Goal: Information Seeking & Learning: Find contact information

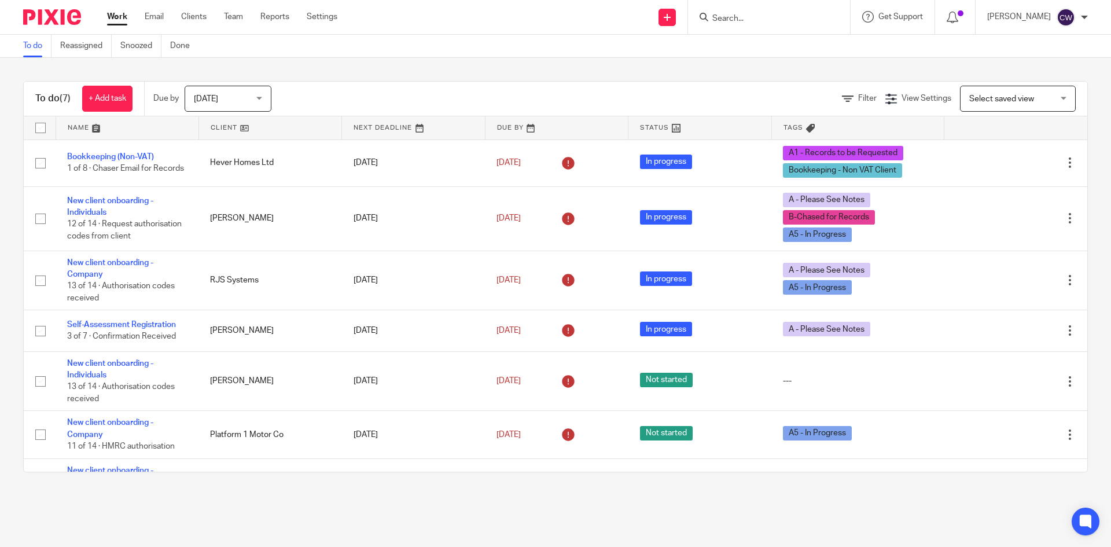
click at [780, 21] on input "Search" at bounding box center [763, 19] width 104 height 10
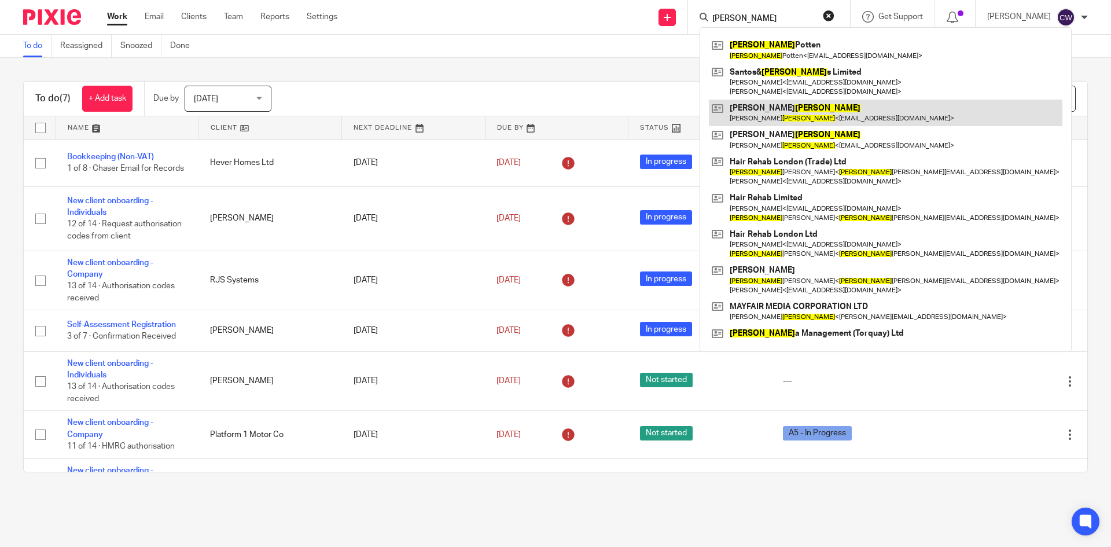
type input "Martin"
click at [752, 118] on link at bounding box center [886, 113] width 354 height 27
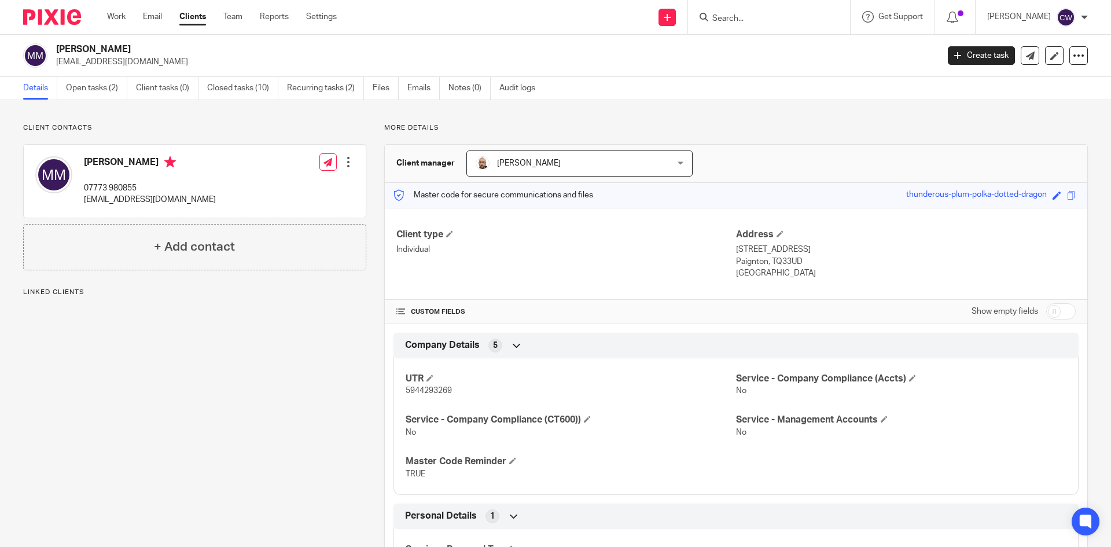
drag, startPoint x: 56, startPoint y: 62, endPoint x: 132, endPoint y: 65, distance: 75.9
click at [132, 65] on p "mtbmatt@pm.me" at bounding box center [493, 62] width 875 height 12
copy p "mtbmatt@pm.me"
click at [718, 21] on input "Search" at bounding box center [763, 19] width 104 height 10
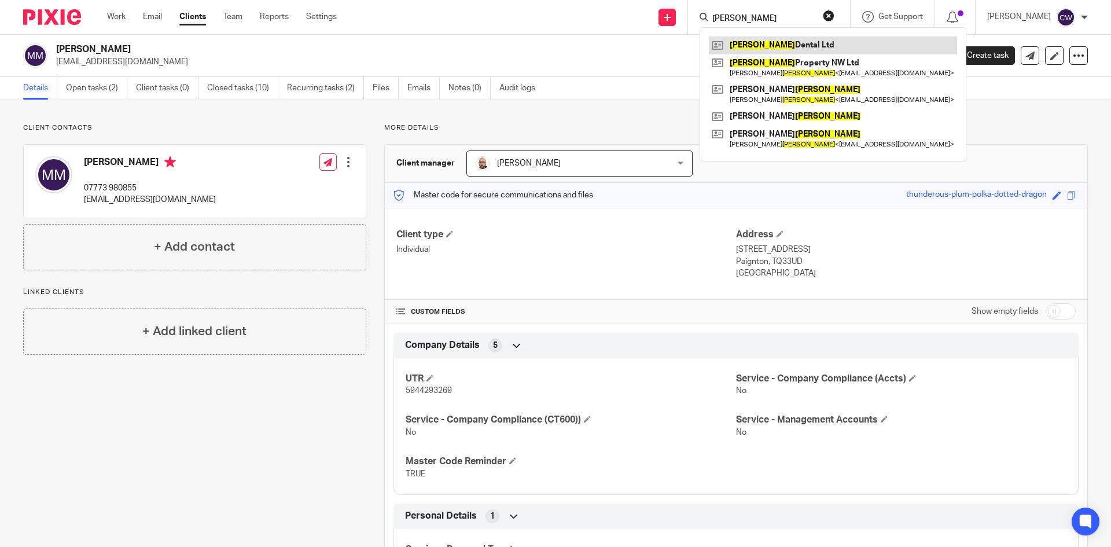
type input "Doyle"
click at [742, 35] on div "Doyle Dental Ltd Doyle Property NW Ltd Peter Doyle < petedoyle86@yahoo.co.uk > …" at bounding box center [833, 94] width 267 height 134
click at [747, 43] on link at bounding box center [833, 44] width 248 height 17
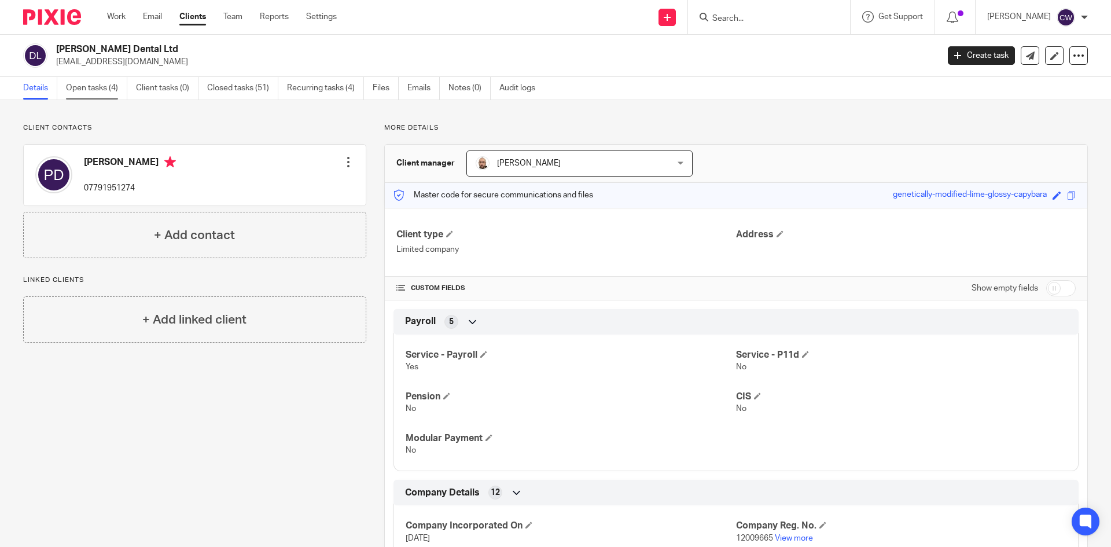
click at [100, 89] on link "Open tasks (4)" at bounding box center [96, 88] width 61 height 23
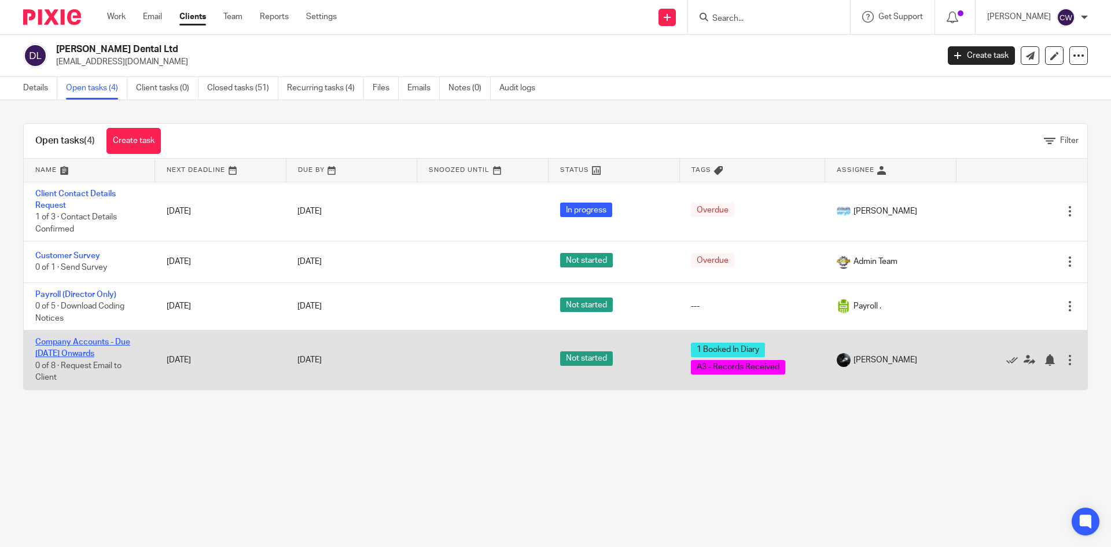
click at [83, 340] on link "Company Accounts - Due [DATE] Onwards" at bounding box center [82, 348] width 95 height 20
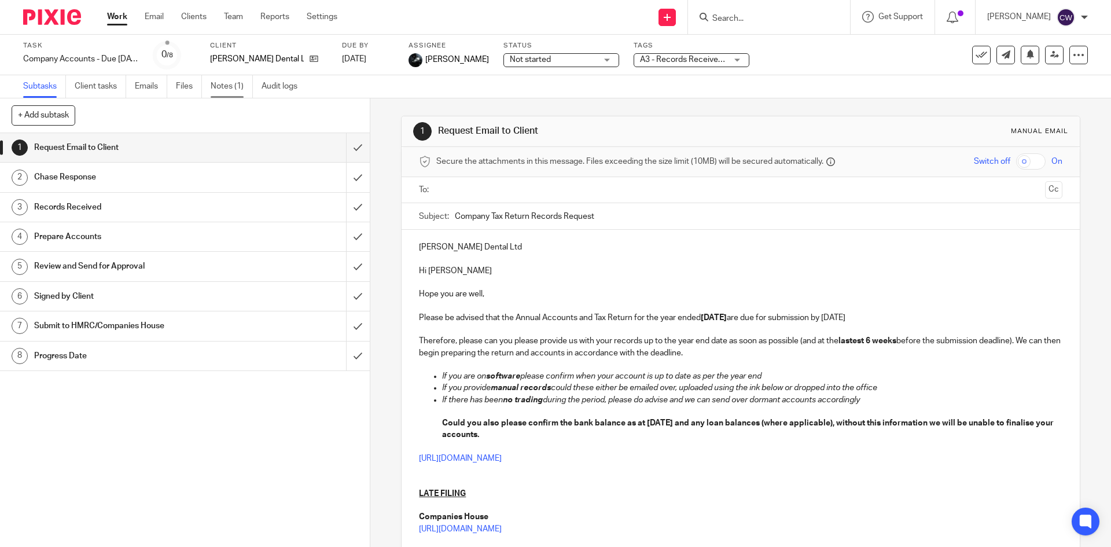
click at [225, 80] on link "Notes (1)" at bounding box center [232, 86] width 42 height 23
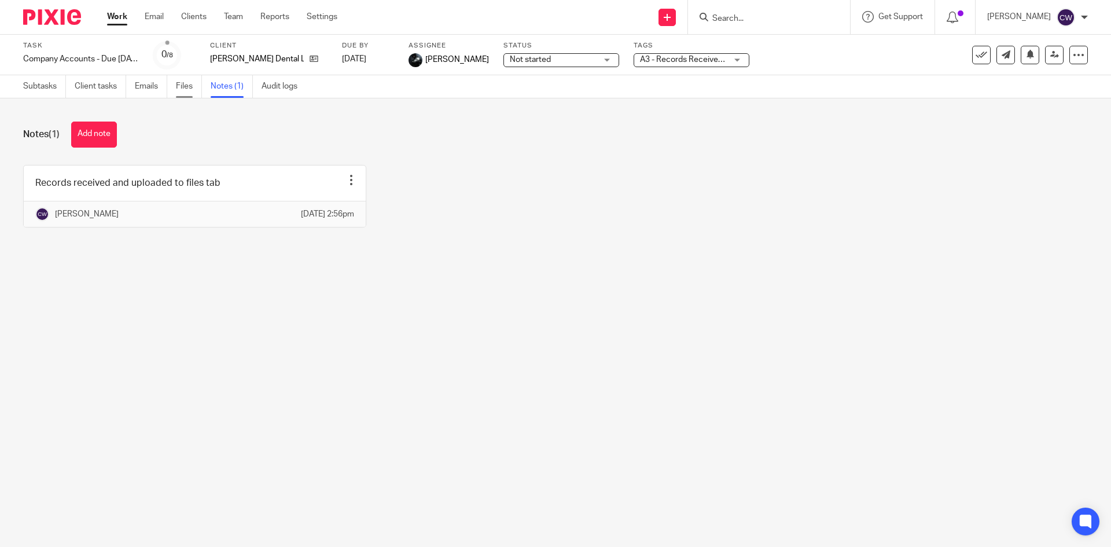
click at [188, 86] on link "Files" at bounding box center [189, 86] width 26 height 23
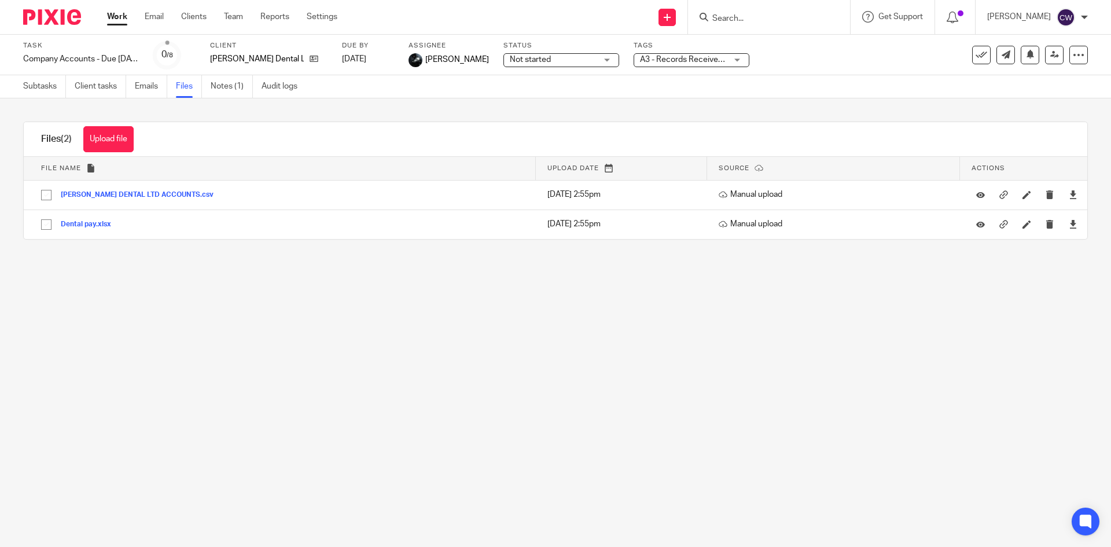
click at [765, 16] on input "Search" at bounding box center [763, 19] width 104 height 10
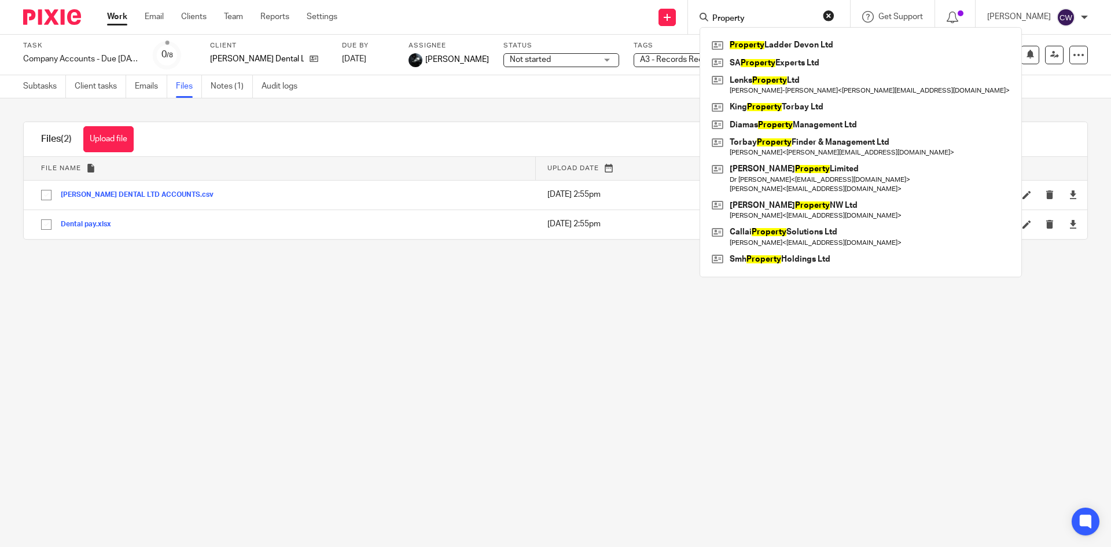
type input "Property"
click at [124, 134] on button "Upload file" at bounding box center [108, 139] width 50 height 26
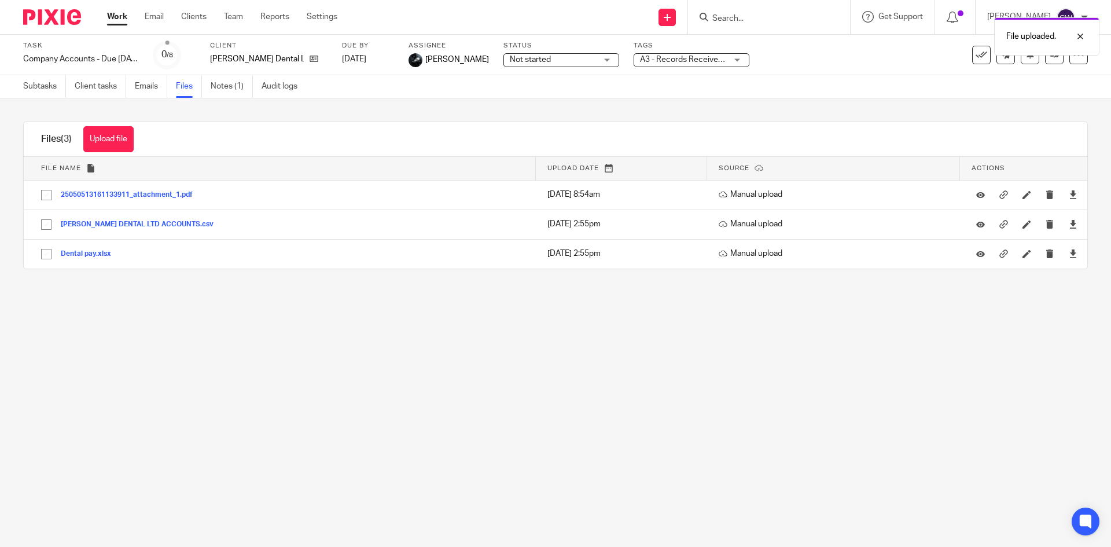
drag, startPoint x: 134, startPoint y: 144, endPoint x: 687, endPoint y: 49, distance: 560.8
click at [138, 140] on div "Files (3) Upload file Download selected Delete selected" at bounding box center [87, 139] width 127 height 34
click at [100, 136] on button "Upload file" at bounding box center [108, 139] width 50 height 26
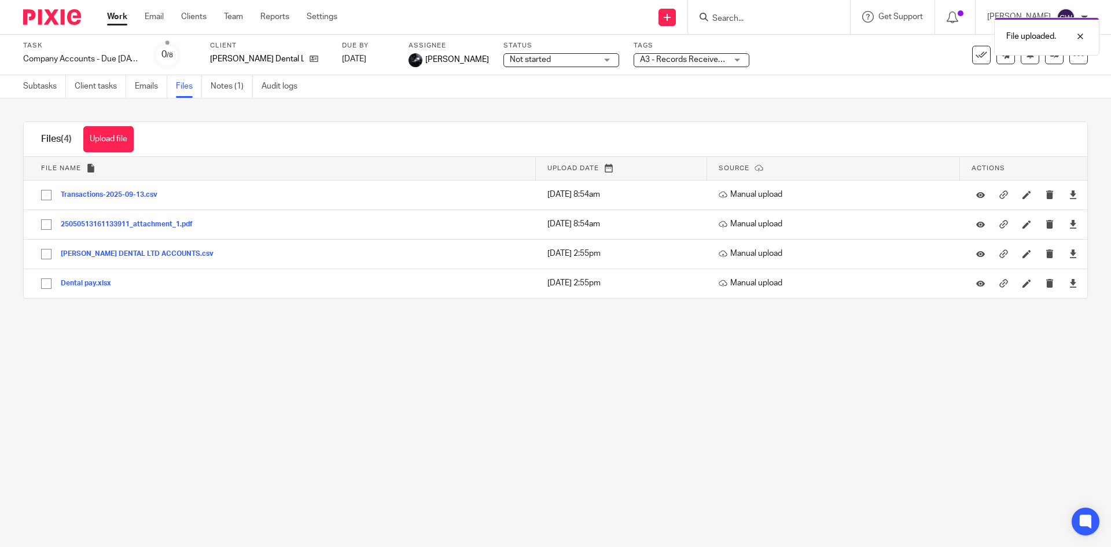
click at [782, 8] on div at bounding box center [769, 17] width 162 height 34
click at [769, 19] on div "File uploaded." at bounding box center [828, 34] width 544 height 44
click at [225, 99] on div "Upload file Drag & Drop your files, or click here Files uploading... Files (4) …" at bounding box center [555, 209] width 1111 height 223
click at [223, 93] on link "Notes (1)" at bounding box center [232, 86] width 42 height 23
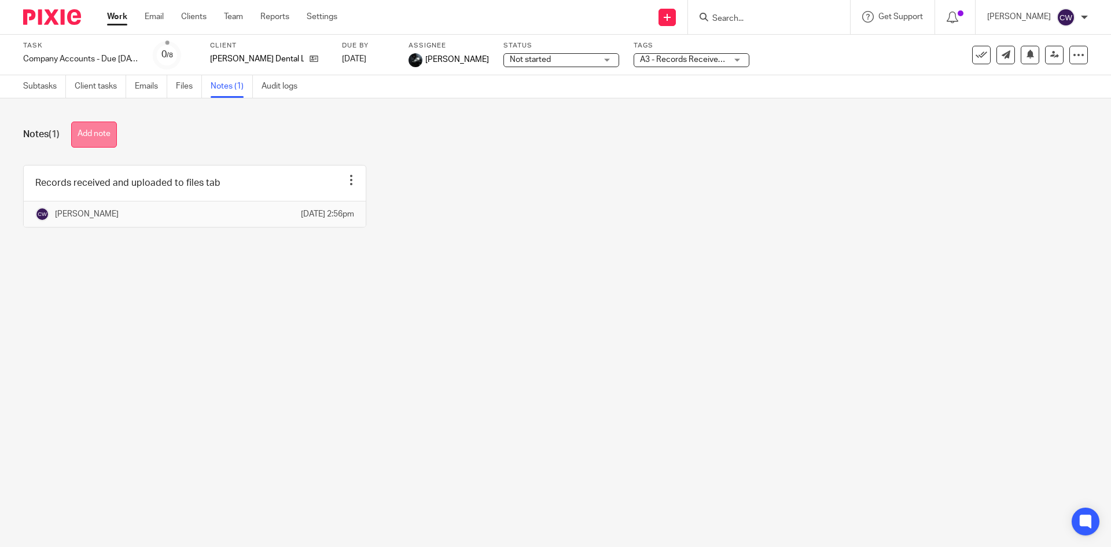
click at [101, 127] on button "Add note" at bounding box center [94, 135] width 46 height 26
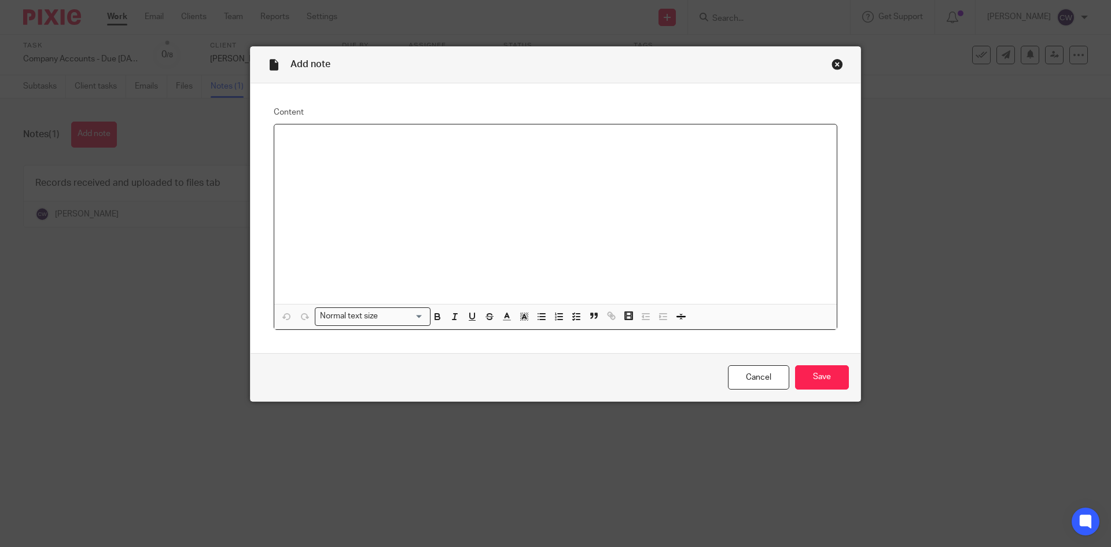
click at [318, 174] on div at bounding box center [555, 213] width 563 height 179
click at [313, 139] on p at bounding box center [556, 140] width 544 height 12
click at [799, 371] on input "Save" at bounding box center [822, 377] width 54 height 25
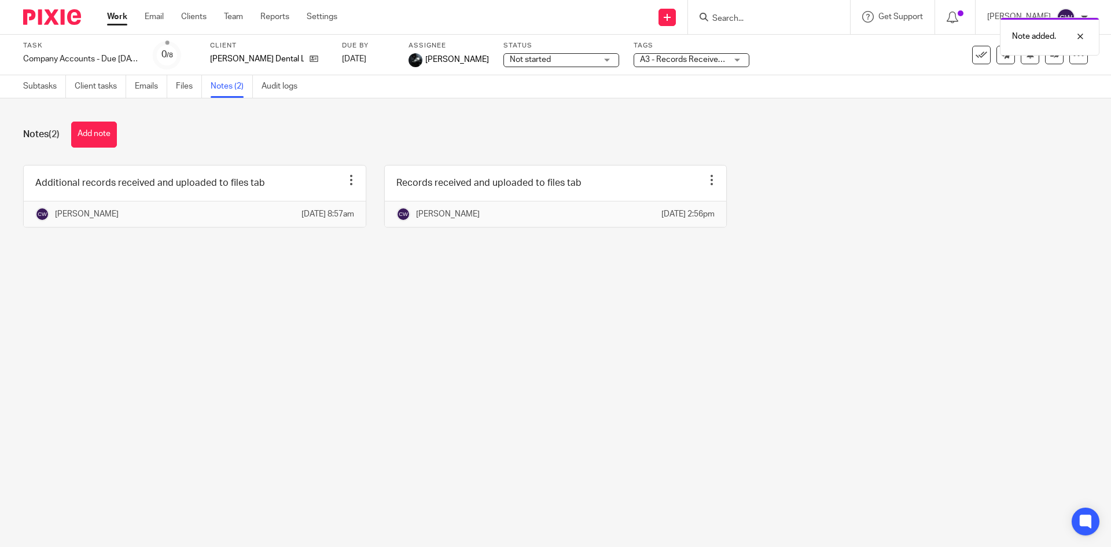
click at [730, 17] on div "Note added." at bounding box center [828, 34] width 544 height 44
click at [59, 8] on div at bounding box center [48, 17] width 96 height 34
click at [720, 13] on div "Note added." at bounding box center [828, 34] width 544 height 44
click at [66, 21] on img at bounding box center [52, 17] width 58 height 16
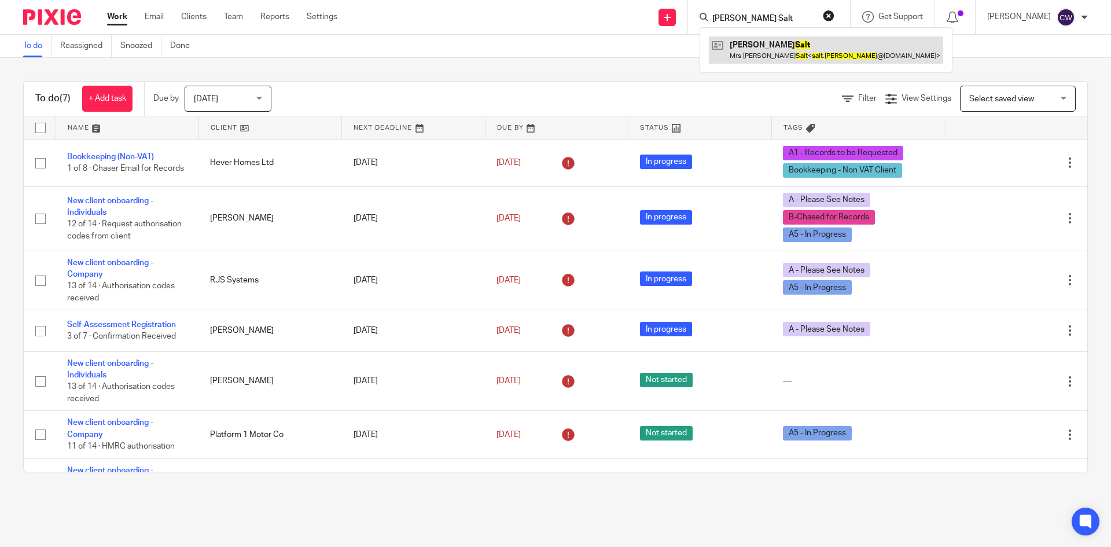
type input "[PERSON_NAME] Salt"
click at [761, 42] on link at bounding box center [826, 49] width 234 height 27
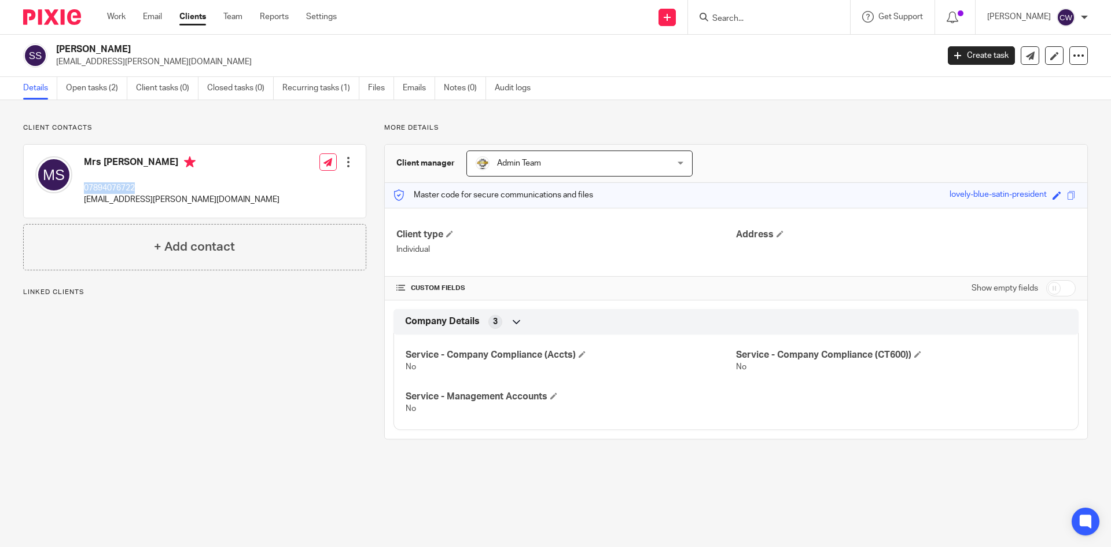
drag, startPoint x: 82, startPoint y: 186, endPoint x: 154, endPoint y: 184, distance: 71.8
click at [154, 184] on div "Mrs Sandra Salt 07894076722 salt.sandi@gmail.com" at bounding box center [157, 181] width 244 height 61
copy p "07894076722"
click at [732, 14] on input "Search" at bounding box center [763, 19] width 104 height 10
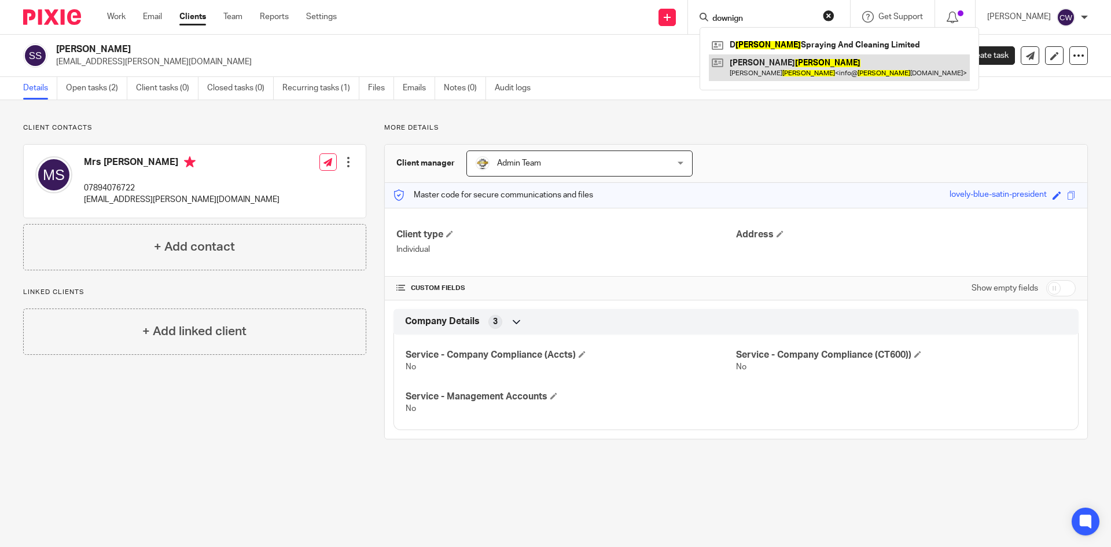
type input "downign"
click at [787, 56] on link at bounding box center [839, 67] width 261 height 27
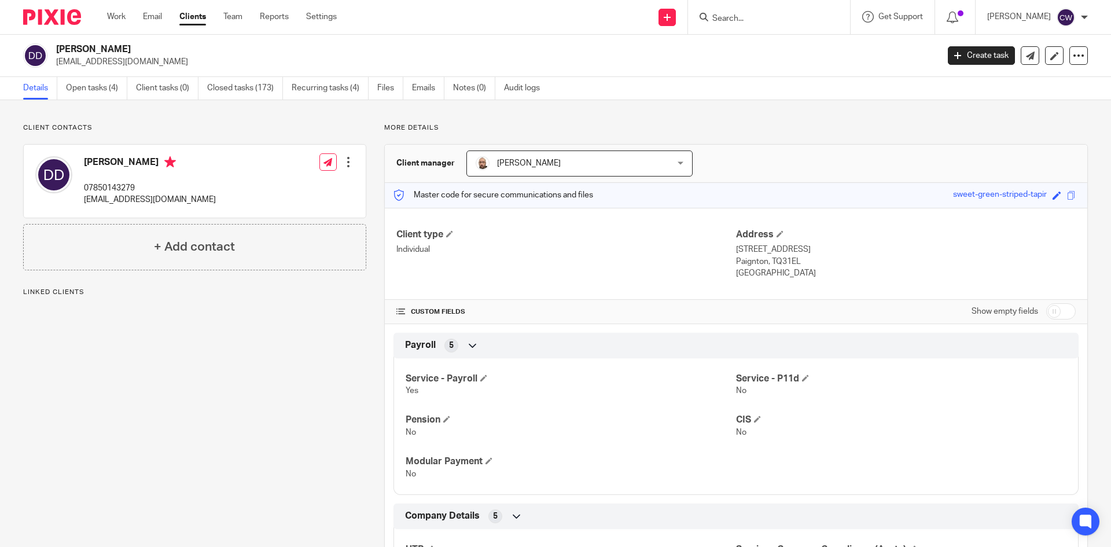
drag, startPoint x: 56, startPoint y: 62, endPoint x: 179, endPoint y: 73, distance: 123.2
click at [179, 73] on div "David Downing info@downingdecorating.com Create task Update from Companies Hous…" at bounding box center [555, 56] width 1111 height 42
copy p "info@downingdecorating.com"
click at [711, 21] on input "Search" at bounding box center [763, 19] width 104 height 10
type input "V"
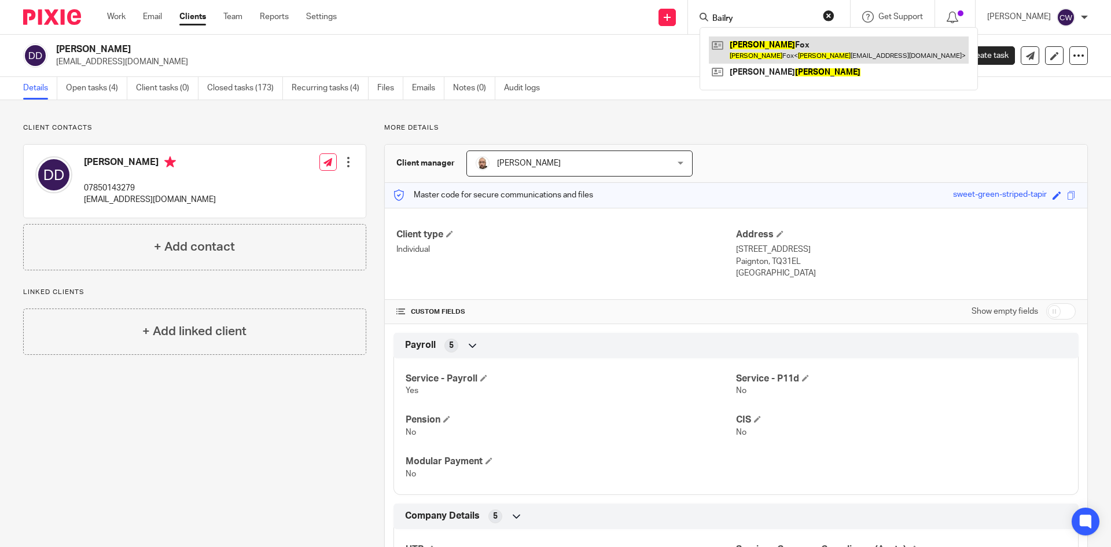
type input "Bailry"
click at [740, 50] on link at bounding box center [839, 49] width 260 height 27
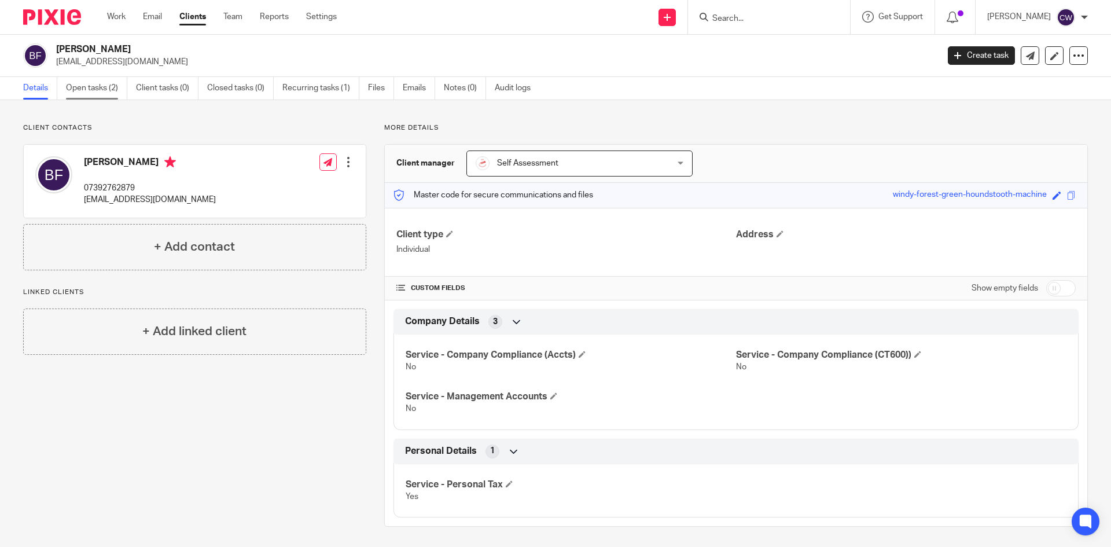
click at [90, 82] on link "Open tasks (2)" at bounding box center [96, 88] width 61 height 23
click at [87, 82] on link "Open tasks (2)" at bounding box center [96, 88] width 61 height 23
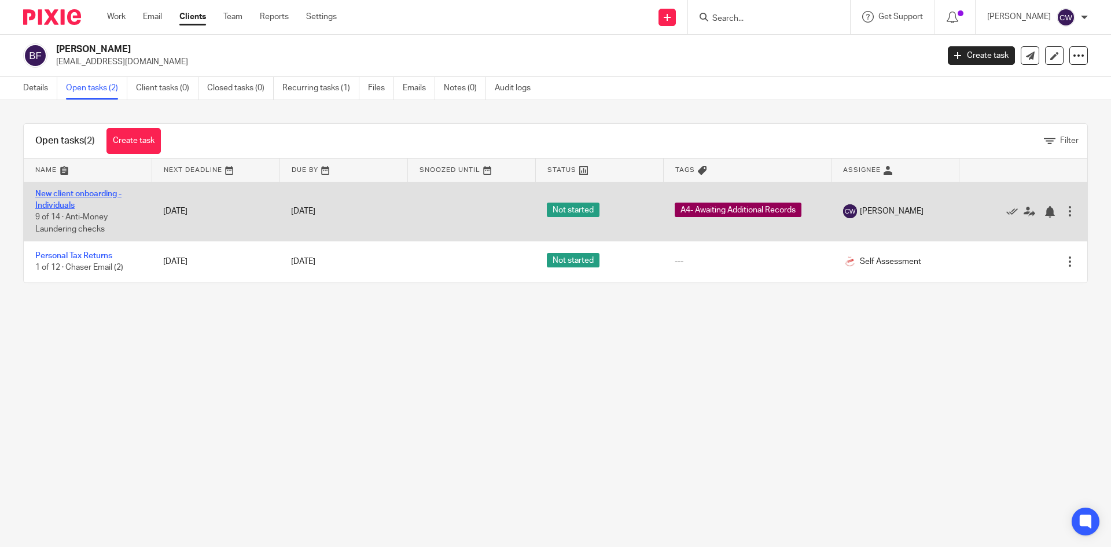
click at [80, 193] on link "New client onboarding - Individuals" at bounding box center [78, 200] width 86 height 20
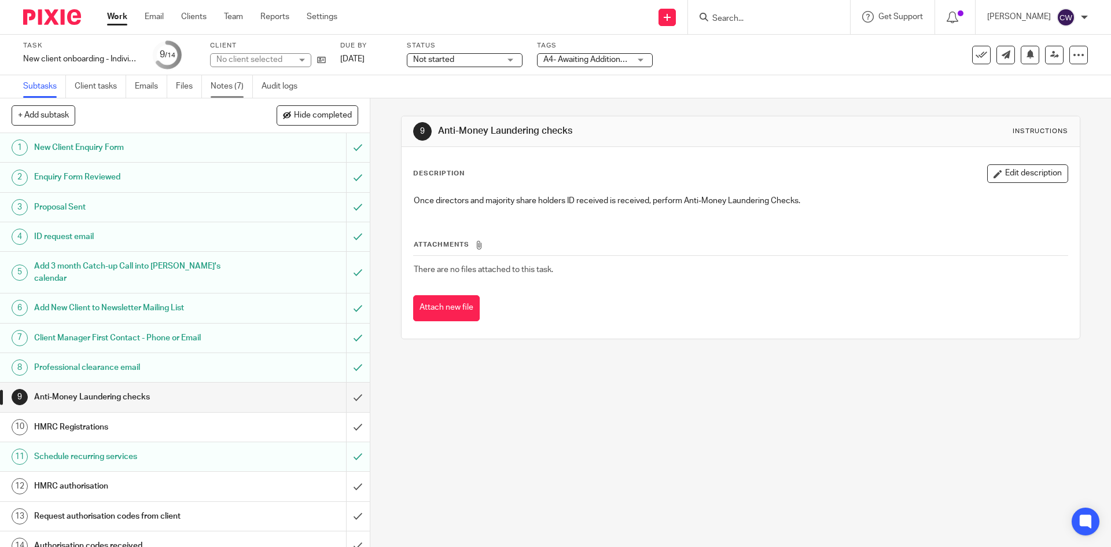
click at [227, 89] on link "Notes (7)" at bounding box center [232, 86] width 42 height 23
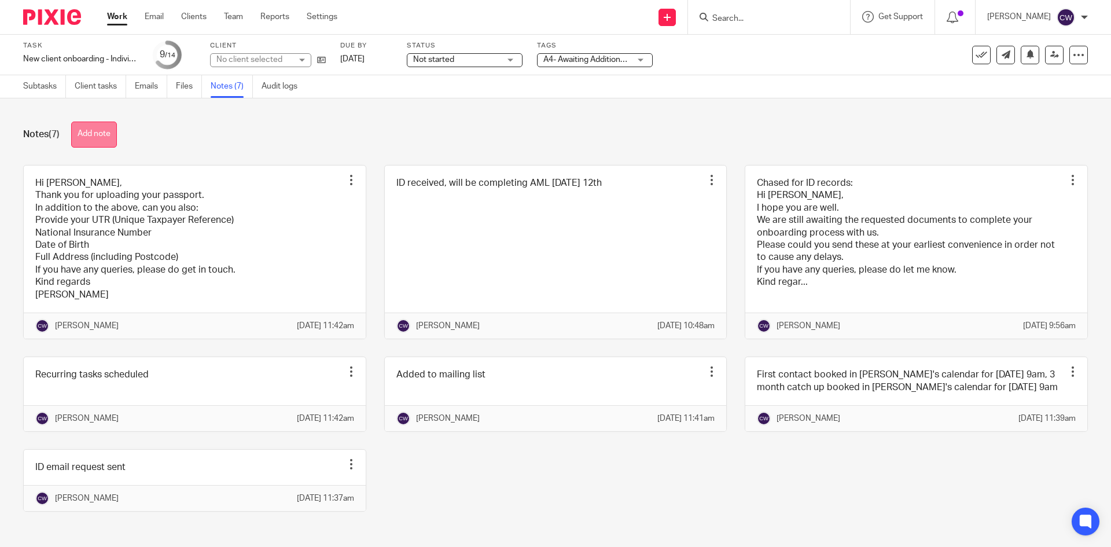
click at [100, 137] on button "Add note" at bounding box center [94, 135] width 46 height 26
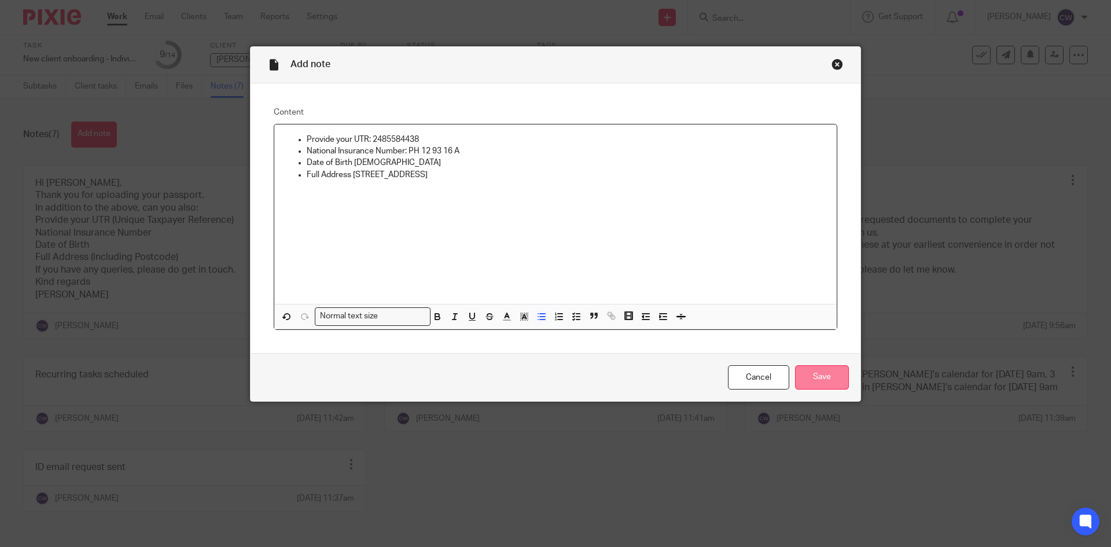
click at [798, 370] on input "Save" at bounding box center [822, 377] width 54 height 25
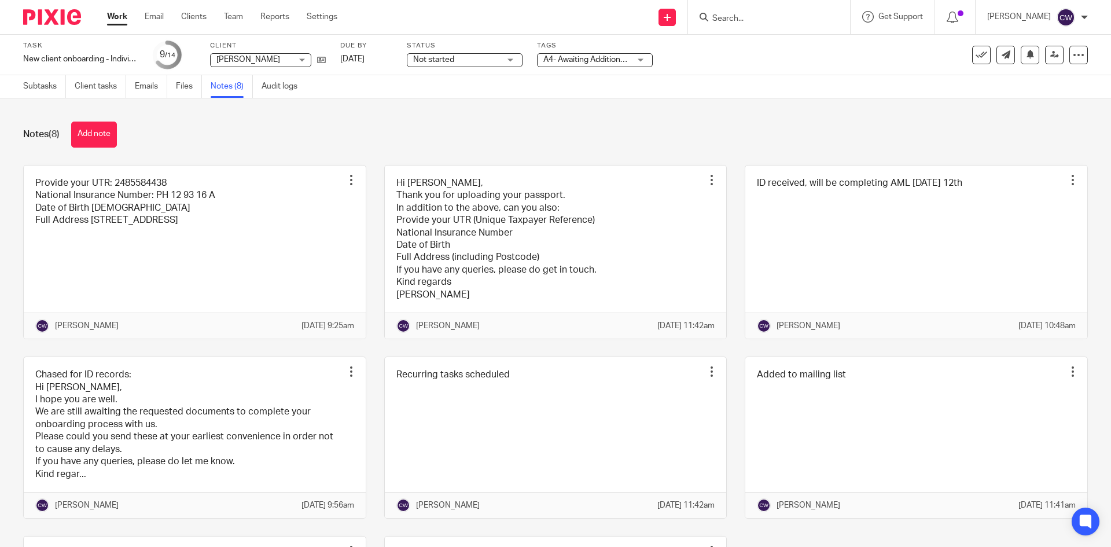
click at [719, 24] on input "Search" at bounding box center [763, 19] width 104 height 10
type input "soalr PV"
click at [731, 47] on link at bounding box center [807, 49] width 196 height 27
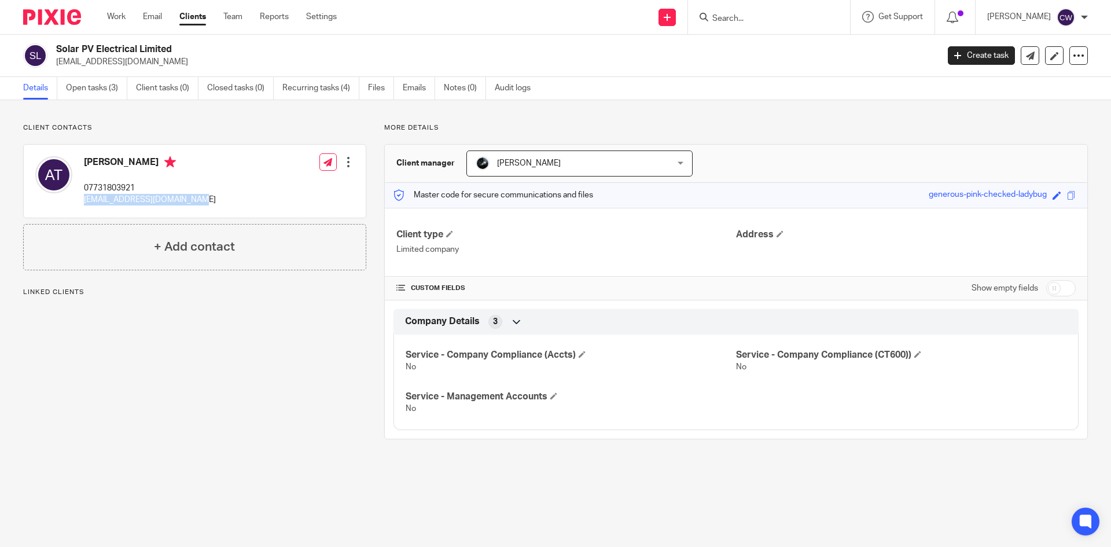
drag, startPoint x: 84, startPoint y: 199, endPoint x: 188, endPoint y: 196, distance: 103.7
click at [188, 196] on div "[PERSON_NAME] 07731803921 [EMAIL_ADDRESS][DOMAIN_NAME] Edit contact Create clie…" at bounding box center [195, 181] width 342 height 73
copy p "[EMAIL_ADDRESS][DOMAIN_NAME]"
click at [729, 21] on input "Search" at bounding box center [763, 19] width 104 height 10
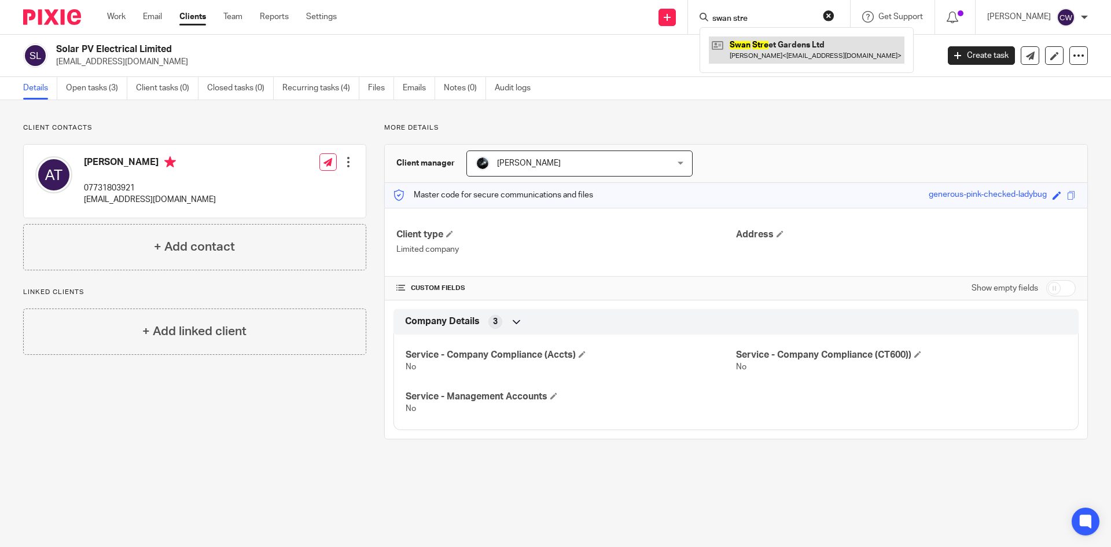
type input "swan stre"
click at [790, 45] on link at bounding box center [807, 49] width 196 height 27
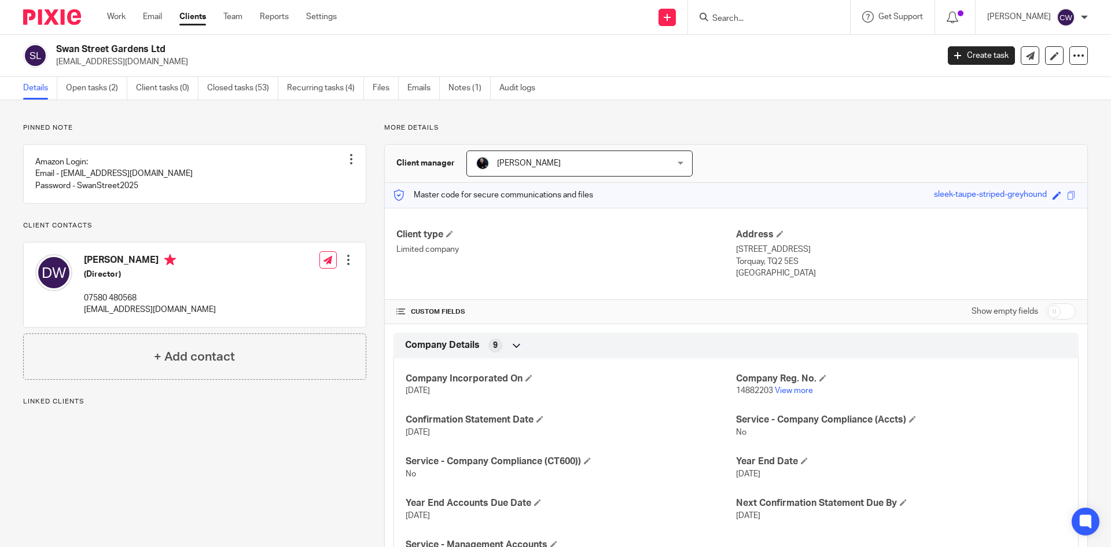
click at [1073, 52] on icon at bounding box center [1079, 56] width 12 height 12
click at [506, 90] on link "Audit logs" at bounding box center [522, 88] width 45 height 23
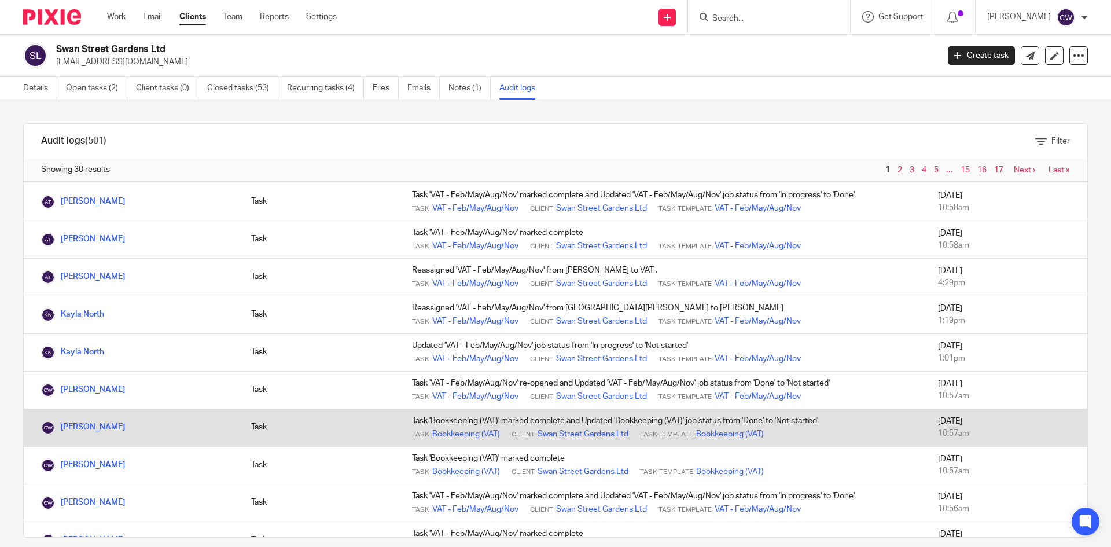
scroll to position [579, 0]
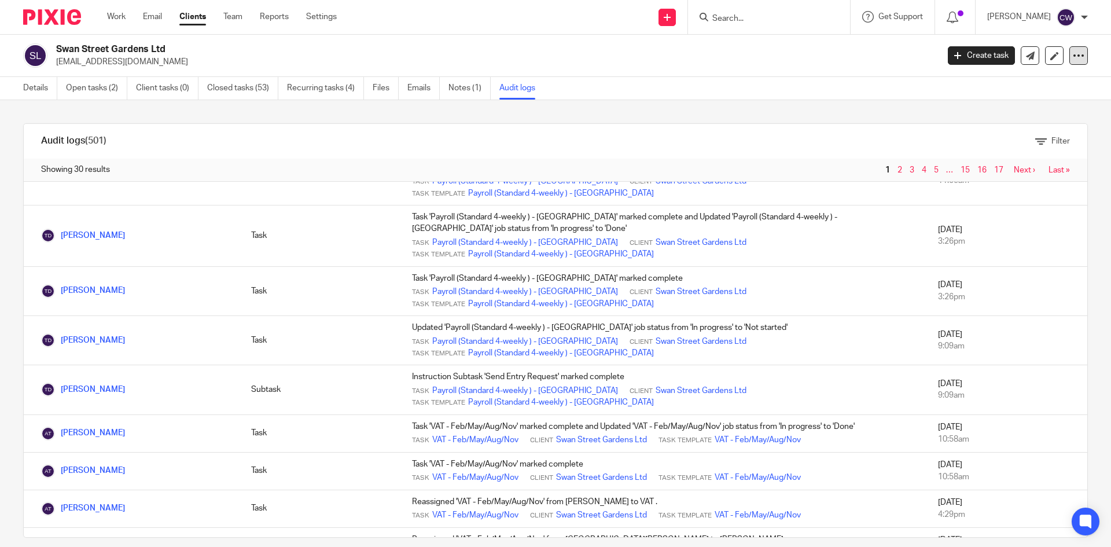
click at [1071, 48] on div at bounding box center [1079, 55] width 19 height 19
click at [994, 132] on button "Archive client" at bounding box center [1007, 134] width 128 height 15
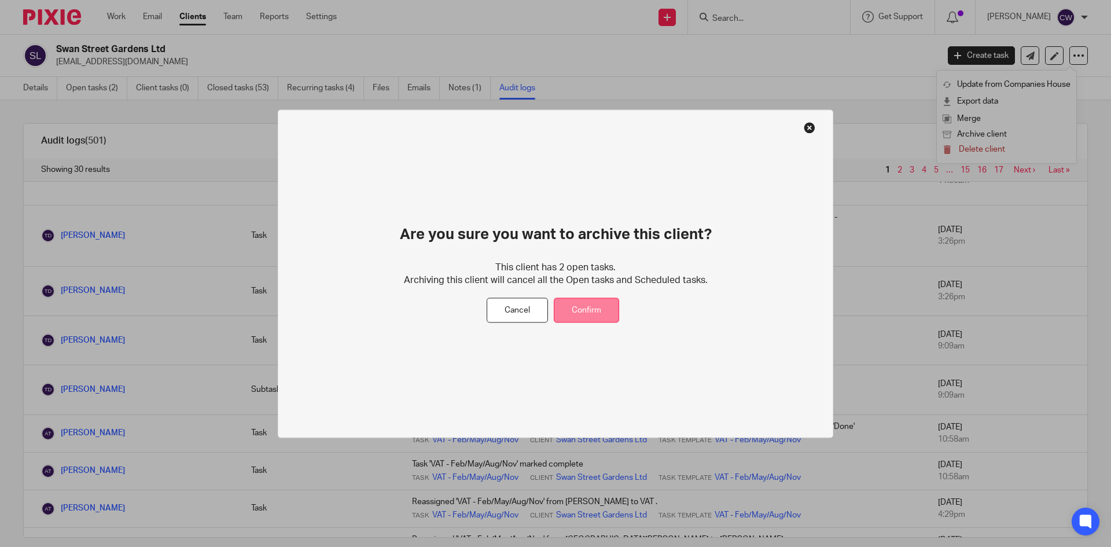
click at [607, 307] on button "Confirm" at bounding box center [586, 310] width 65 height 25
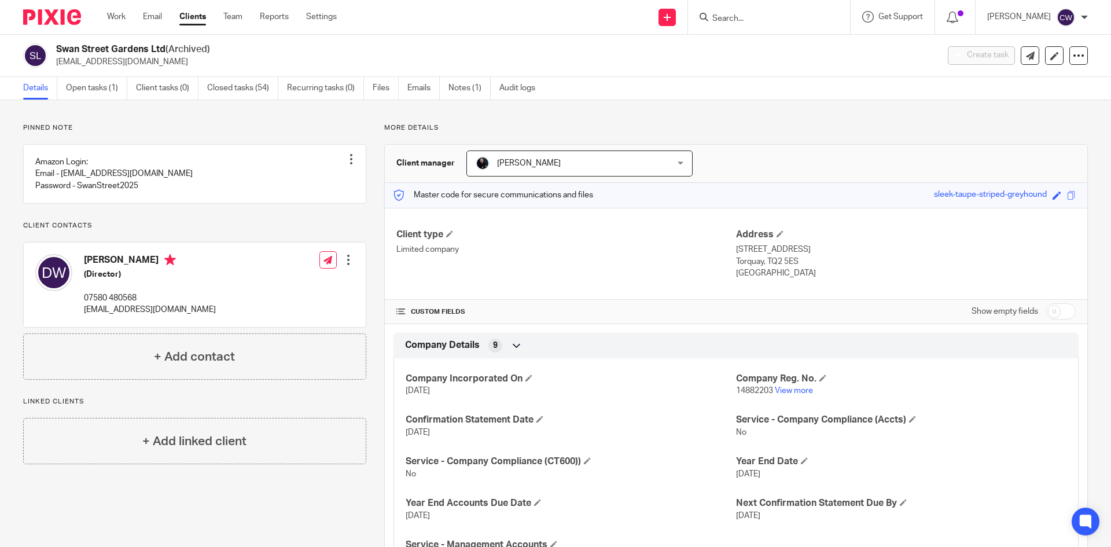
click at [746, 18] on input "Search" at bounding box center [763, 19] width 104 height 10
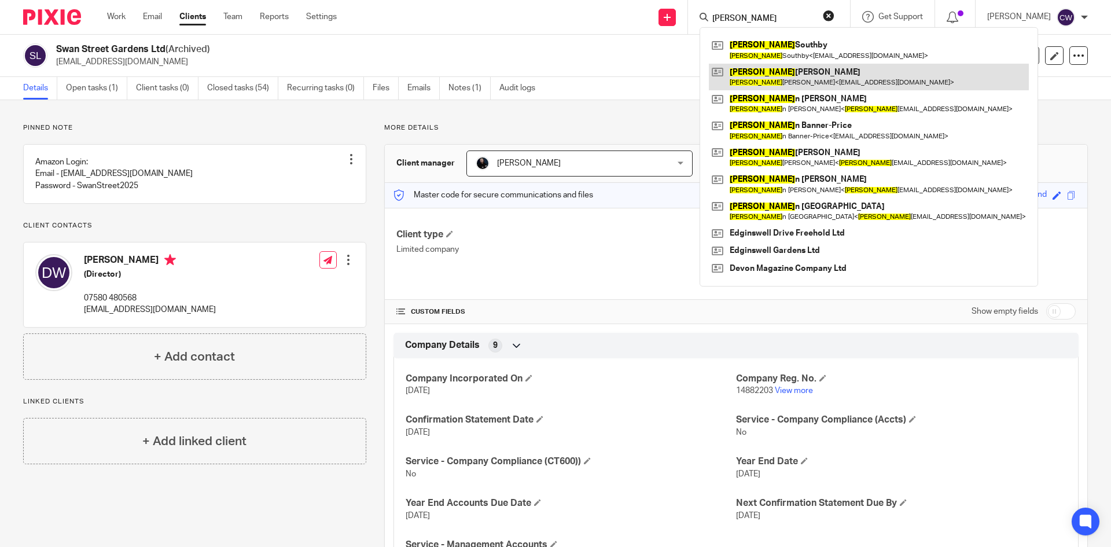
type input "Julia"
click at [798, 79] on link at bounding box center [869, 77] width 320 height 27
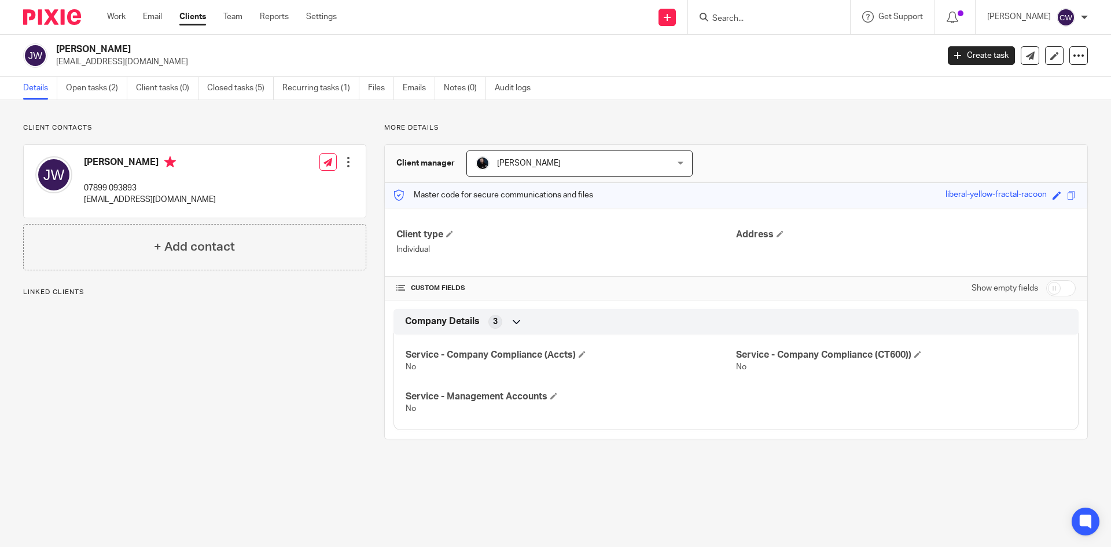
drag, startPoint x: 56, startPoint y: 64, endPoint x: 172, endPoint y: 61, distance: 116.4
click at [172, 61] on div "[PERSON_NAME] [EMAIL_ADDRESS][DOMAIN_NAME]" at bounding box center [477, 55] width 908 height 24
copy p "[EMAIL_ADDRESS][DOMAIN_NAME]"
drag, startPoint x: 760, startPoint y: 30, endPoint x: 756, endPoint y: 11, distance: 19.0
click at [759, 27] on div at bounding box center [769, 17] width 162 height 34
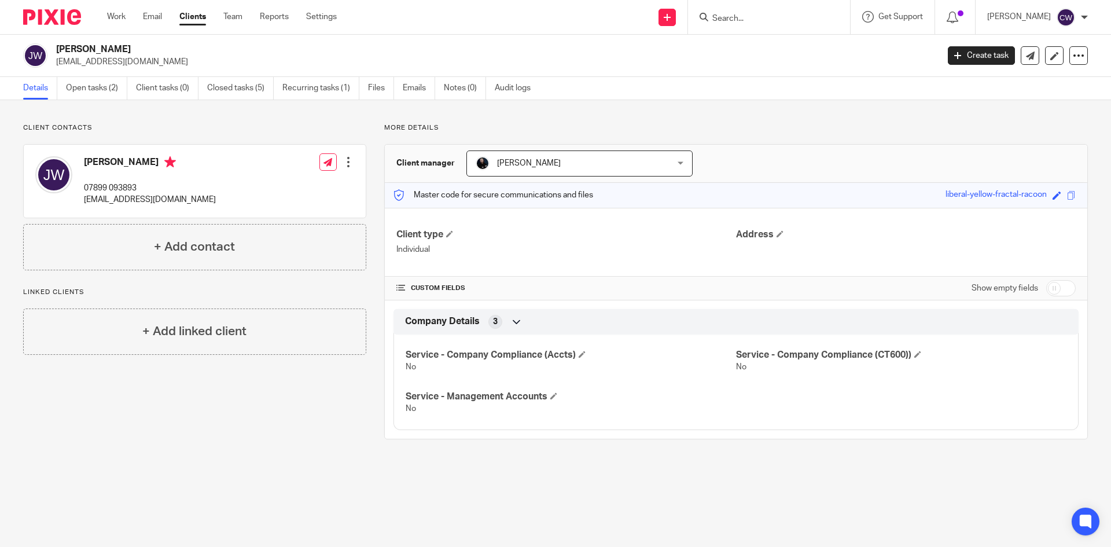
click at [756, 11] on form at bounding box center [772, 17] width 123 height 14
click at [734, 17] on input "Search" at bounding box center [763, 19] width 104 height 10
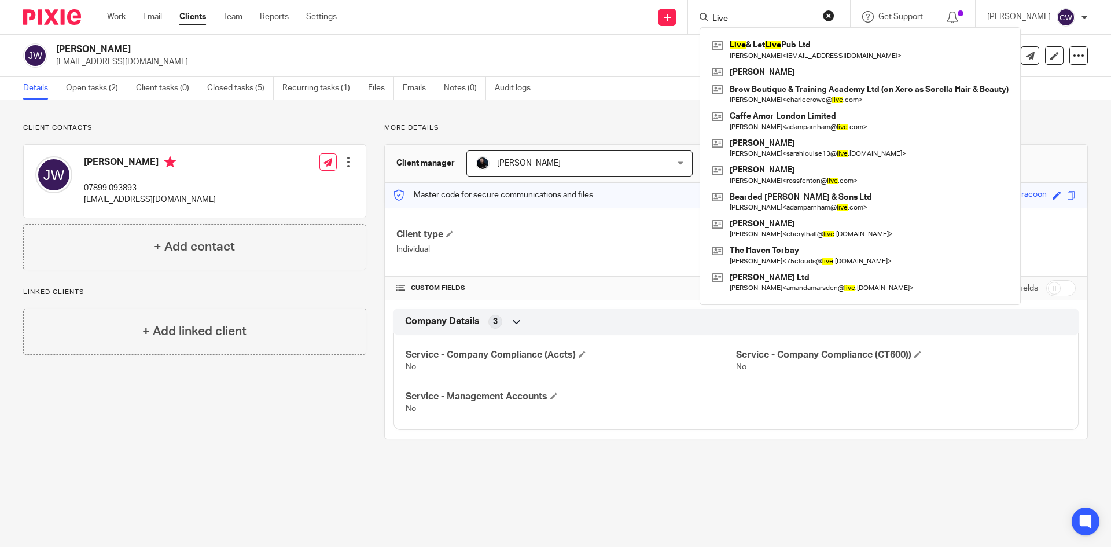
type input "Live"
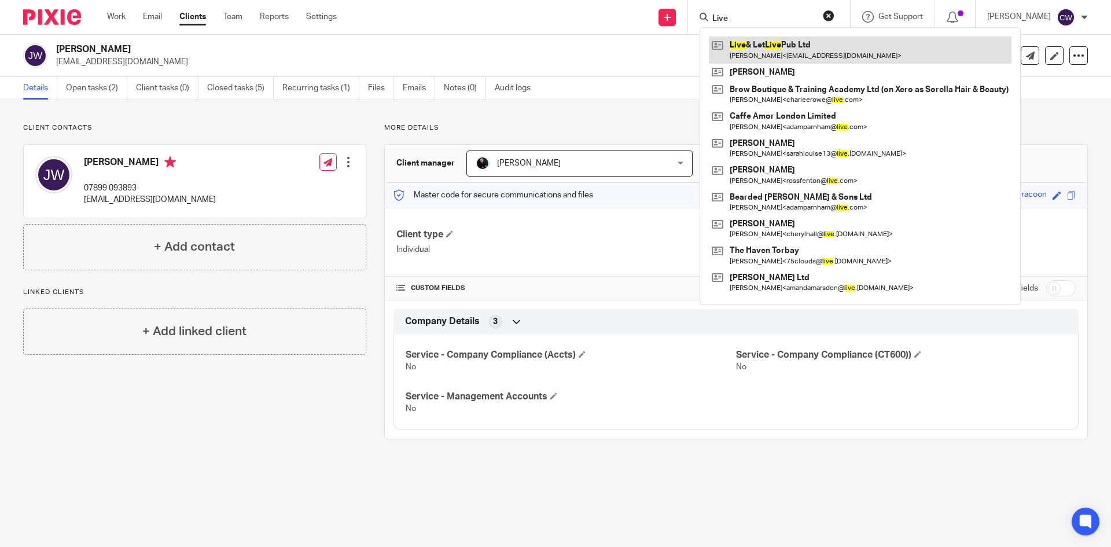
click at [742, 53] on link at bounding box center [860, 49] width 303 height 27
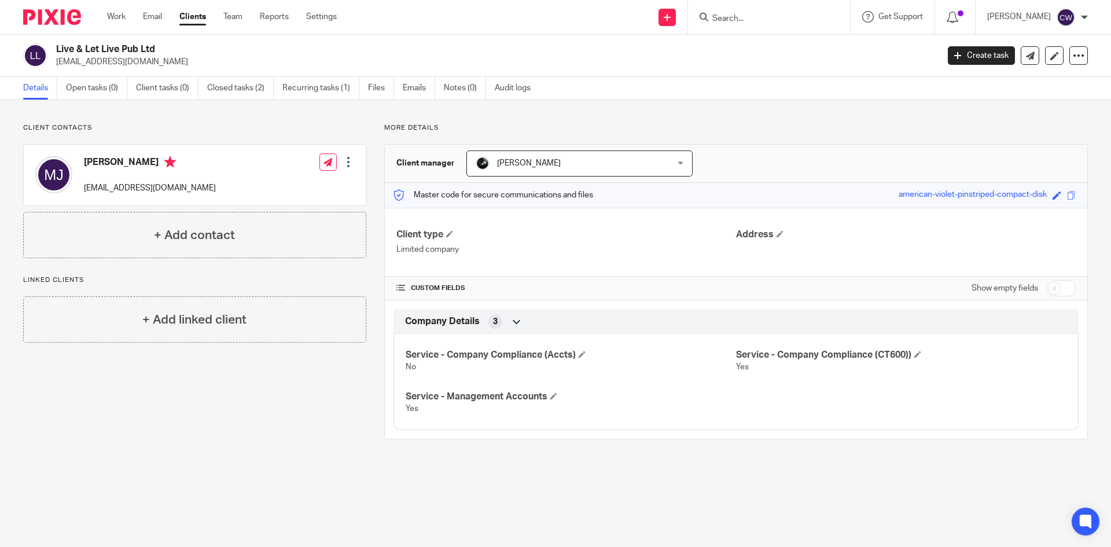
drag, startPoint x: 56, startPoint y: 63, endPoint x: 185, endPoint y: 59, distance: 129.1
click at [185, 59] on p "[EMAIL_ADDRESS][DOMAIN_NAME]" at bounding box center [493, 62] width 875 height 12
drag, startPoint x: 77, startPoint y: 188, endPoint x: 178, endPoint y: 189, distance: 100.7
click at [178, 189] on div "[PERSON_NAME] [EMAIL_ADDRESS][DOMAIN_NAME]" at bounding box center [125, 175] width 181 height 49
click at [199, 191] on div "[PERSON_NAME] [EMAIL_ADDRESS][DOMAIN_NAME] Edit contact Create client from cont…" at bounding box center [195, 175] width 342 height 61
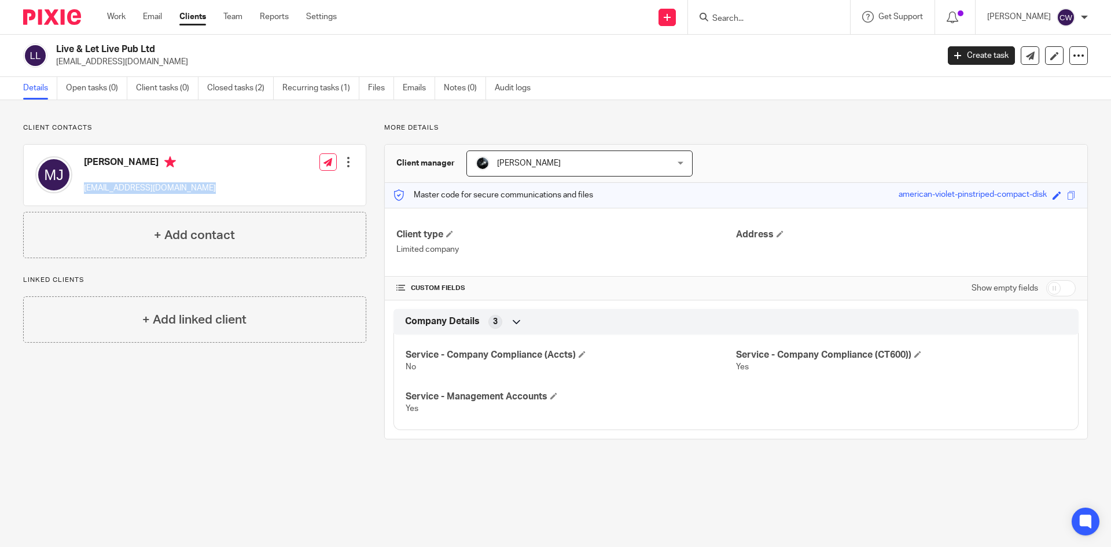
drag, startPoint x: 199, startPoint y: 191, endPoint x: 100, endPoint y: 186, distance: 99.7
click at [100, 186] on div "Michael Jowett thetidwellproject@yahoo.co.uk Edit contact Create client from co…" at bounding box center [195, 175] width 342 height 61
copy div "thetidwellproject@yahoo.co.uk"
click at [717, 14] on input "Search" at bounding box center [763, 19] width 104 height 10
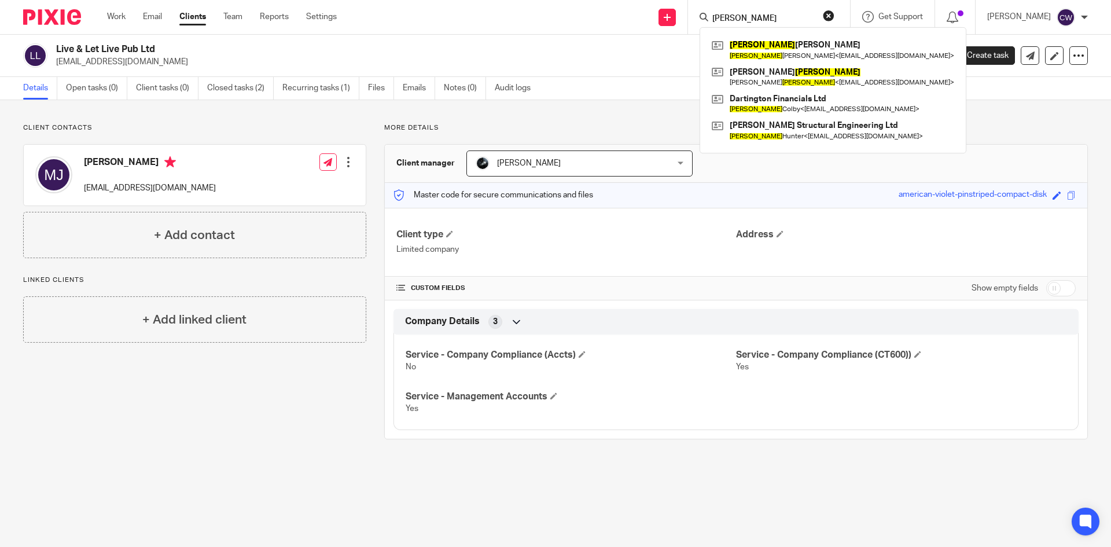
type input "Timothy C"
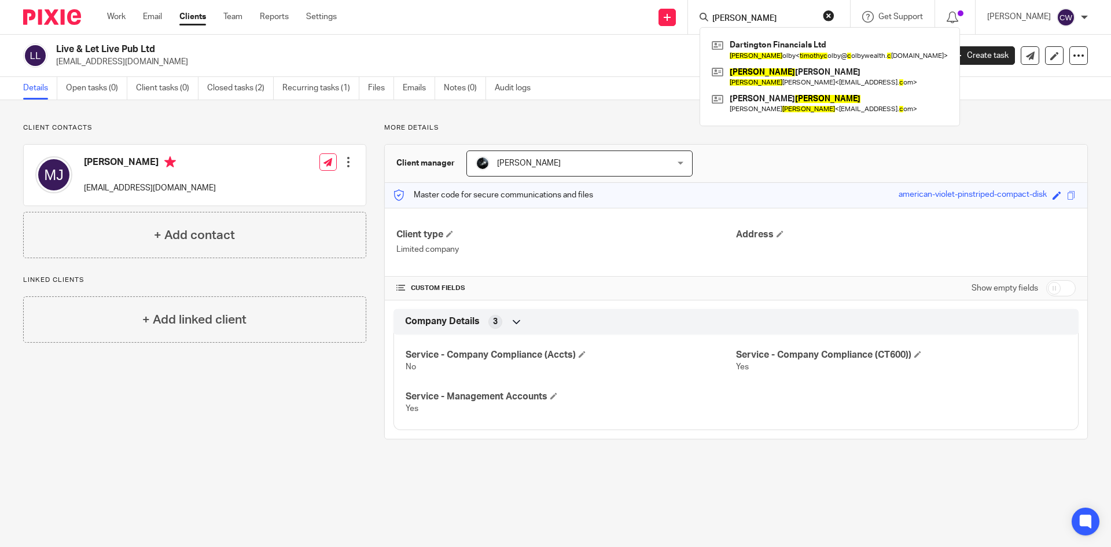
click at [751, 18] on input "Timothy C" at bounding box center [763, 19] width 104 height 10
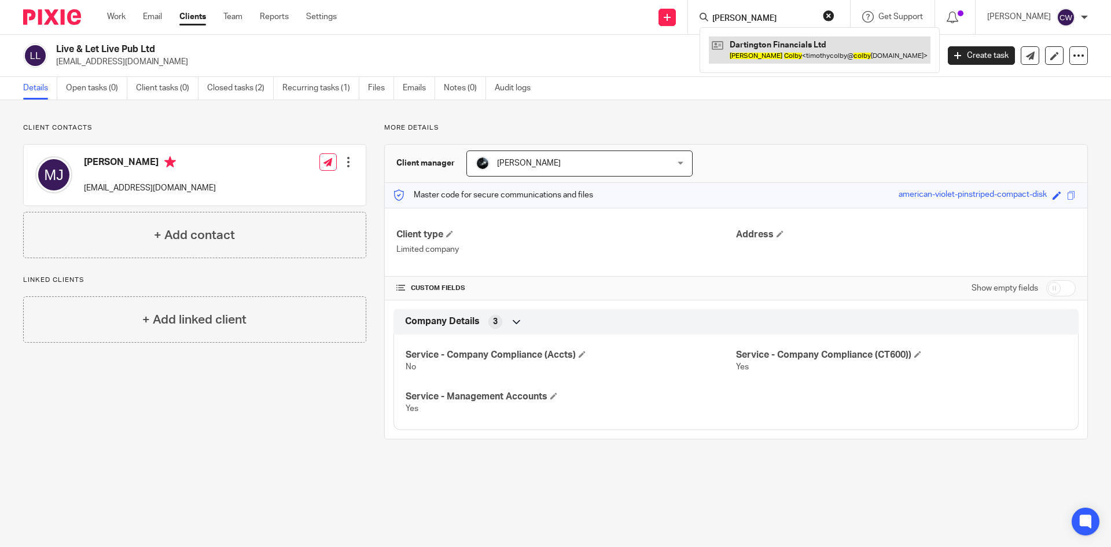
type input "Timothy COLY"
click at [777, 49] on link at bounding box center [820, 49] width 222 height 27
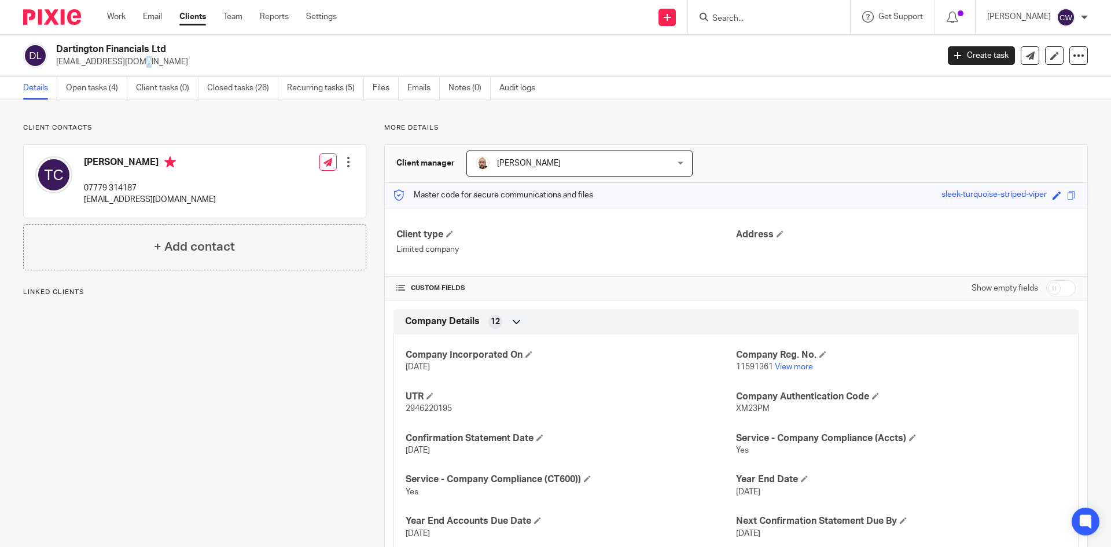
click at [67, 61] on p "[EMAIL_ADDRESS][DOMAIN_NAME]" at bounding box center [493, 62] width 875 height 12
drag, startPoint x: 60, startPoint y: 59, endPoint x: 140, endPoint y: 63, distance: 80.0
click at [140, 63] on p "[EMAIL_ADDRESS][DOMAIN_NAME]" at bounding box center [493, 62] width 875 height 12
drag, startPoint x: 180, startPoint y: 63, endPoint x: 53, endPoint y: 66, distance: 126.8
click at [53, 66] on div "Dartington Financials Ltd [EMAIL_ADDRESS][DOMAIN_NAME]" at bounding box center [477, 55] width 908 height 24
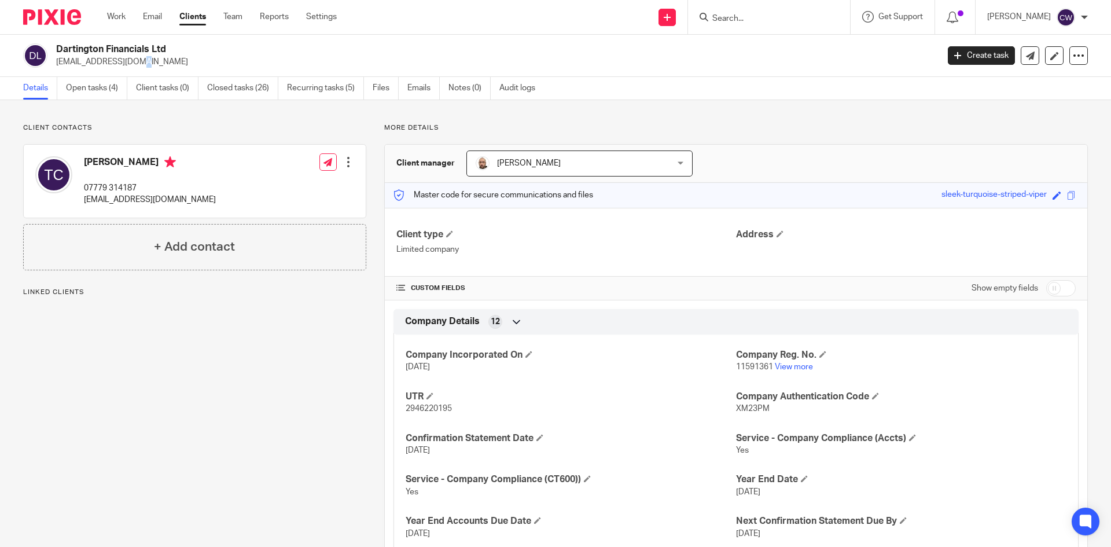
copy p "[EMAIL_ADDRESS][DOMAIN_NAME]"
click at [731, 17] on input "Search" at bounding box center [763, 19] width 104 height 10
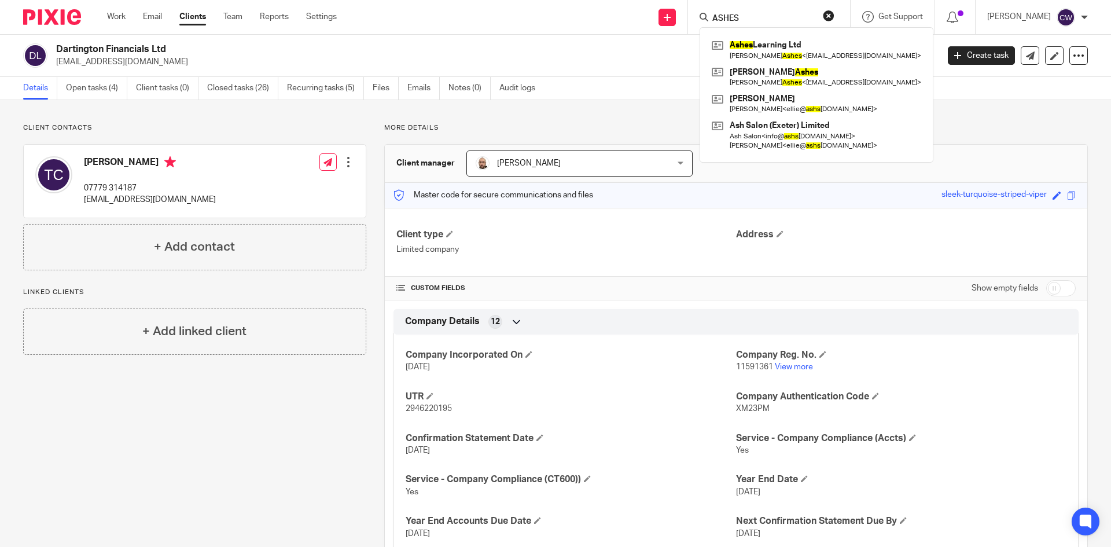
type input "ASHES"
click at [758, 45] on link at bounding box center [816, 49] width 215 height 27
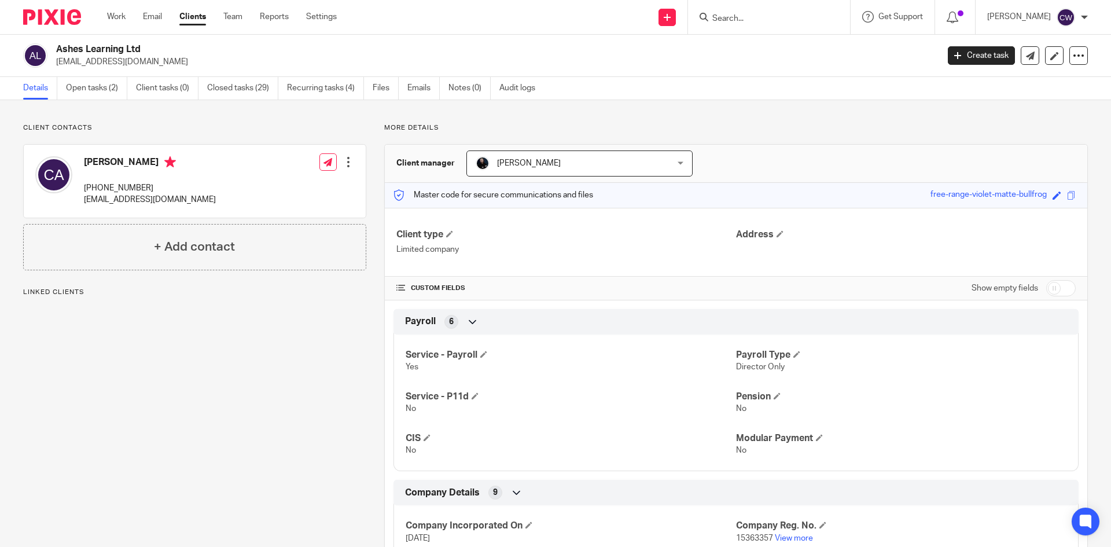
click at [179, 63] on div "Ashes Learning Ltd [EMAIL_ADDRESS][DOMAIN_NAME]" at bounding box center [477, 55] width 908 height 24
click at [762, 19] on input "Search" at bounding box center [763, 19] width 104 height 10
type input "K"
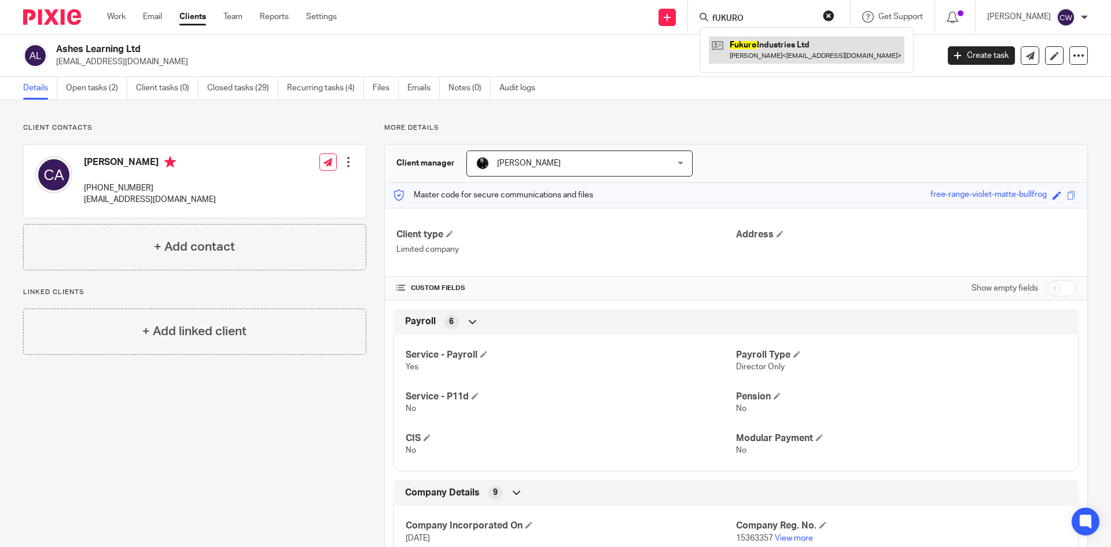
type input "fUKURO"
click at [769, 46] on link at bounding box center [807, 49] width 196 height 27
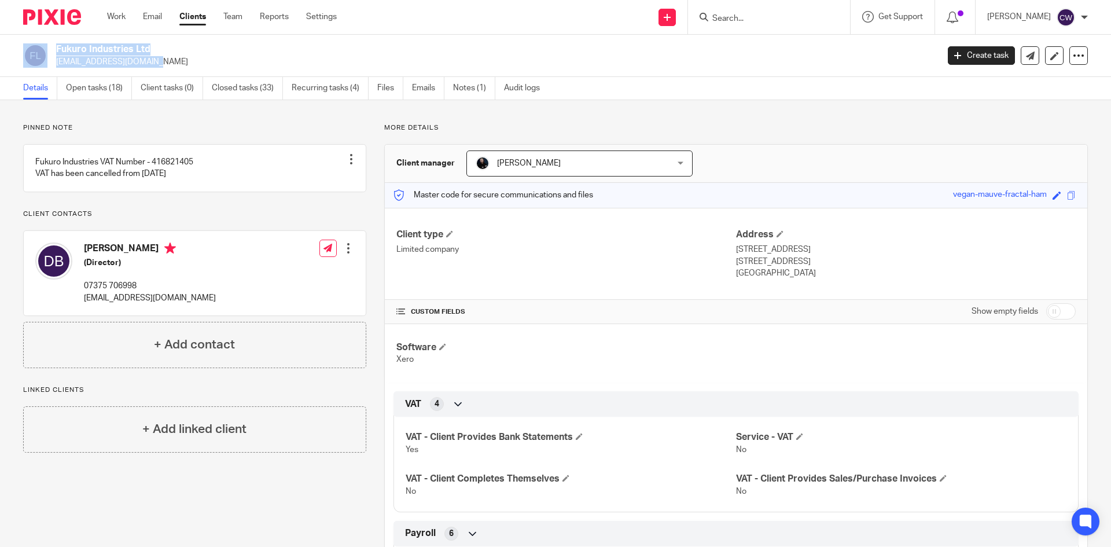
drag, startPoint x: 160, startPoint y: 63, endPoint x: 65, endPoint y: 63, distance: 95.5
click at [57, 65] on p "[EMAIL_ADDRESS][DOMAIN_NAME]" at bounding box center [493, 62] width 875 height 12
copy p "[EMAIL_ADDRESS][DOMAIN_NAME]"
click at [711, 22] on input "Search" at bounding box center [763, 19] width 104 height 10
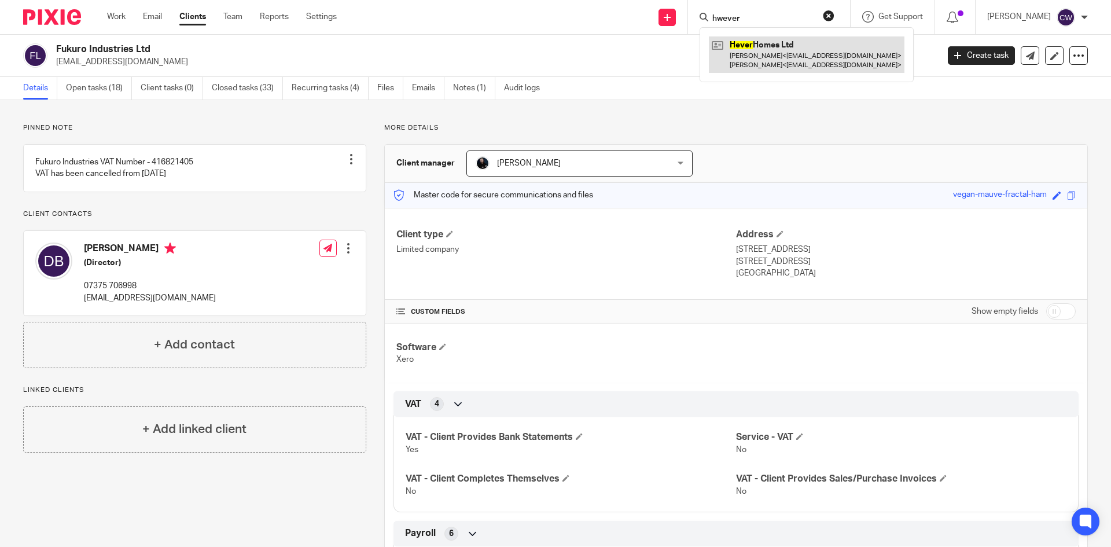
type input "hwever"
click at [758, 57] on link at bounding box center [807, 54] width 196 height 36
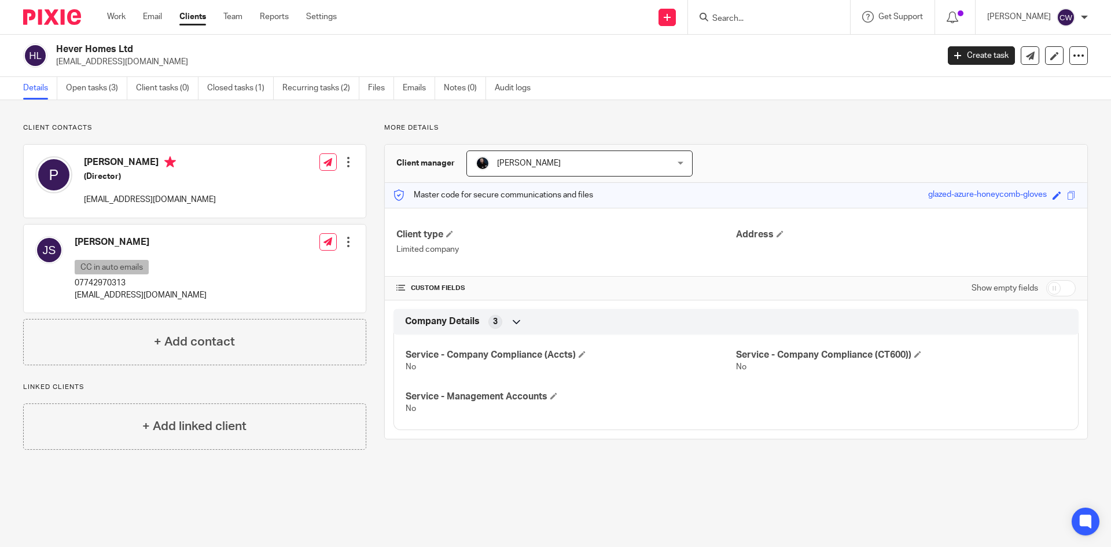
drag, startPoint x: 66, startPoint y: 293, endPoint x: 223, endPoint y: 299, distance: 157.5
click at [207, 299] on div "John S Spencer CC in auto emails 07742970313 johnspencer@alfredaustinassociates…" at bounding box center [120, 268] width 171 height 76
click at [237, 300] on div "John S Spencer CC in auto emails 07742970313 johnspencer@alfredaustinassociates…" at bounding box center [195, 269] width 342 height 88
drag, startPoint x: 230, startPoint y: 295, endPoint x: 67, endPoint y: 304, distance: 163.0
click at [67, 304] on div "John S Spencer CC in auto emails 07742970313 johnspencer@alfredaustinassociates…" at bounding box center [195, 269] width 342 height 88
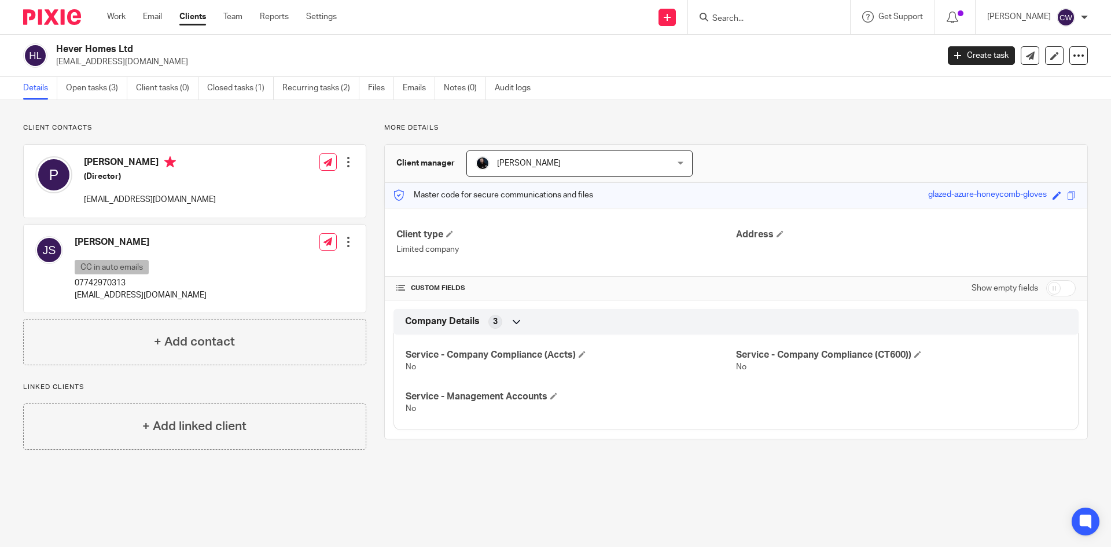
click at [76, 298] on p "johnspencer@alfredaustinassociates.com" at bounding box center [141, 295] width 132 height 12
drag, startPoint x: 72, startPoint y: 295, endPoint x: 232, endPoint y: 298, distance: 159.2
click at [232, 298] on div "John S Spencer CC in auto emails 07742970313 johnspencer@alfredaustinassociates…" at bounding box center [195, 269] width 342 height 88
copy p "johnspencer@alfredaustinassociates.com"
click at [80, 196] on div "Pavel (Director) pavkocins@gmail.com" at bounding box center [125, 181] width 181 height 61
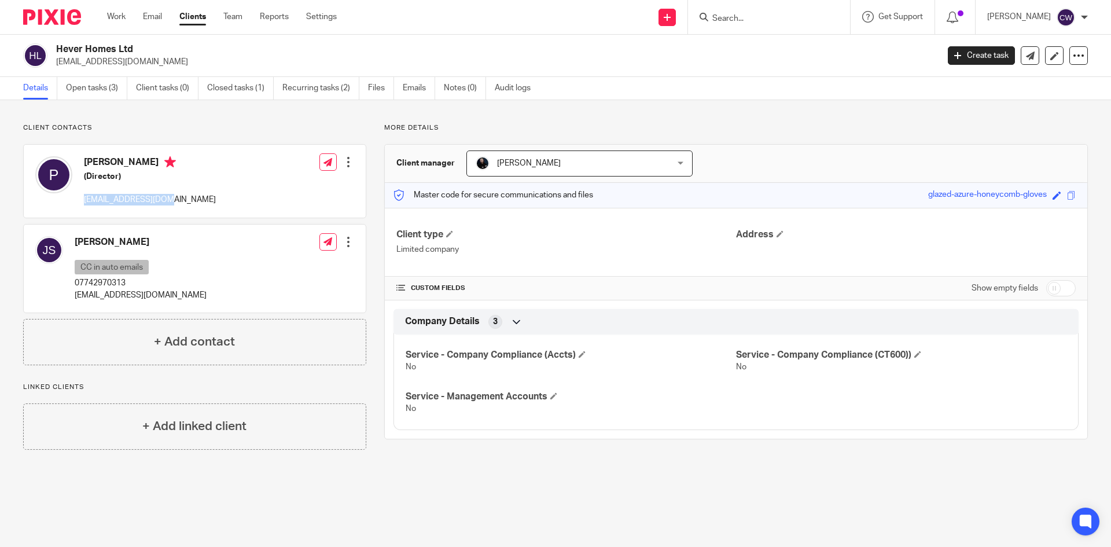
drag, startPoint x: 83, startPoint y: 198, endPoint x: 176, endPoint y: 203, distance: 93.3
click at [176, 203] on div "Pavel (Director) pavkocins@gmail.com Edit contact Create client from contact Ex…" at bounding box center [195, 181] width 342 height 73
copy p "pavkocins@gmail.com"
click at [229, 293] on div "John S Spencer CC in auto emails 07742970313 johnspencer@alfredaustinassociates…" at bounding box center [195, 269] width 342 height 88
drag, startPoint x: 230, startPoint y: 293, endPoint x: 72, endPoint y: 297, distance: 158.1
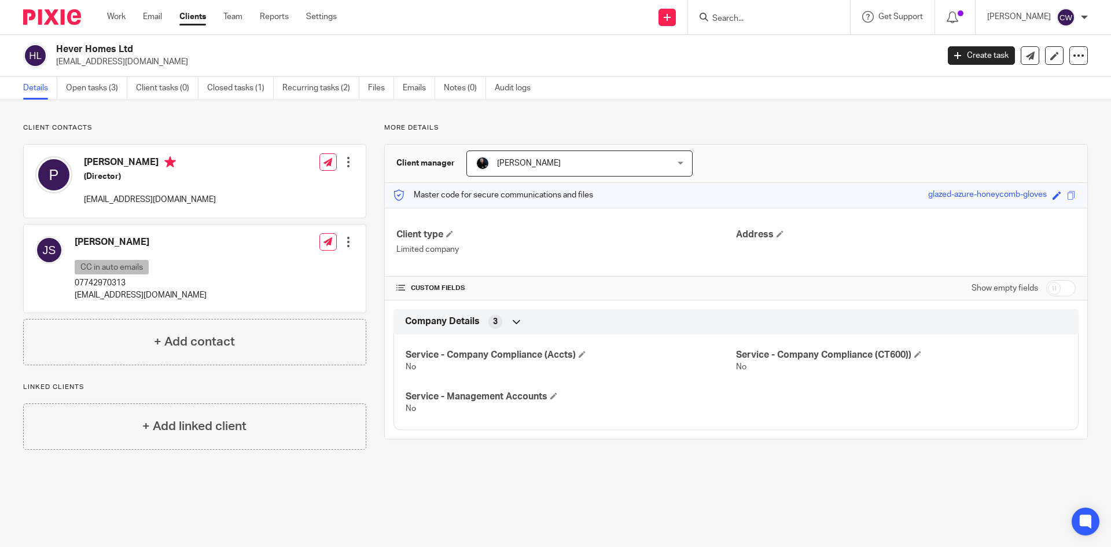
click at [72, 297] on div "John S Spencer CC in auto emails 07742970313 johnspencer@alfredaustinassociates…" at bounding box center [195, 269] width 342 height 88
copy p "johnspencer@alfredaustinassociates.com"
click at [744, 25] on div at bounding box center [769, 17] width 162 height 34
click at [717, 20] on input "Search" at bounding box center [763, 19] width 104 height 10
type input "borealis"
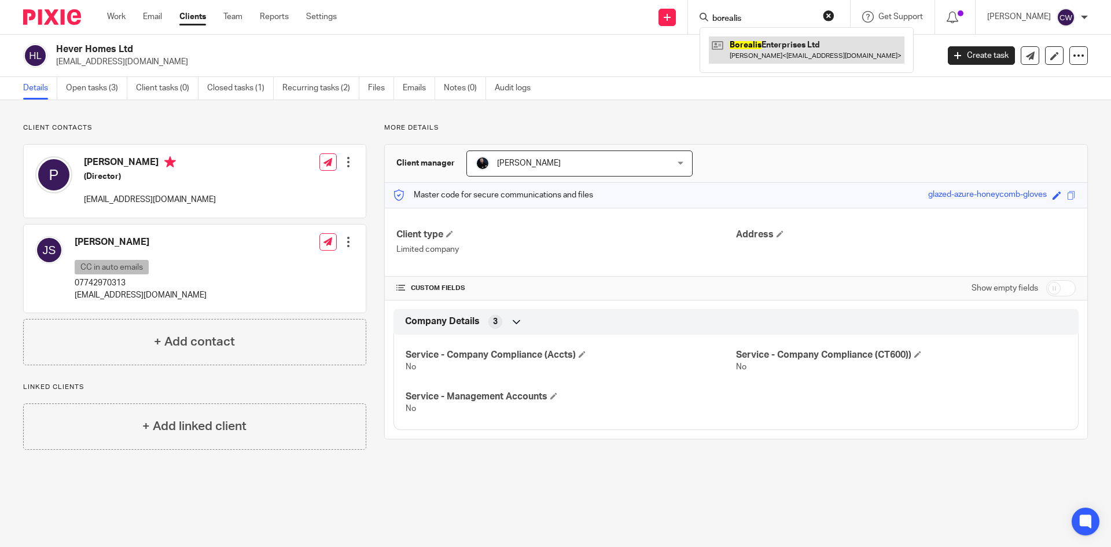
click at [725, 52] on link at bounding box center [807, 49] width 196 height 27
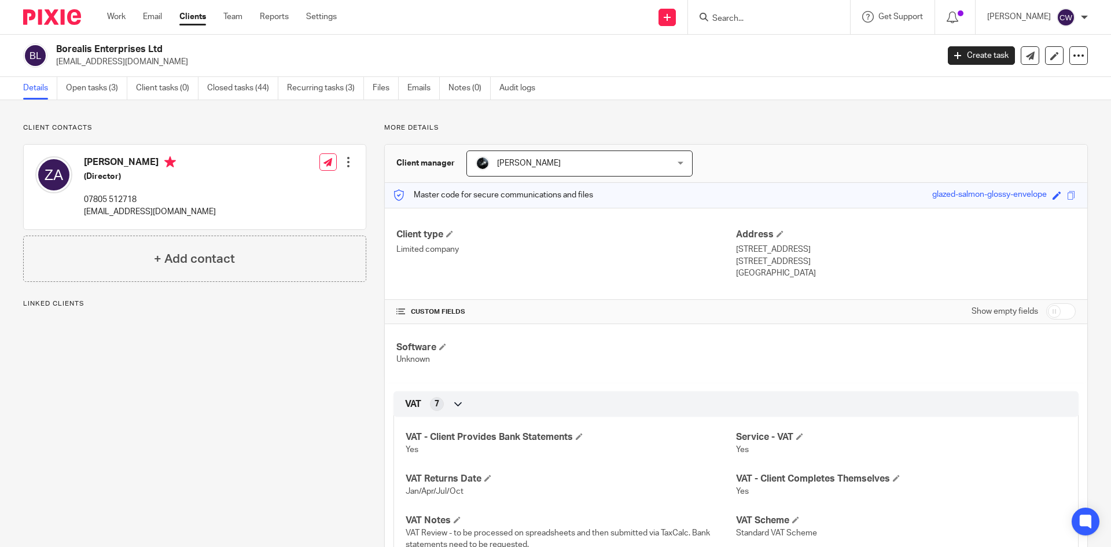
drag, startPoint x: 162, startPoint y: 60, endPoint x: 53, endPoint y: 66, distance: 108.4
click at [53, 66] on div "Borealis Enterprises Ltd [EMAIL_ADDRESS][DOMAIN_NAME]" at bounding box center [477, 55] width 908 height 24
copy p "[EMAIL_ADDRESS][DOMAIN_NAME]"
click at [762, 25] on div at bounding box center [769, 17] width 162 height 34
click at [737, 14] on input "Search" at bounding box center [763, 19] width 104 height 10
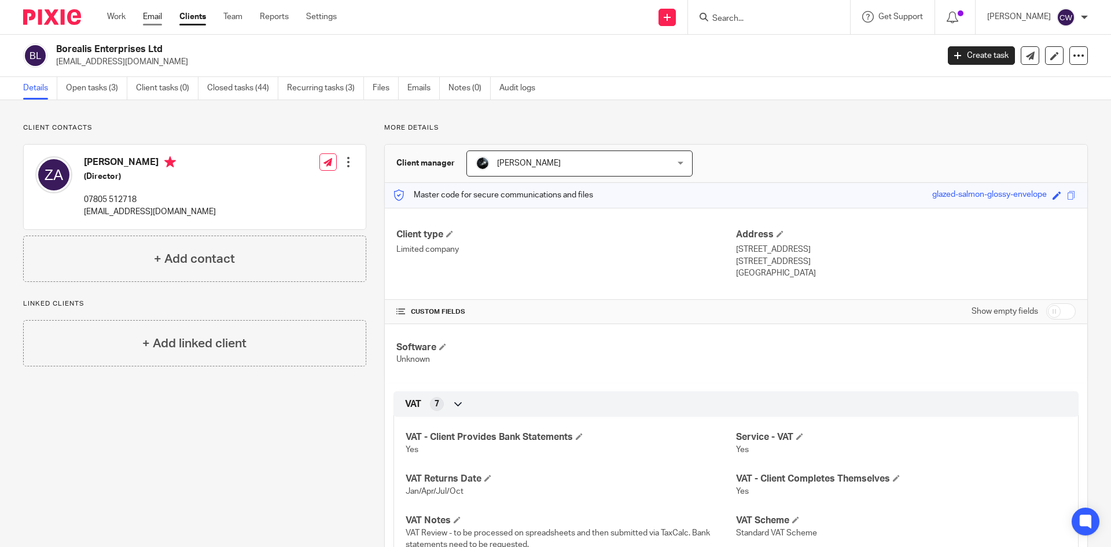
click at [157, 19] on link "Email" at bounding box center [152, 17] width 19 height 12
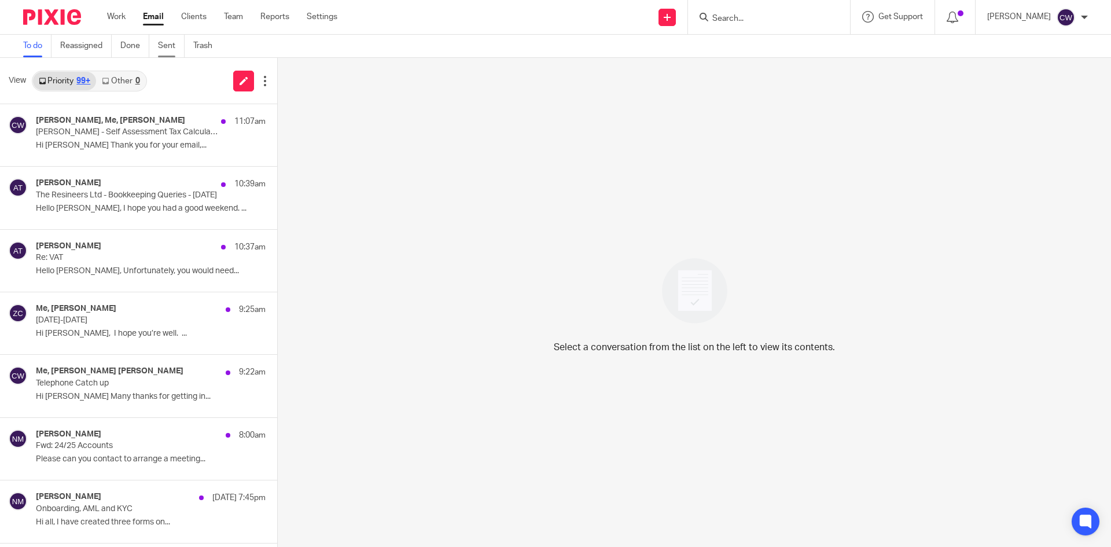
click at [177, 45] on link "Sent" at bounding box center [171, 46] width 27 height 23
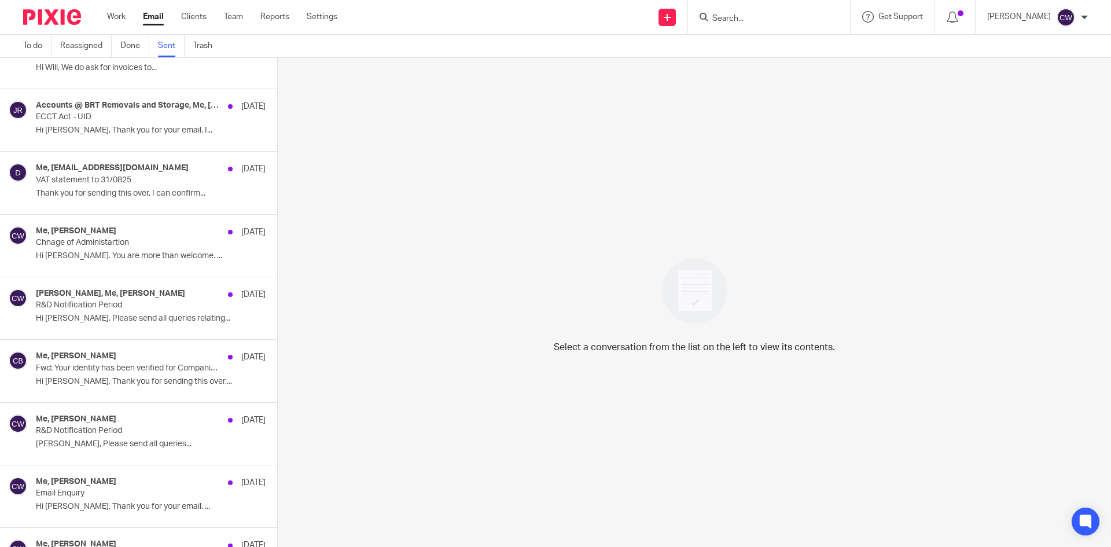
scroll to position [7703, 0]
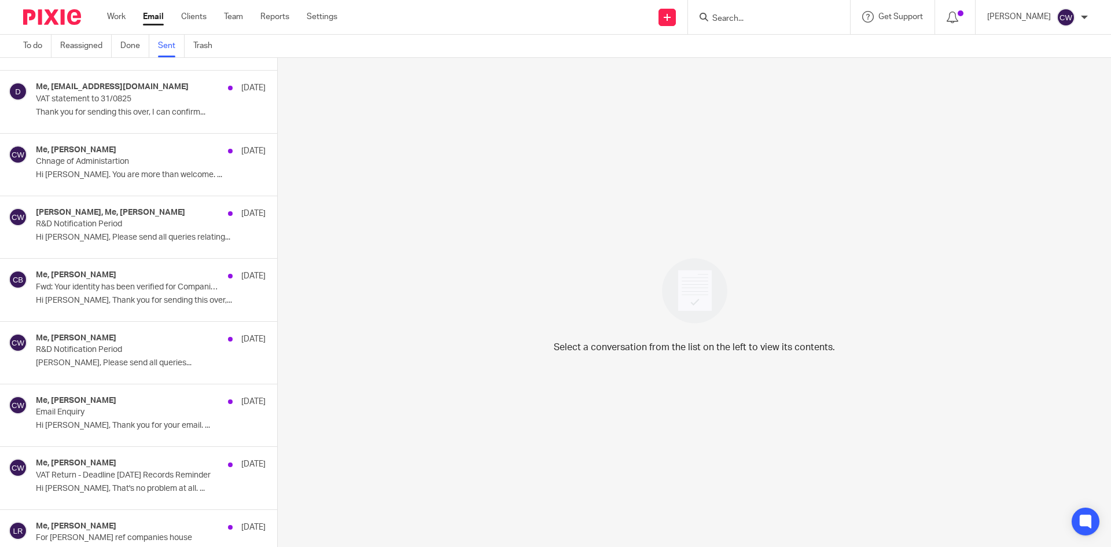
click at [740, 17] on input "Search" at bounding box center [763, 19] width 104 height 10
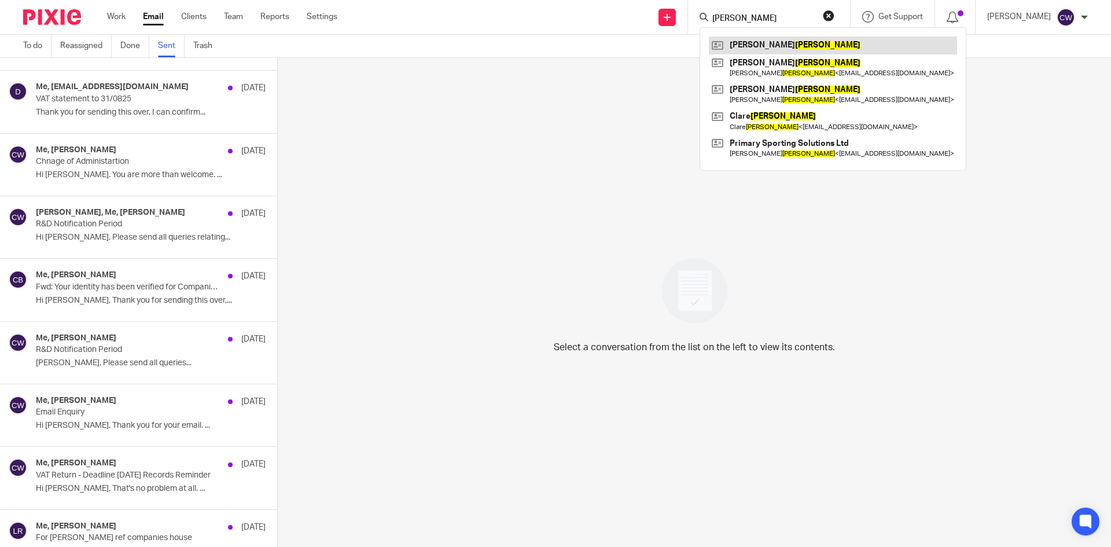
type input "palmer"
click at [808, 41] on link at bounding box center [833, 44] width 248 height 17
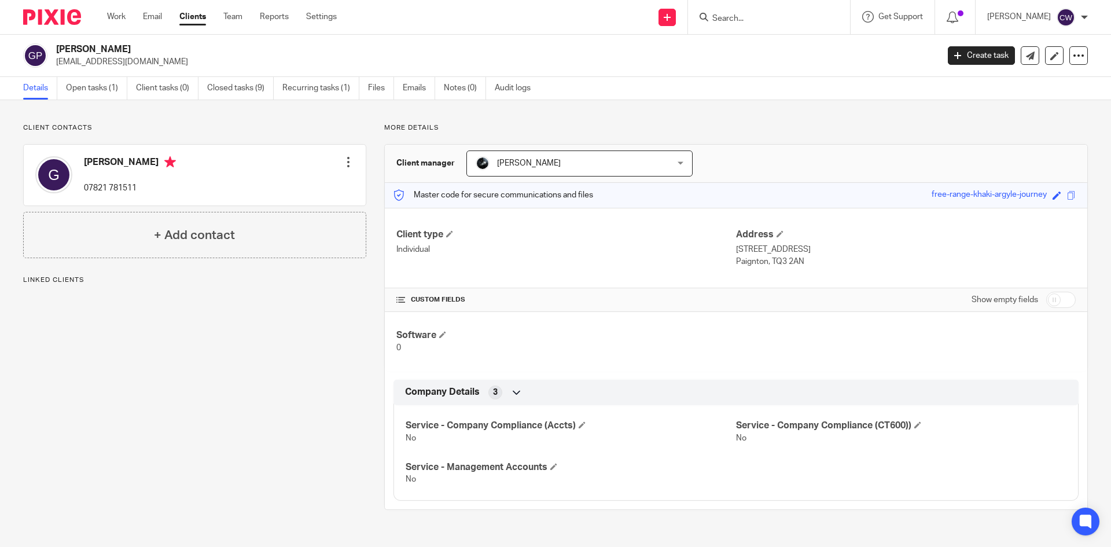
drag, startPoint x: 52, startPoint y: 64, endPoint x: 188, endPoint y: 70, distance: 136.2
click at [215, 76] on div "Gary Palmer gpalmer@premier-education.com Create task Update from Companies Hou…" at bounding box center [555, 56] width 1111 height 42
copy p "gpalmer@premier-education.com"
click at [769, 20] on input "Search" at bounding box center [763, 19] width 104 height 10
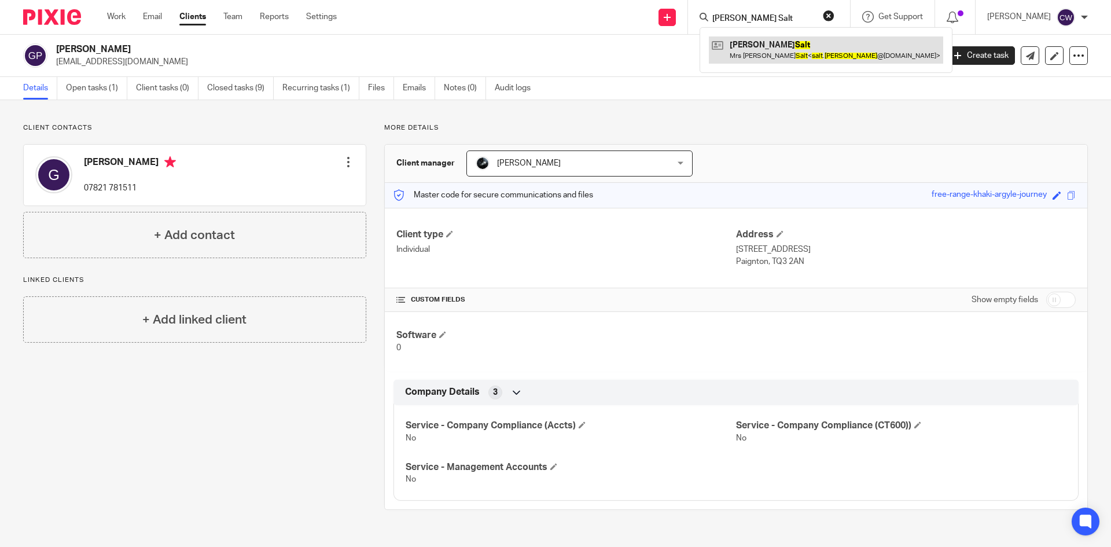
type input "sandi Salt"
click at [780, 40] on link at bounding box center [826, 49] width 234 height 27
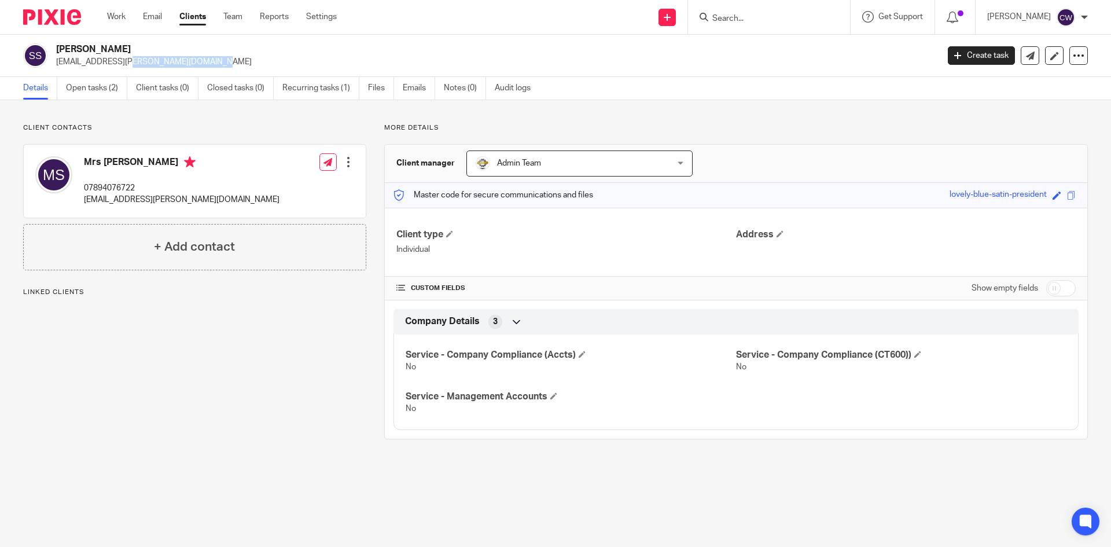
drag, startPoint x: 53, startPoint y: 63, endPoint x: 139, endPoint y: 65, distance: 85.7
click at [141, 67] on div "[PERSON_NAME] [EMAIL_ADDRESS][PERSON_NAME][DOMAIN_NAME]" at bounding box center [477, 55] width 908 height 24
copy p "[EMAIL_ADDRESS][PERSON_NAME][DOMAIN_NAME]"
click at [761, 14] on input "Search" at bounding box center [763, 19] width 104 height 10
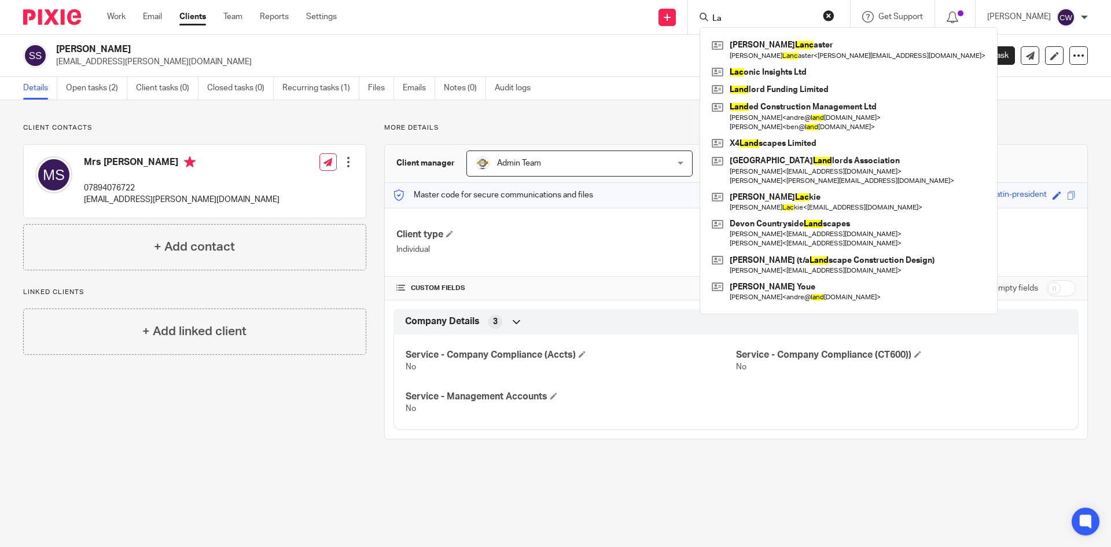
type input "L"
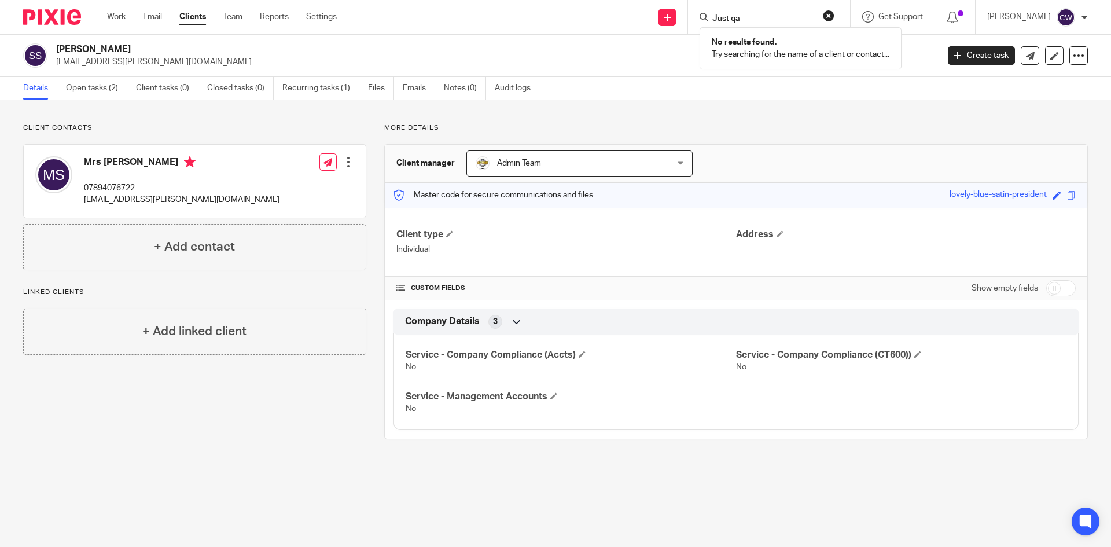
type input "Just qa"
drag, startPoint x: 742, startPoint y: 17, endPoint x: 599, endPoint y: 7, distance: 143.3
click at [599, 8] on div "Send new email Create task Add client Just qa No results found. Try searching f…" at bounding box center [732, 17] width 757 height 34
type input "Ecoloco"
click at [749, 49] on link at bounding box center [807, 49] width 196 height 27
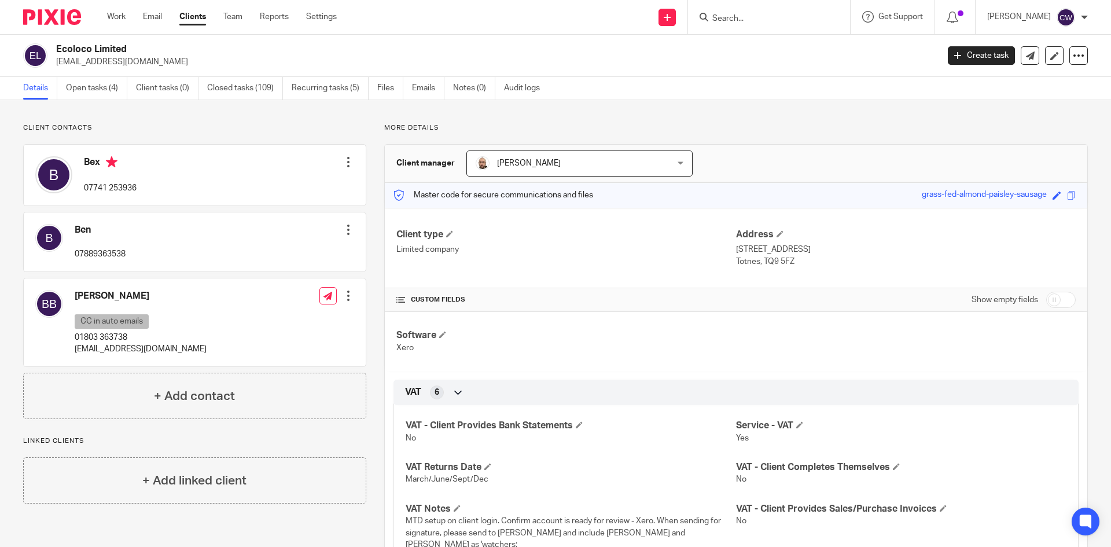
click at [747, 23] on input "Search" at bounding box center [763, 19] width 104 height 10
type input "Borealis"
click at [763, 61] on link at bounding box center [807, 49] width 196 height 27
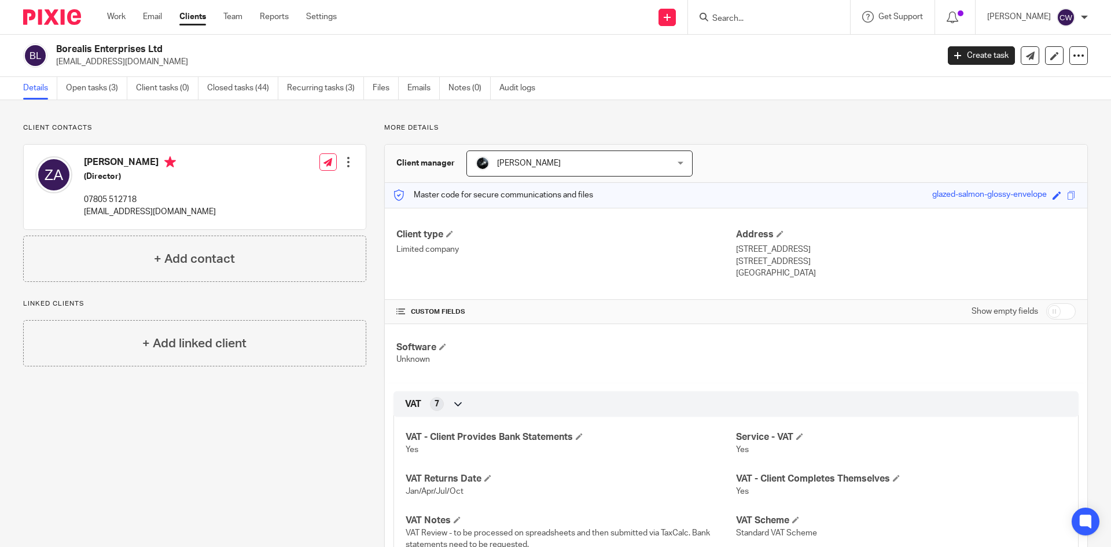
drag, startPoint x: 56, startPoint y: 64, endPoint x: 178, endPoint y: 72, distance: 122.5
click at [178, 72] on div "Borealis Enterprises Ltd [EMAIL_ADDRESS][DOMAIN_NAME] Create task Update from C…" at bounding box center [555, 56] width 1111 height 42
copy p "[EMAIL_ADDRESS][DOMAIN_NAME]"
drag, startPoint x: 766, startPoint y: 12, endPoint x: 757, endPoint y: 17, distance: 10.6
click at [758, 16] on form at bounding box center [772, 17] width 123 height 14
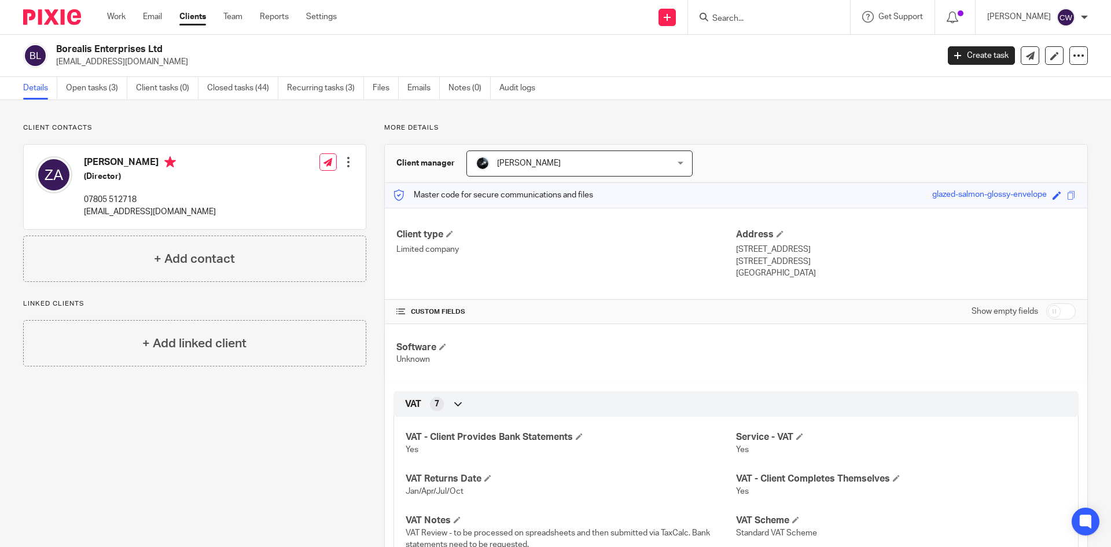
click at [250, 50] on h2 "Borealis Enterprises Ltd" at bounding box center [406, 49] width 700 height 12
click at [722, 21] on input "Search" at bounding box center [763, 19] width 104 height 10
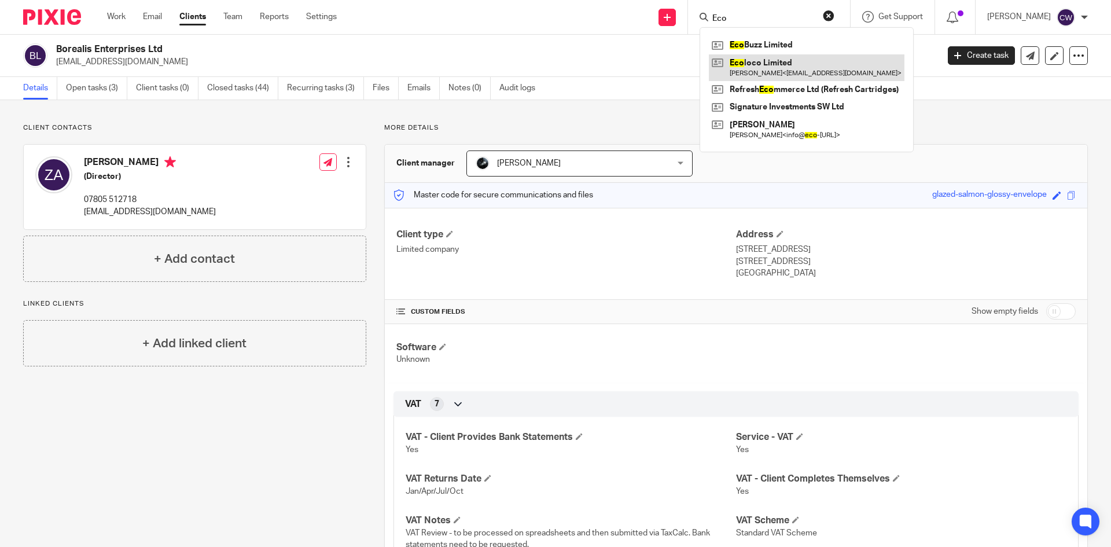
type input "Eco"
click at [766, 75] on link at bounding box center [807, 67] width 196 height 27
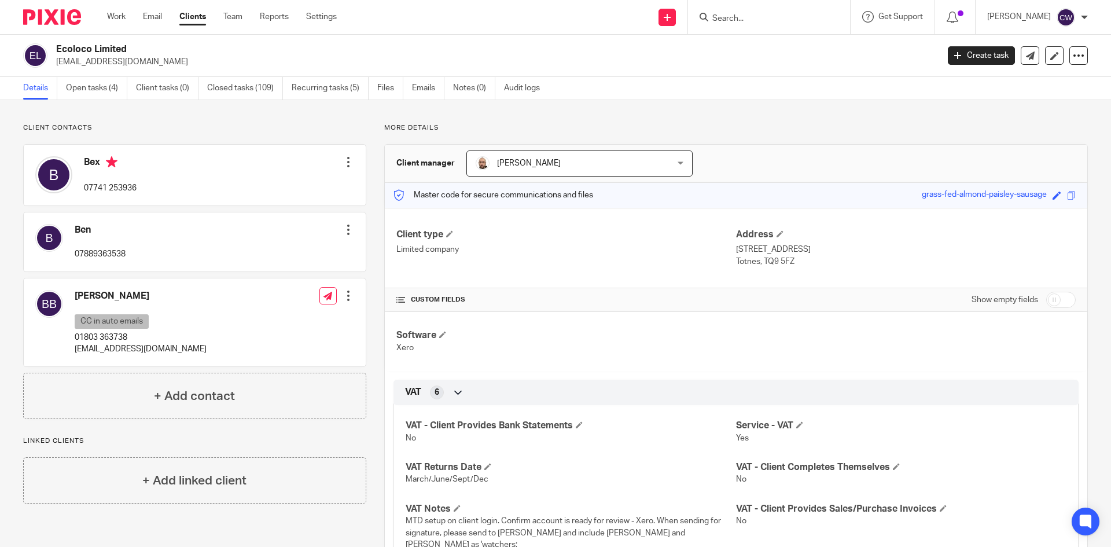
click at [738, 14] on input "Search" at bounding box center [763, 19] width 104 height 10
type input "[PERSON_NAME]"
drag, startPoint x: 750, startPoint y: 16, endPoint x: 648, endPoint y: 24, distance: 101.7
click at [649, 24] on div "Send new email Create task Add client [PERSON_NAME] No results found. Try searc…" at bounding box center [732, 17] width 757 height 34
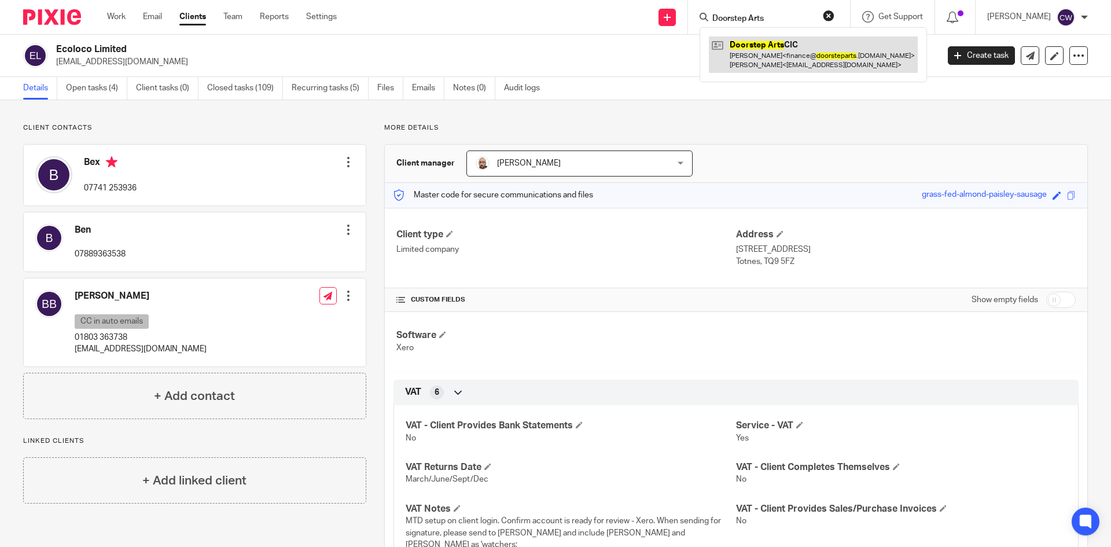
type input "Doorstep Arts"
click at [752, 67] on link at bounding box center [813, 54] width 209 height 36
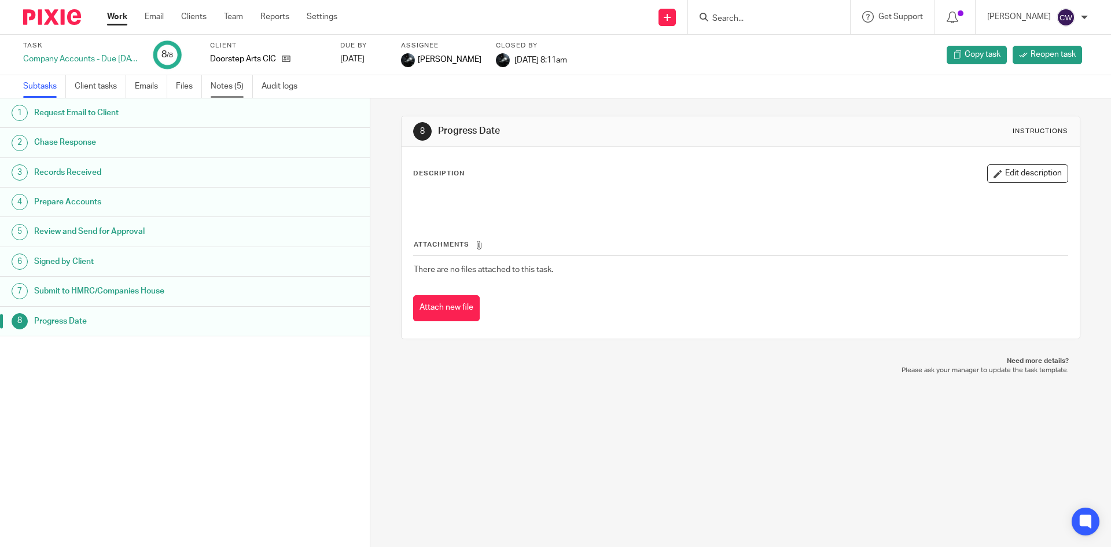
click at [229, 86] on link "Notes (5)" at bounding box center [232, 86] width 42 height 23
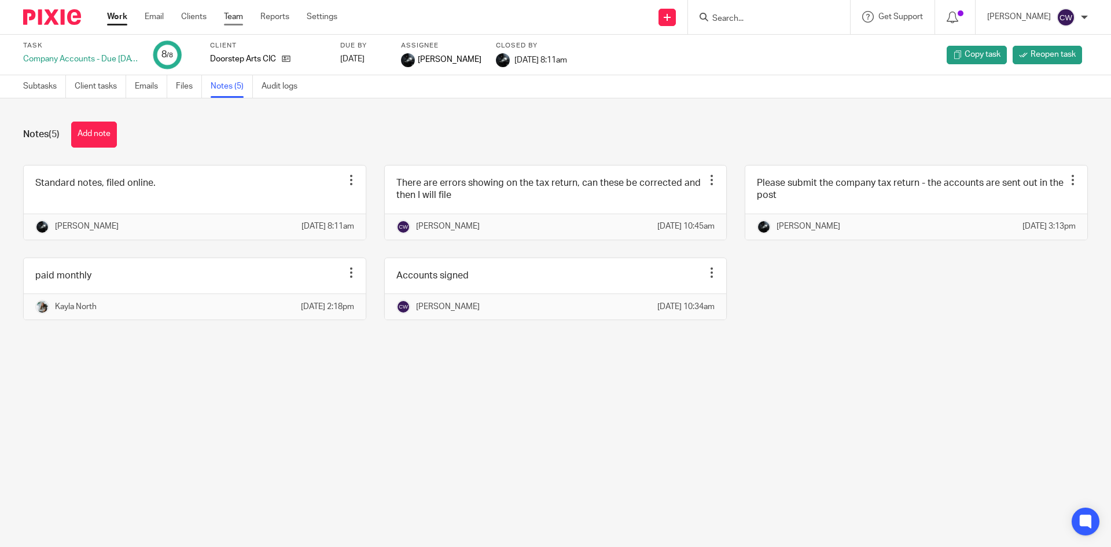
click at [236, 19] on link "Team" at bounding box center [233, 17] width 19 height 12
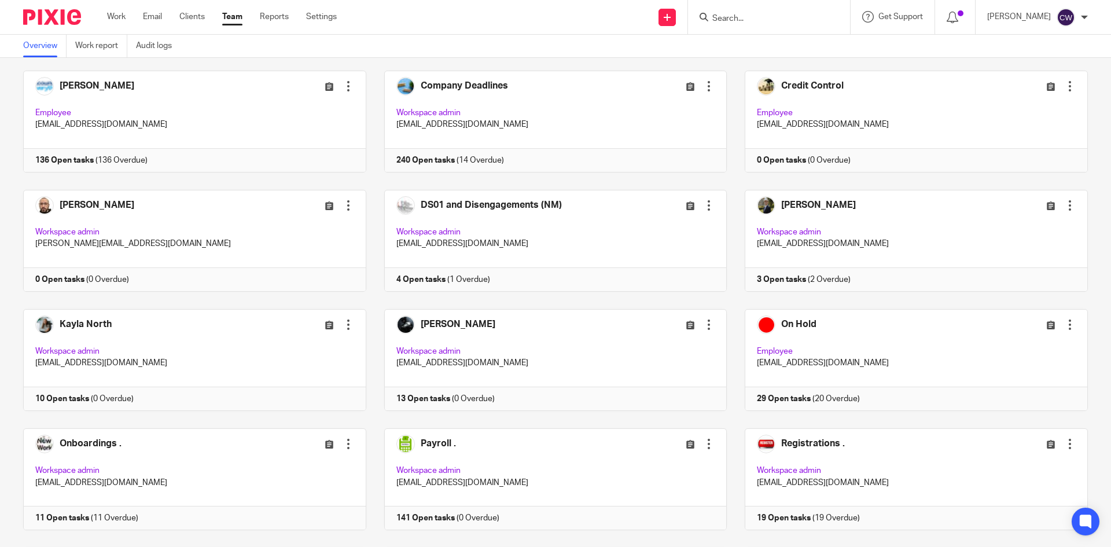
scroll to position [91, 0]
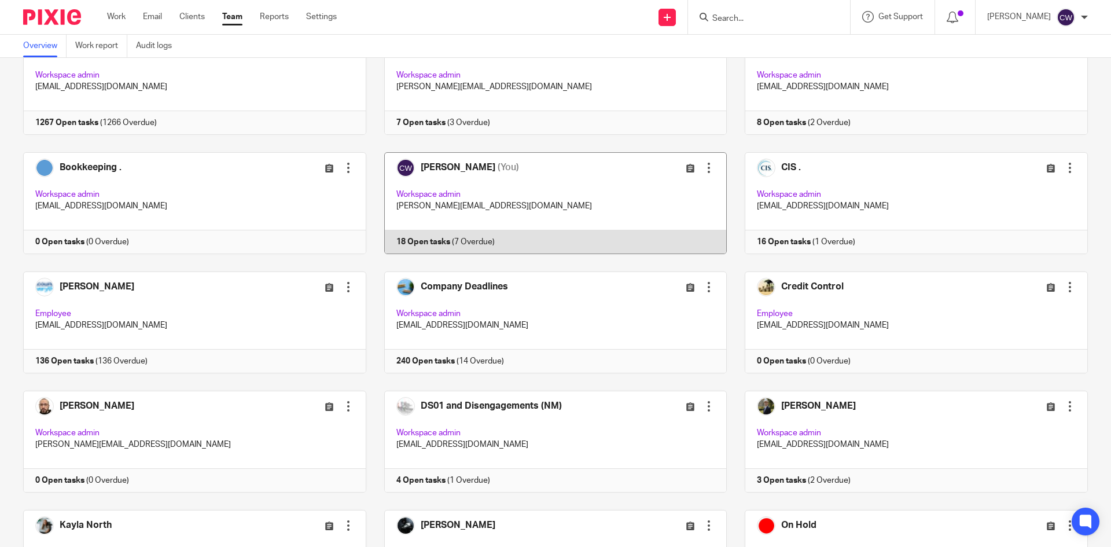
click at [425, 242] on link at bounding box center [546, 203] width 361 height 102
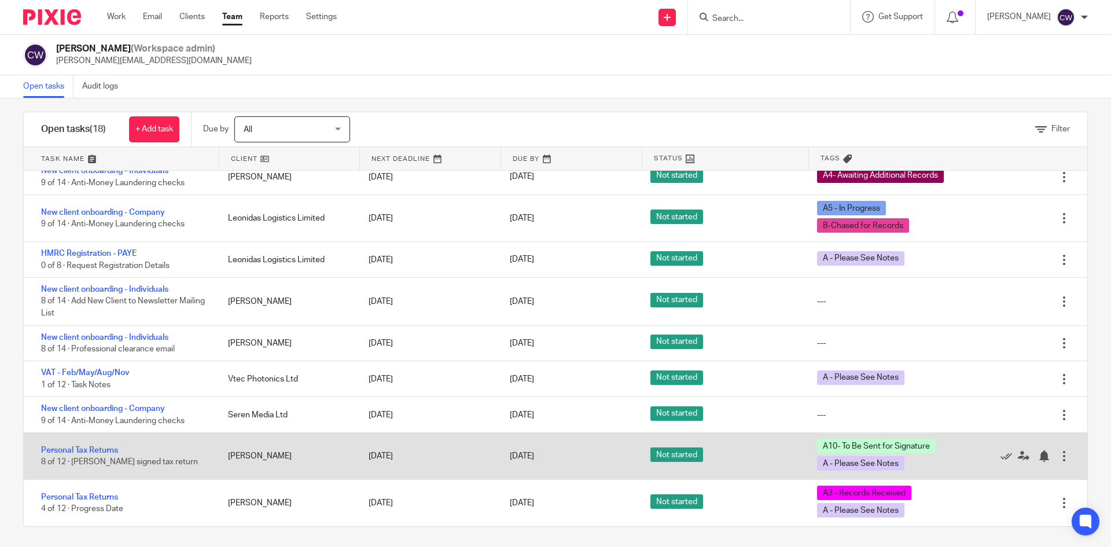
scroll to position [13, 0]
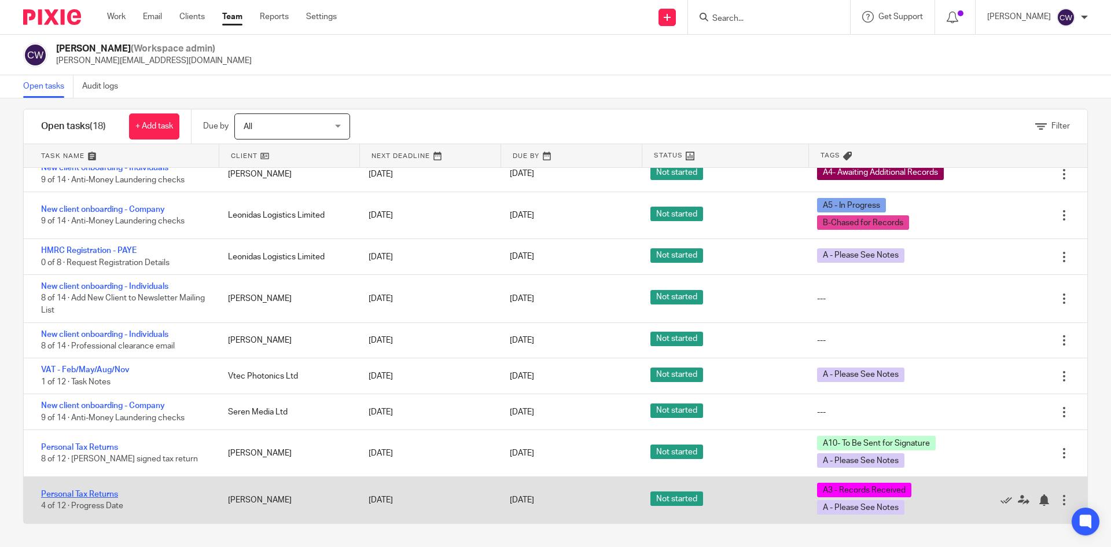
click at [79, 497] on link "Personal Tax Returns" at bounding box center [79, 494] width 77 height 8
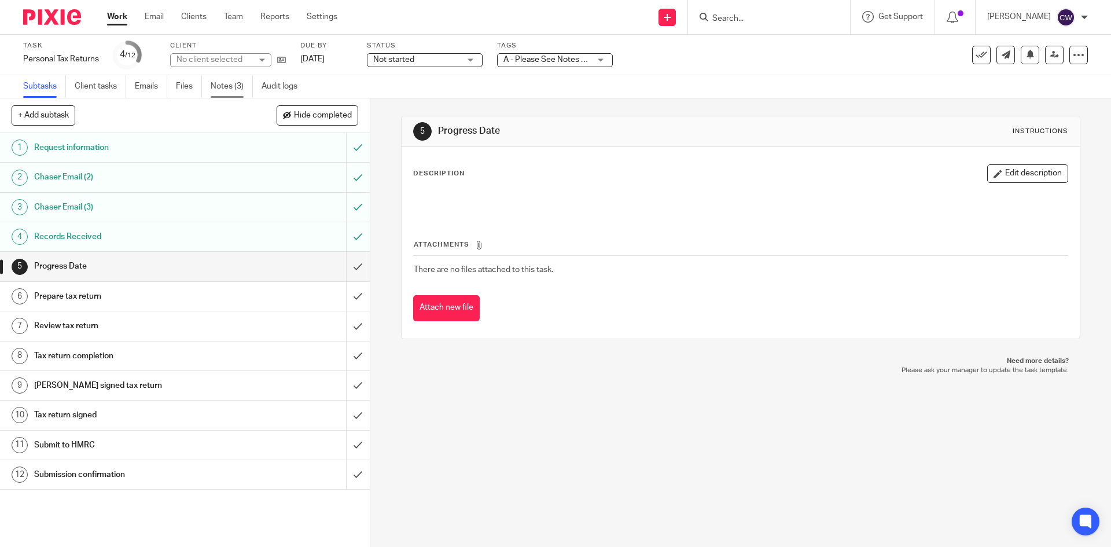
click at [223, 86] on link "Notes (3)" at bounding box center [232, 86] width 42 height 23
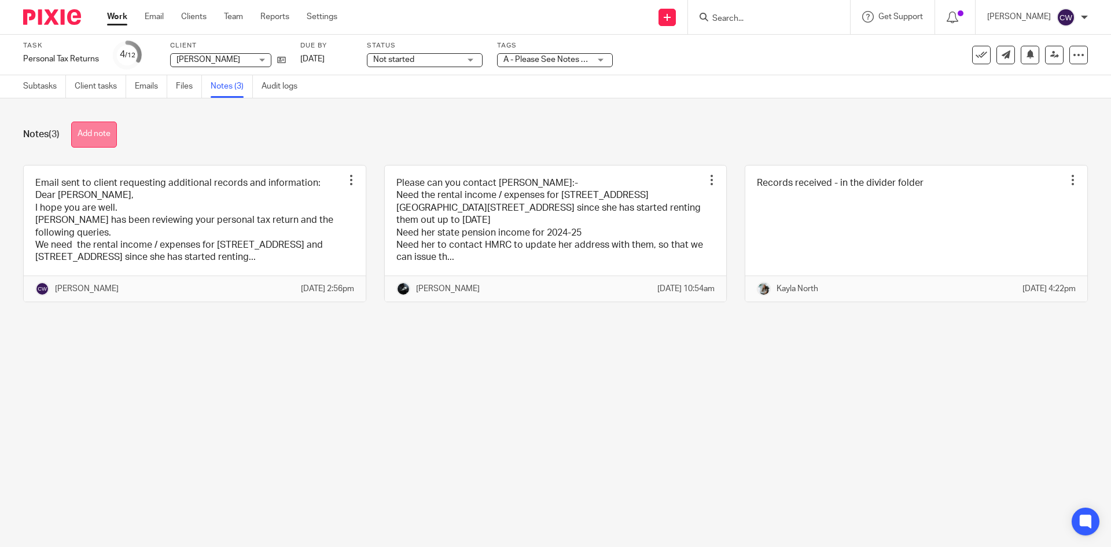
click at [93, 145] on button "Add note" at bounding box center [94, 135] width 46 height 26
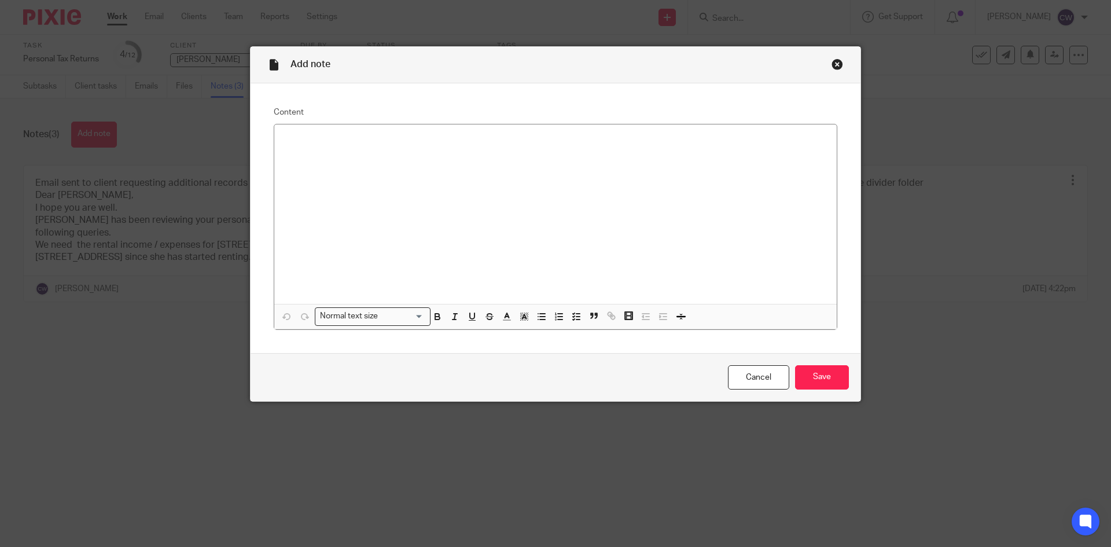
click at [832, 63] on div "Close this dialog window" at bounding box center [838, 64] width 12 height 12
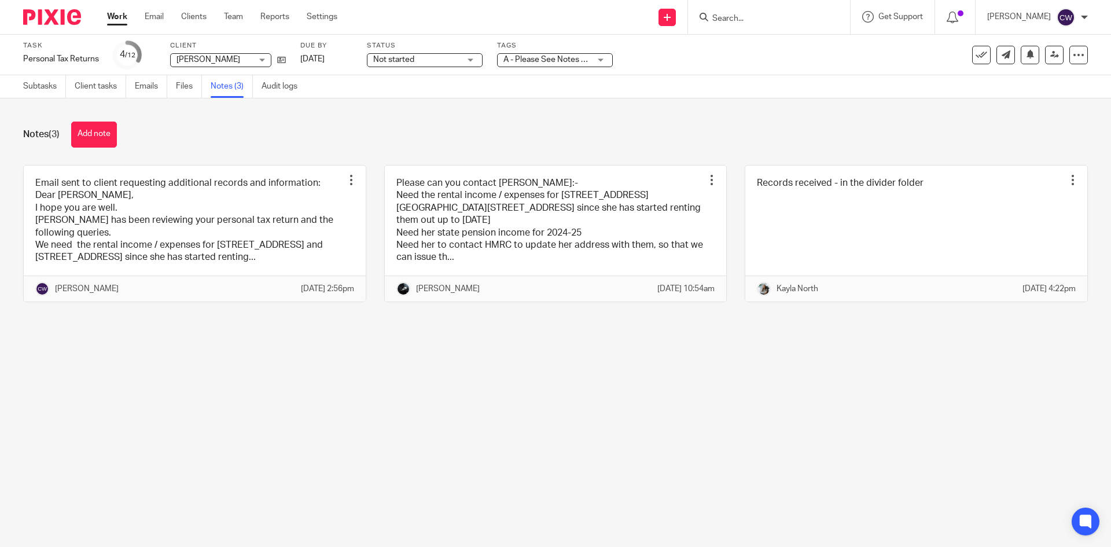
click at [711, 17] on input "Search" at bounding box center [763, 19] width 104 height 10
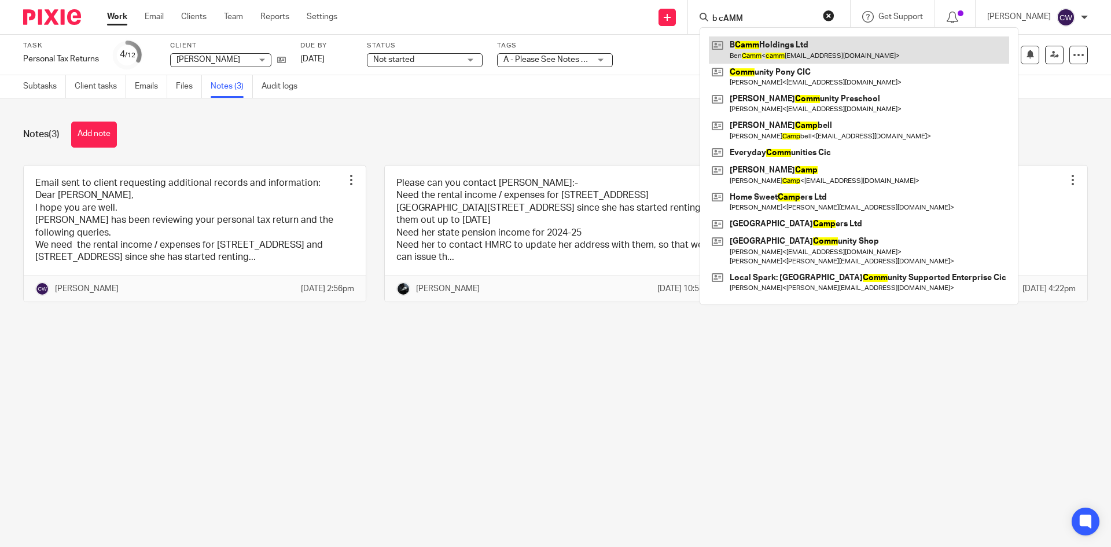
type input "b cAMM"
click at [753, 51] on link at bounding box center [859, 49] width 300 height 27
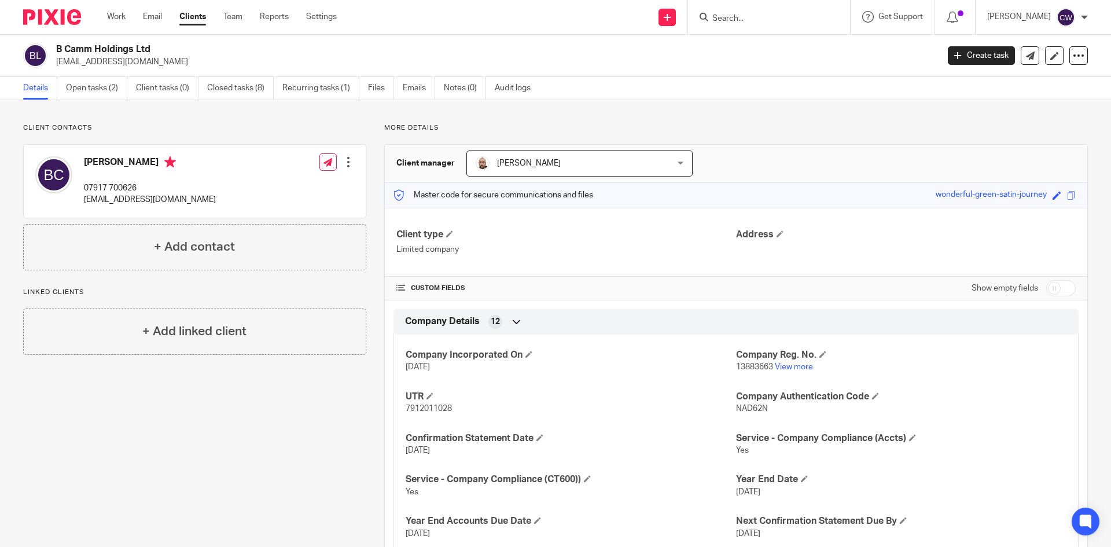
drag, startPoint x: 59, startPoint y: 62, endPoint x: 184, endPoint y: 67, distance: 125.1
click at [184, 67] on p "[EMAIL_ADDRESS][DOMAIN_NAME]" at bounding box center [493, 62] width 875 height 12
click at [139, 65] on p "[EMAIL_ADDRESS][DOMAIN_NAME]" at bounding box center [493, 62] width 875 height 12
drag, startPoint x: 137, startPoint y: 63, endPoint x: 54, endPoint y: 68, distance: 82.3
click at [54, 68] on div "B Camm Holdings Ltd [EMAIL_ADDRESS][DOMAIN_NAME] Create task Update from Compan…" at bounding box center [555, 56] width 1111 height 42
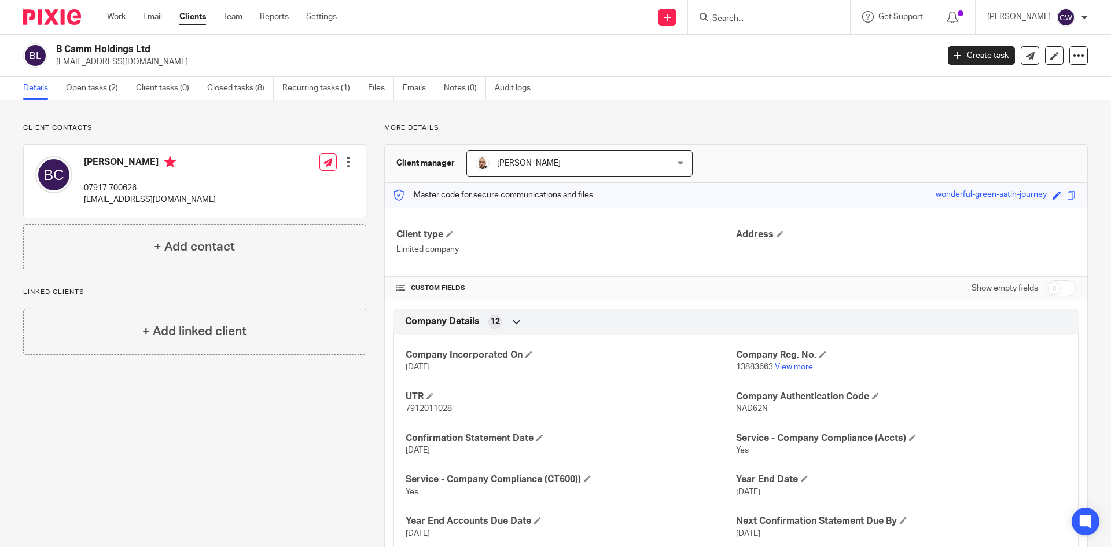
copy p "[EMAIL_ADDRESS][DOMAIN_NAME]"
click at [86, 84] on link "Open tasks (2)" at bounding box center [96, 88] width 61 height 23
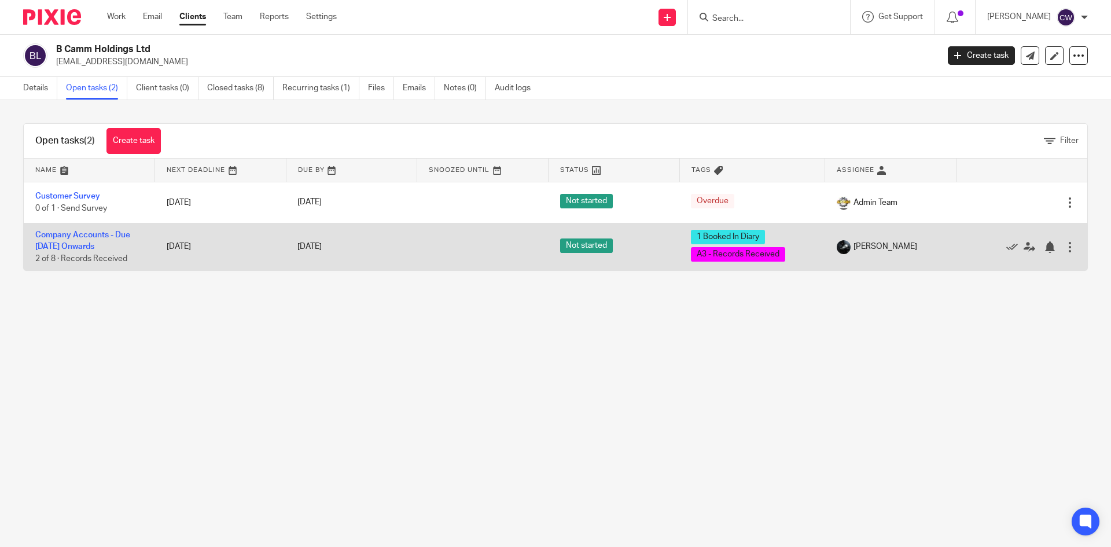
click at [106, 240] on td "Company Accounts - Due 1st May 2023 Onwards 2 of 8 · Records Received" at bounding box center [89, 246] width 131 height 47
click at [103, 233] on link "Company Accounts - Due [DATE] Onwards" at bounding box center [82, 241] width 95 height 20
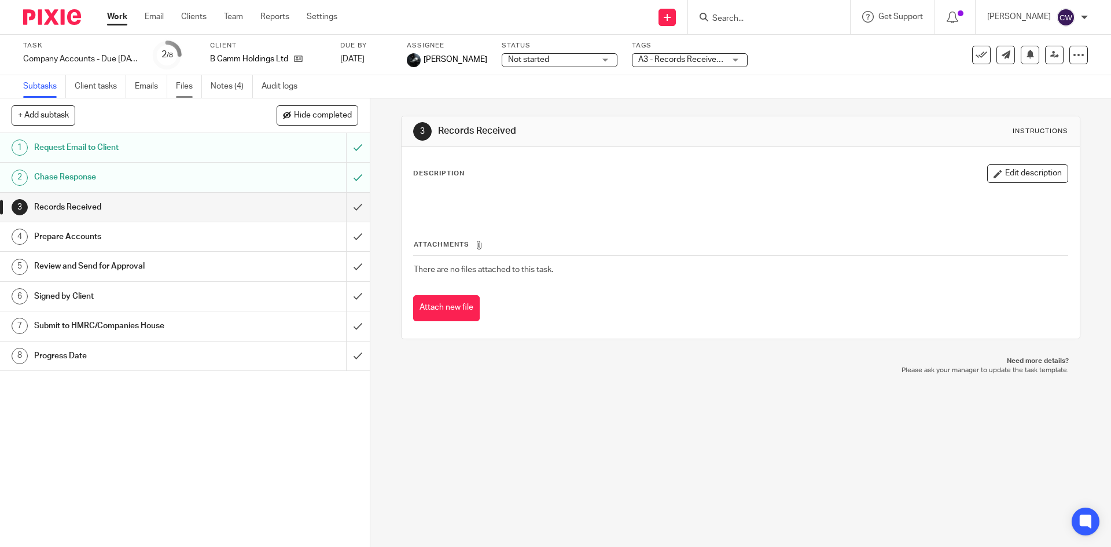
click at [181, 86] on link "Files" at bounding box center [189, 86] width 26 height 23
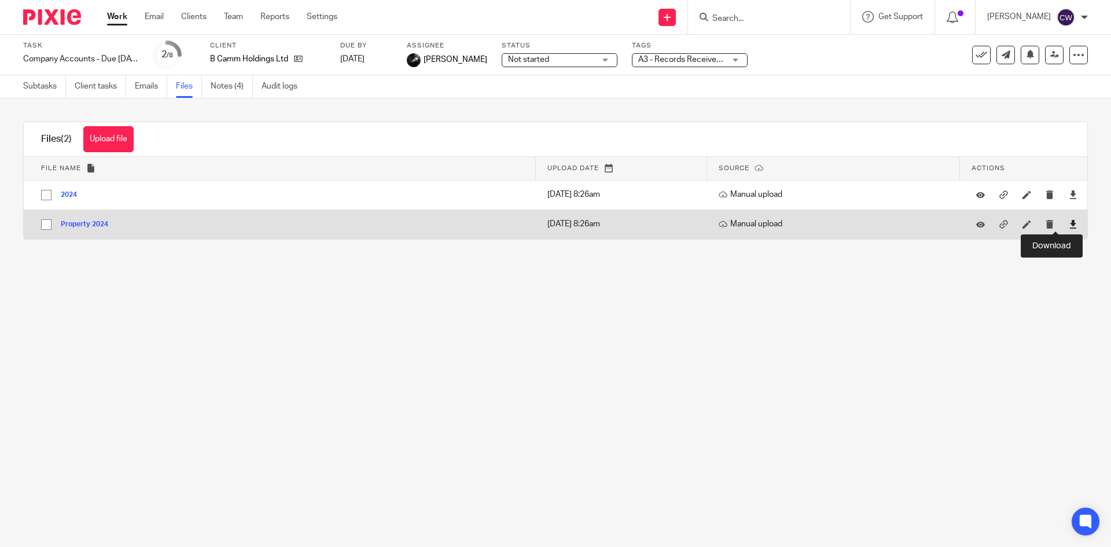
click at [1069, 222] on icon at bounding box center [1073, 224] width 9 height 9
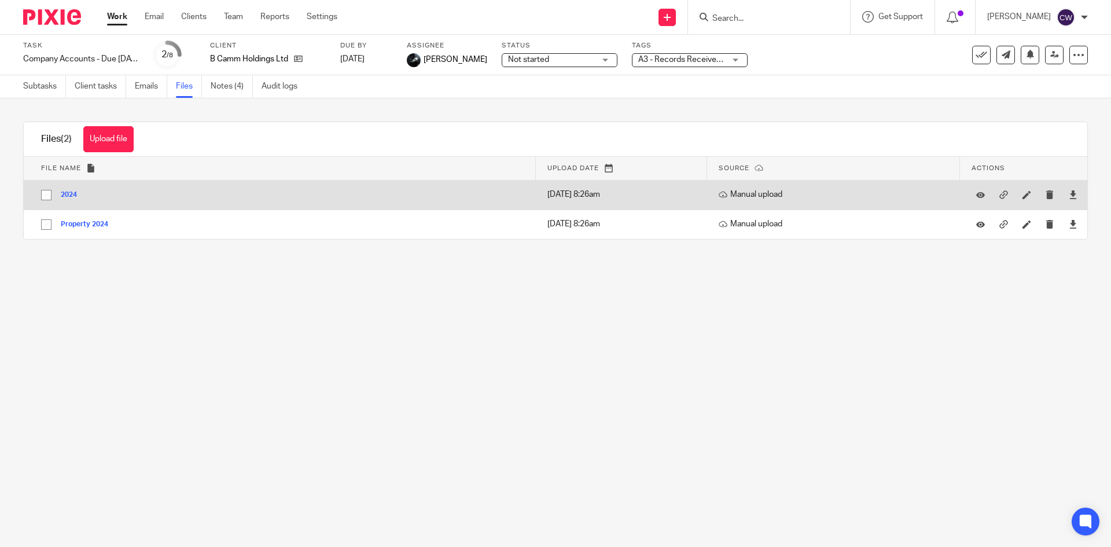
click at [1065, 202] on div at bounding box center [1073, 194] width 17 height 17
click at [1069, 193] on icon at bounding box center [1073, 194] width 9 height 9
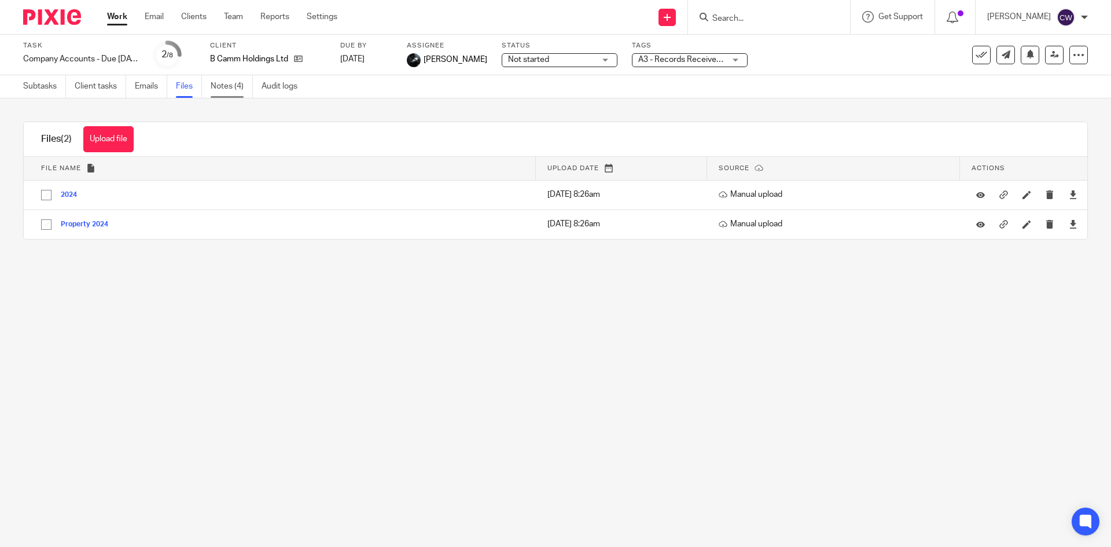
click at [212, 82] on link "Notes (4)" at bounding box center [232, 86] width 42 height 23
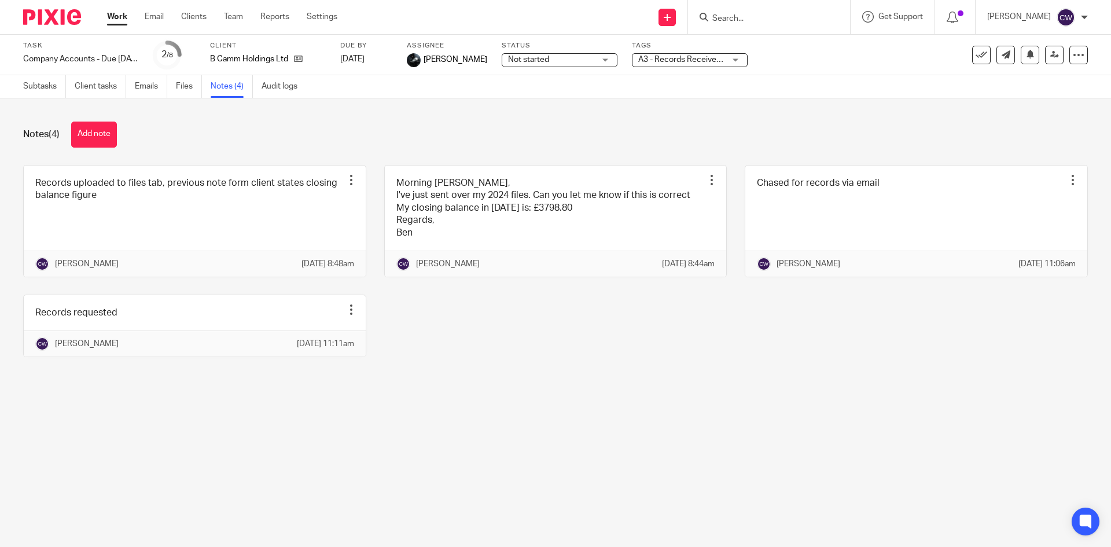
drag, startPoint x: 90, startPoint y: 140, endPoint x: 99, endPoint y: 145, distance: 10.4
click at [90, 140] on button "Add note" at bounding box center [94, 135] width 46 height 26
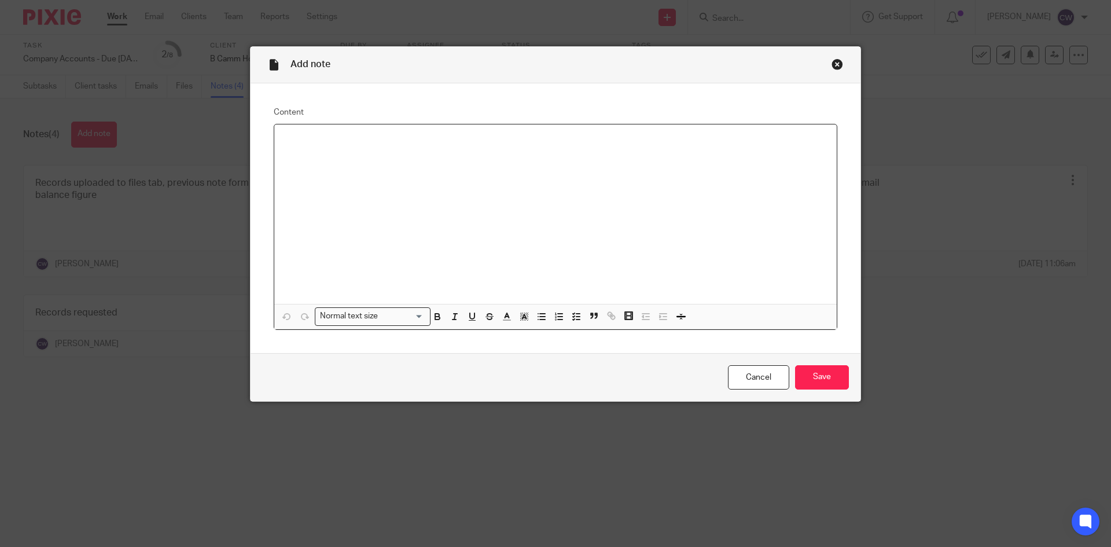
click at [394, 247] on div at bounding box center [555, 213] width 563 height 179
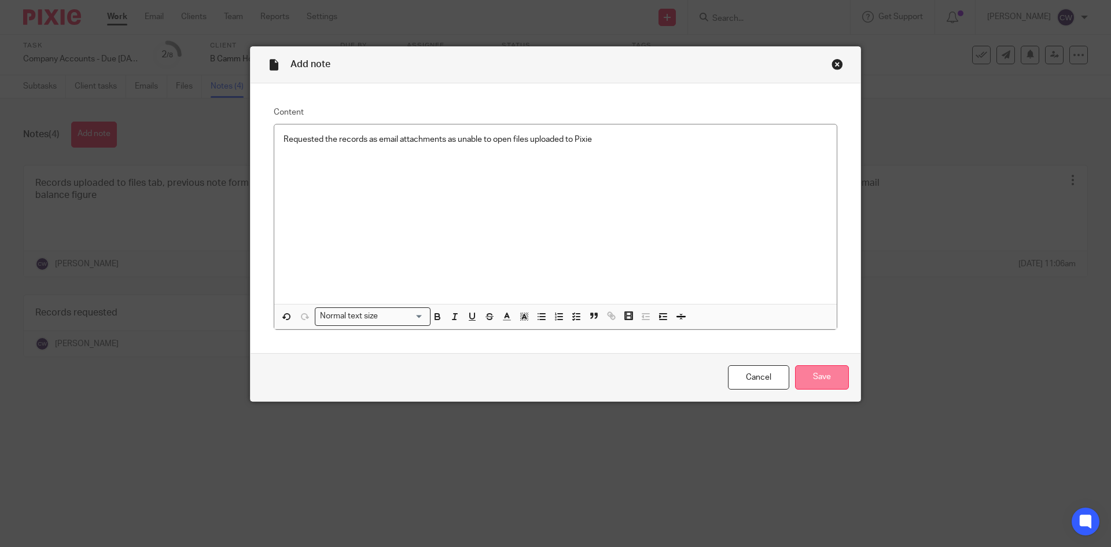
click at [831, 389] on input "Save" at bounding box center [822, 377] width 54 height 25
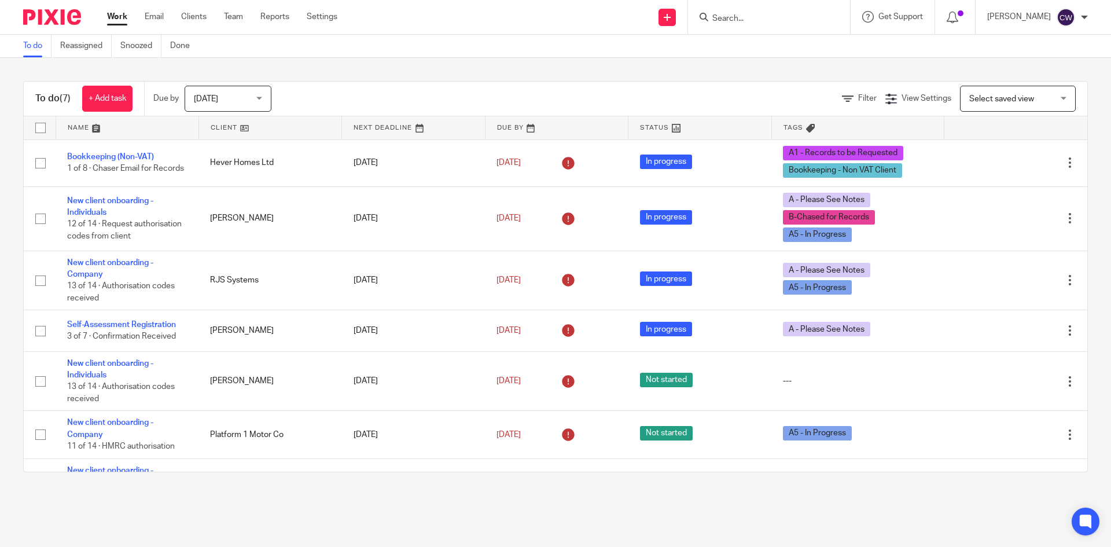
click at [721, 16] on input "Search" at bounding box center [763, 19] width 104 height 10
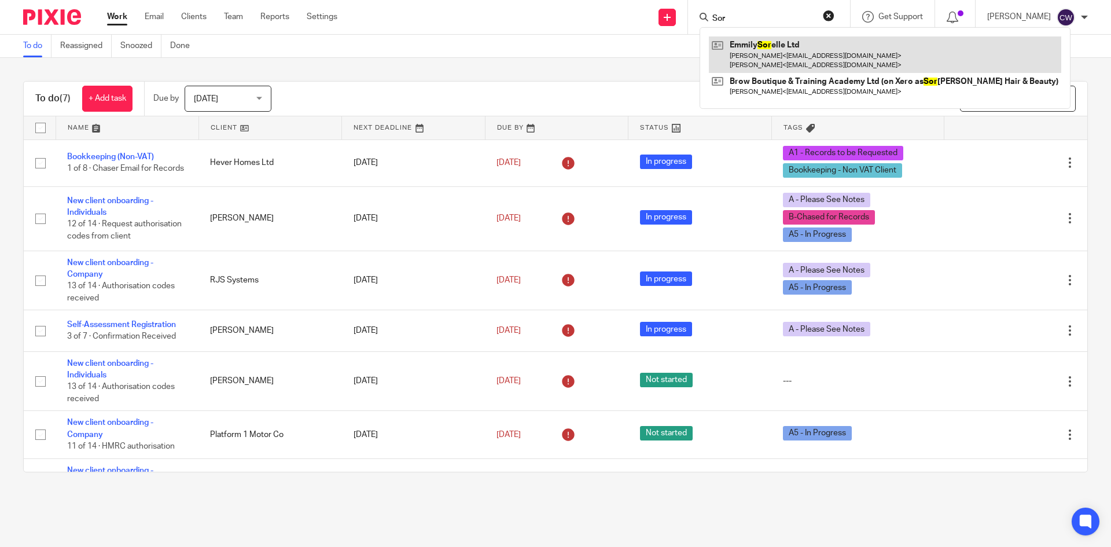
type input "Sor"
click at [810, 65] on link at bounding box center [885, 54] width 353 height 36
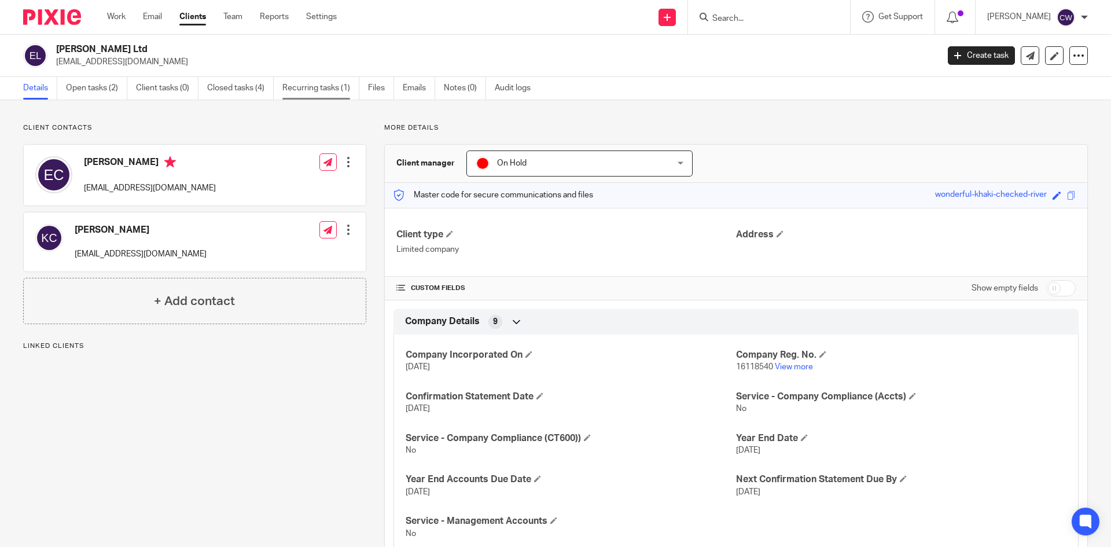
click at [328, 90] on link "Recurring tasks (1)" at bounding box center [320, 88] width 77 height 23
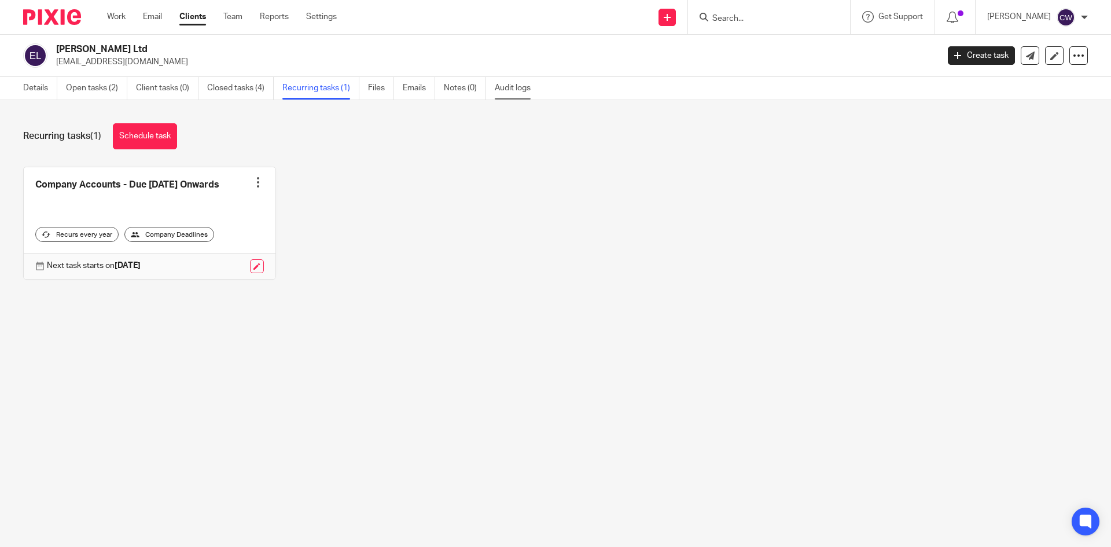
click at [515, 82] on link "Audit logs" at bounding box center [517, 88] width 45 height 23
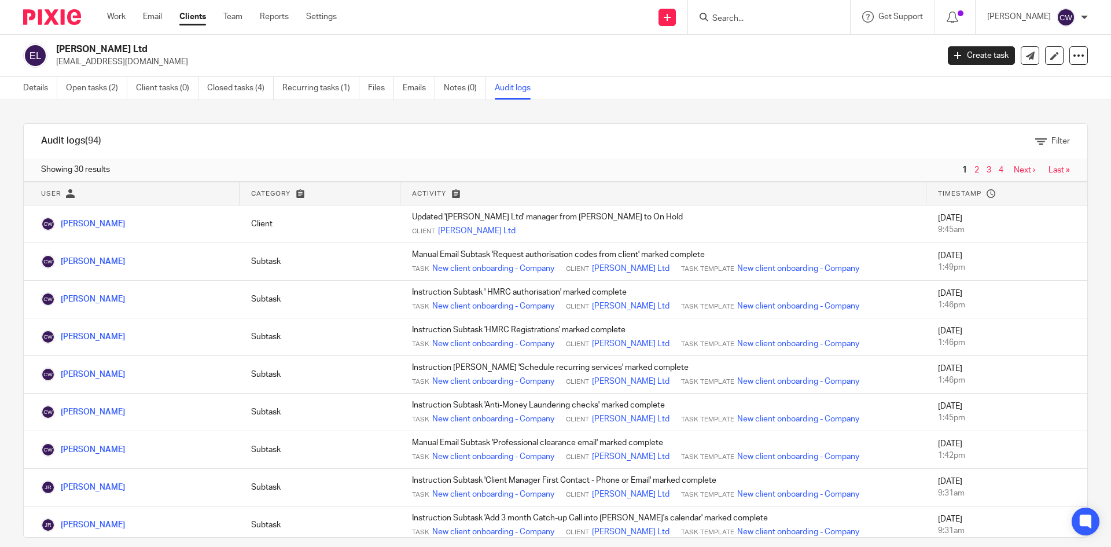
drag, startPoint x: 57, startPoint y: 45, endPoint x: 141, endPoint y: 47, distance: 83.4
click at [147, 46] on div "[PERSON_NAME] Ltd [EMAIL_ADDRESS][DOMAIN_NAME]" at bounding box center [477, 55] width 908 height 24
copy h2 "[PERSON_NAME] Ltd"
click at [1080, 57] on div "[PERSON_NAME] Ltd [EMAIL_ADDRESS][DOMAIN_NAME] Create task Update from Companie…" at bounding box center [555, 56] width 1111 height 42
click at [1073, 57] on icon at bounding box center [1079, 56] width 12 height 12
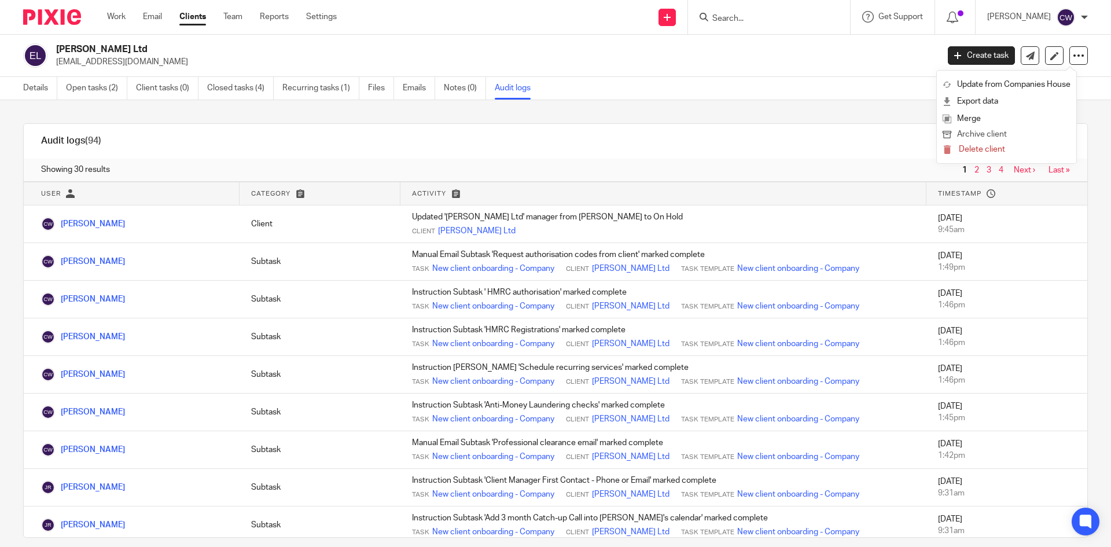
click at [989, 135] on button "Archive client" at bounding box center [1007, 134] width 128 height 15
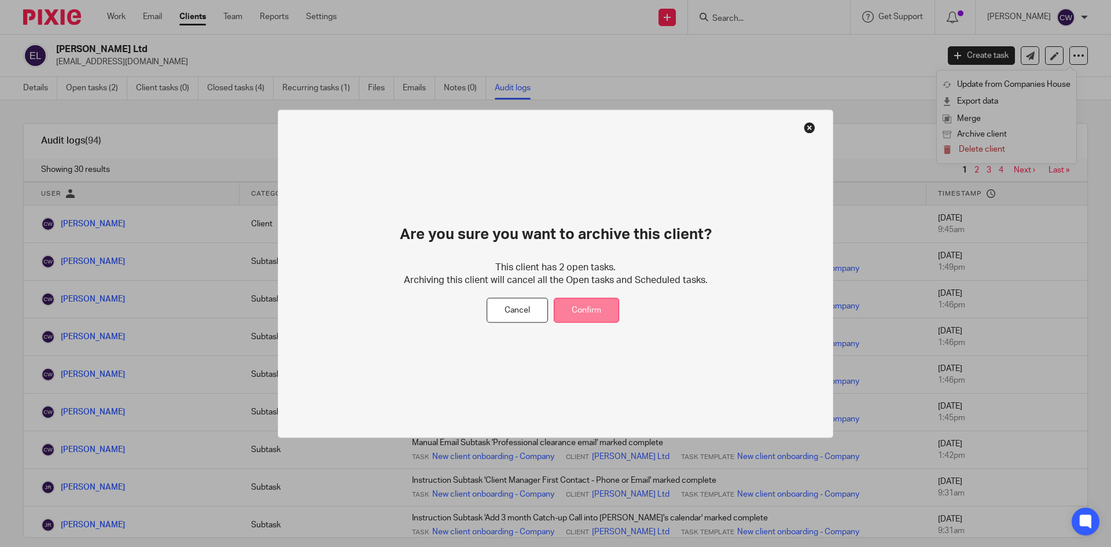
click at [596, 317] on button "Confirm" at bounding box center [586, 310] width 65 height 25
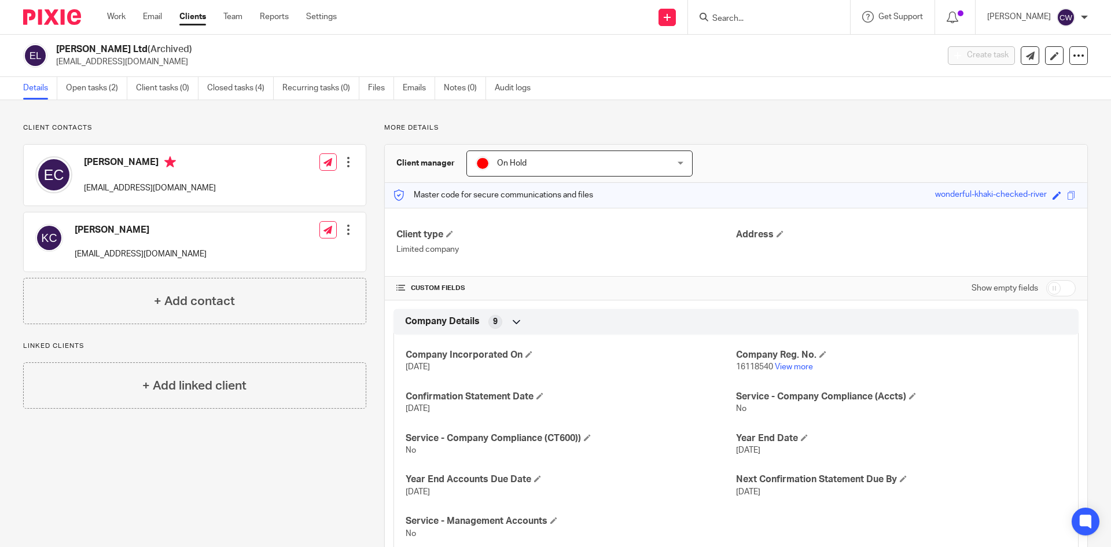
click at [732, 23] on input "Search" at bounding box center [763, 19] width 104 height 10
type input "[PERSON_NAME]"
click at [54, 16] on img at bounding box center [52, 17] width 58 height 16
click at [742, 23] on input "Search" at bounding box center [763, 19] width 104 height 10
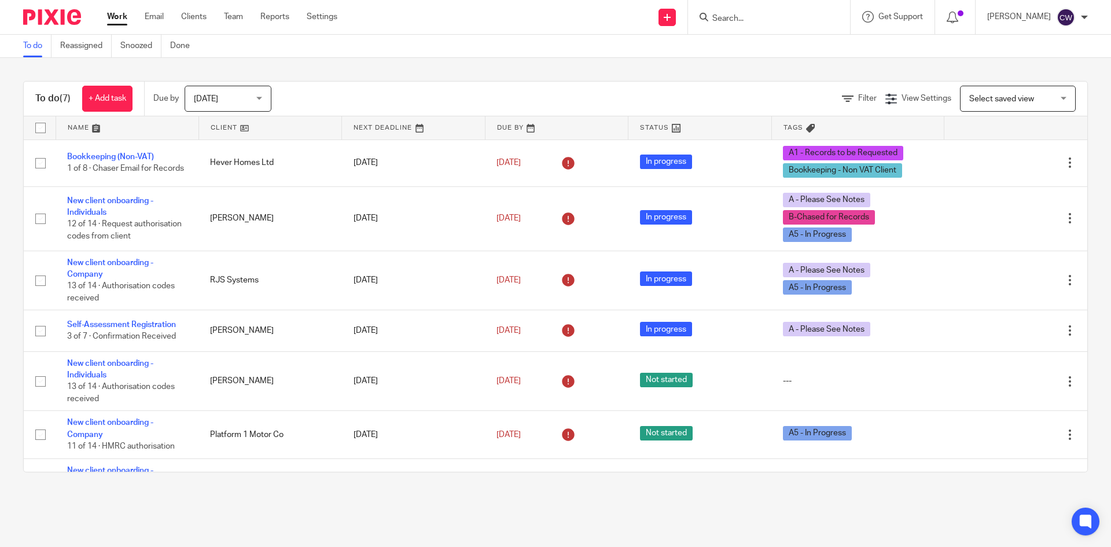
click at [749, 17] on input "Search" at bounding box center [763, 19] width 104 height 10
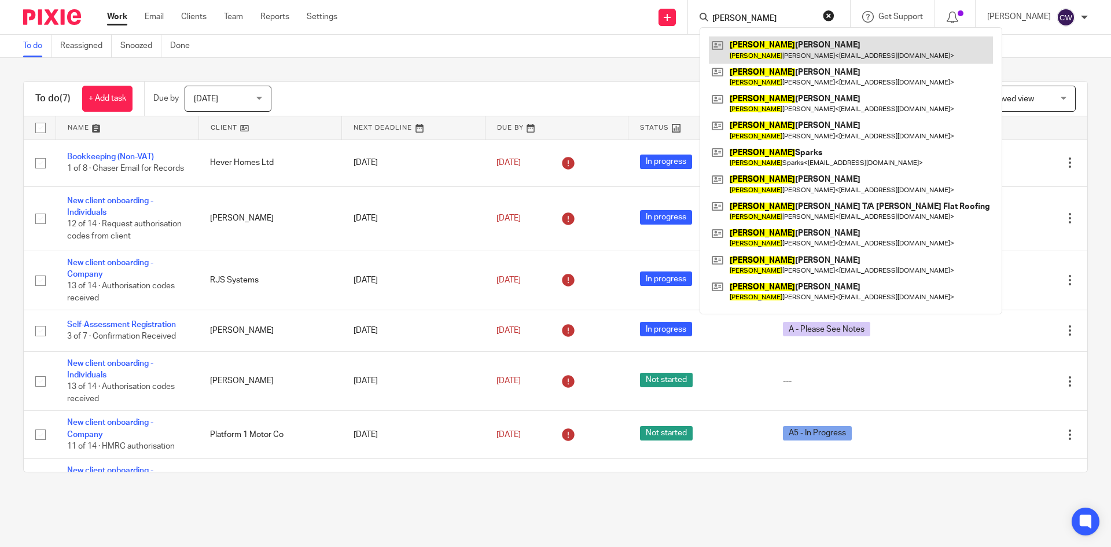
type input "David"
click at [758, 52] on link at bounding box center [851, 49] width 284 height 27
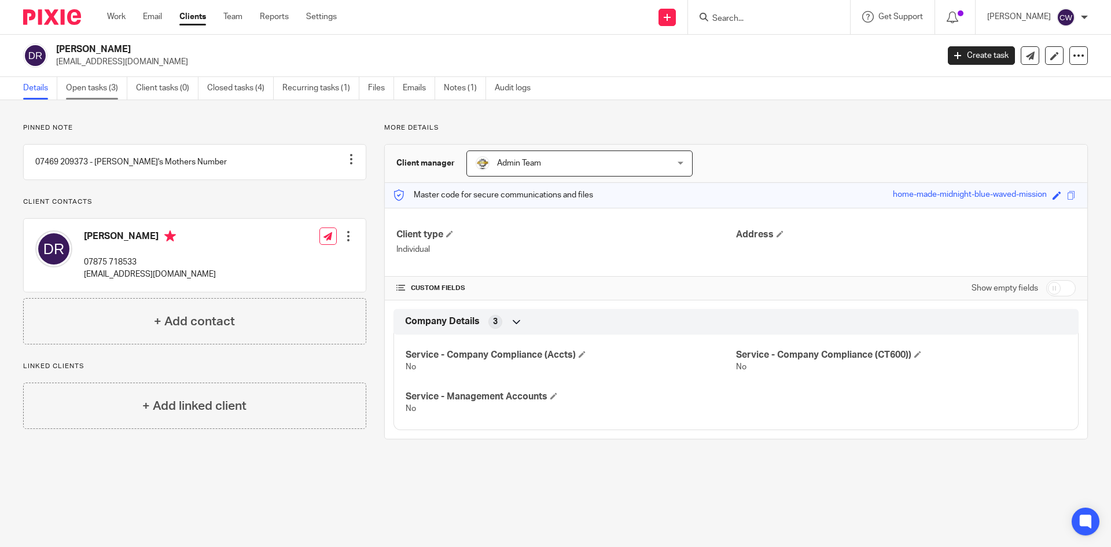
click at [94, 80] on link "Open tasks (3)" at bounding box center [96, 88] width 61 height 23
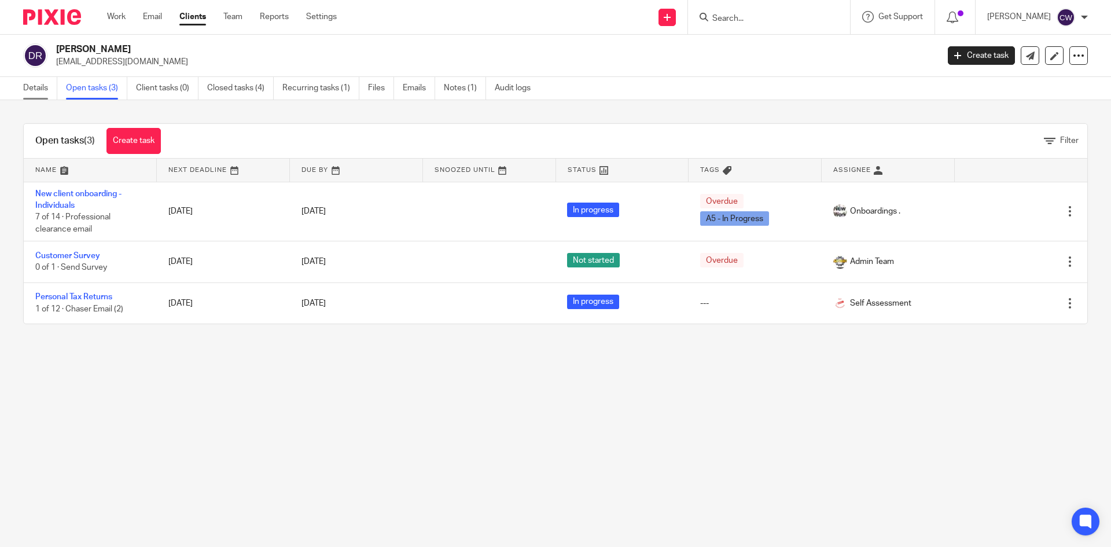
click at [31, 96] on link "Details" at bounding box center [40, 88] width 34 height 23
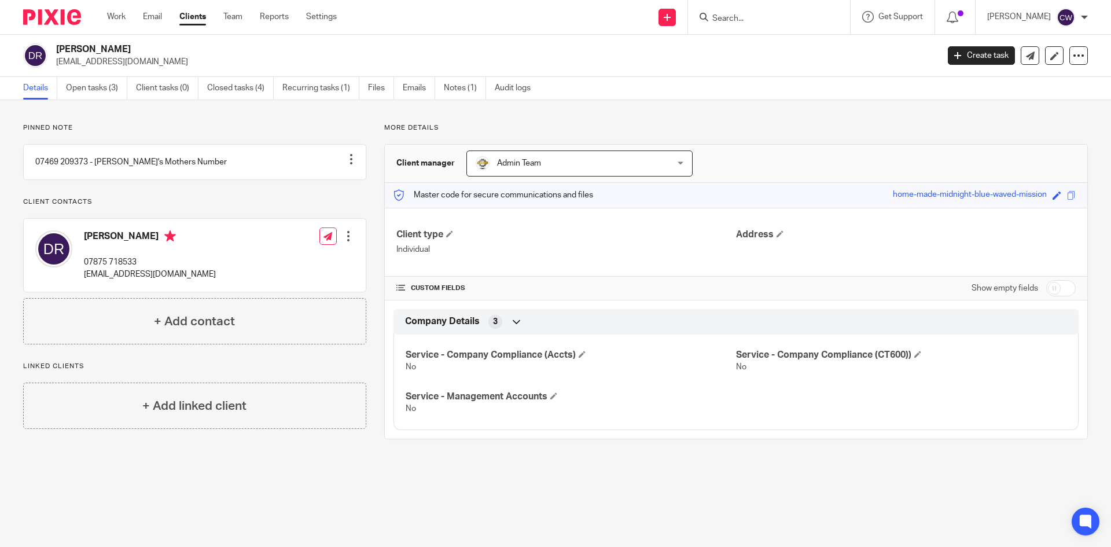
click at [769, 22] on input "Search" at bounding box center [763, 19] width 104 height 10
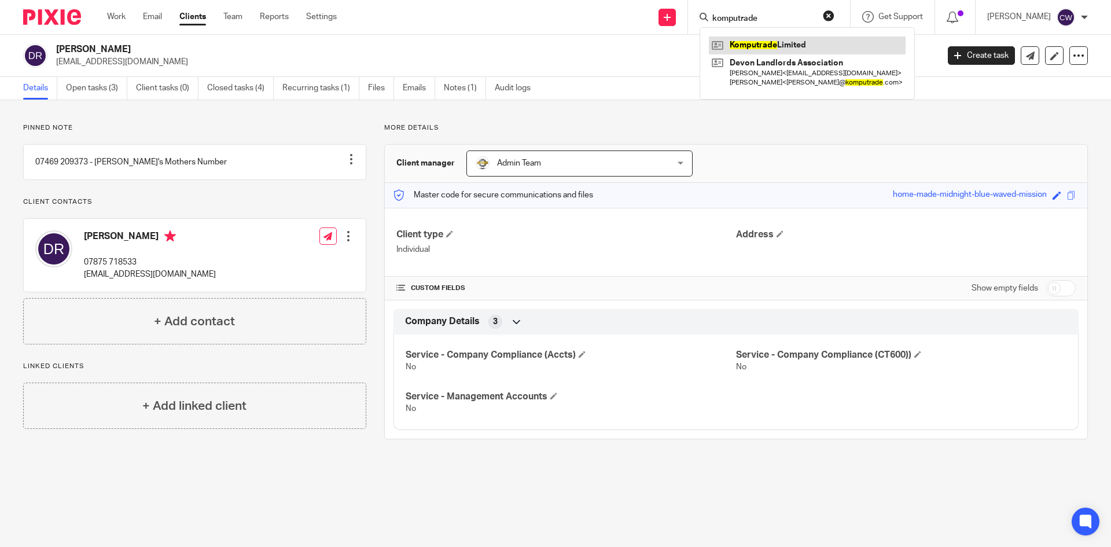
type input "komputrade"
click at [775, 47] on link at bounding box center [807, 44] width 197 height 17
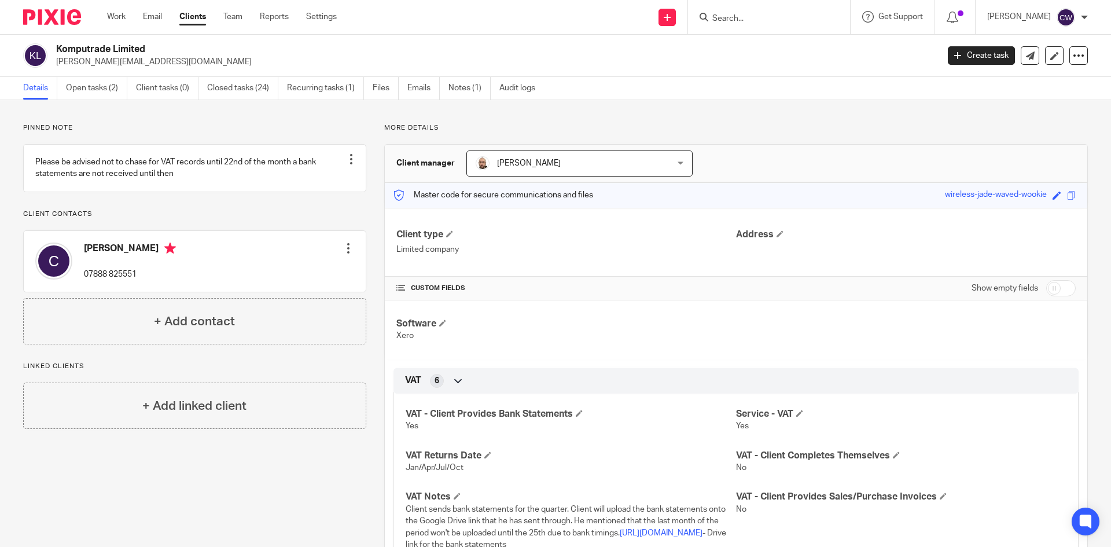
click at [754, 1] on div at bounding box center [769, 17] width 162 height 34
click at [746, 12] on form at bounding box center [772, 17] width 123 height 14
click at [733, 24] on form at bounding box center [772, 17] width 123 height 14
click at [715, 16] on input "Search" at bounding box center [763, 19] width 104 height 10
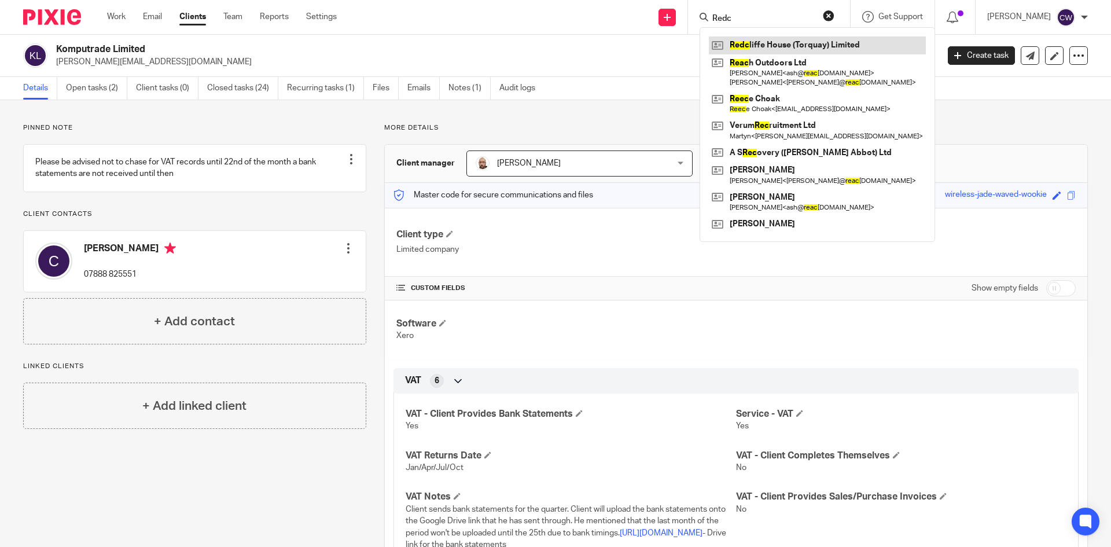
type input "Redc"
click at [815, 43] on link at bounding box center [817, 44] width 217 height 17
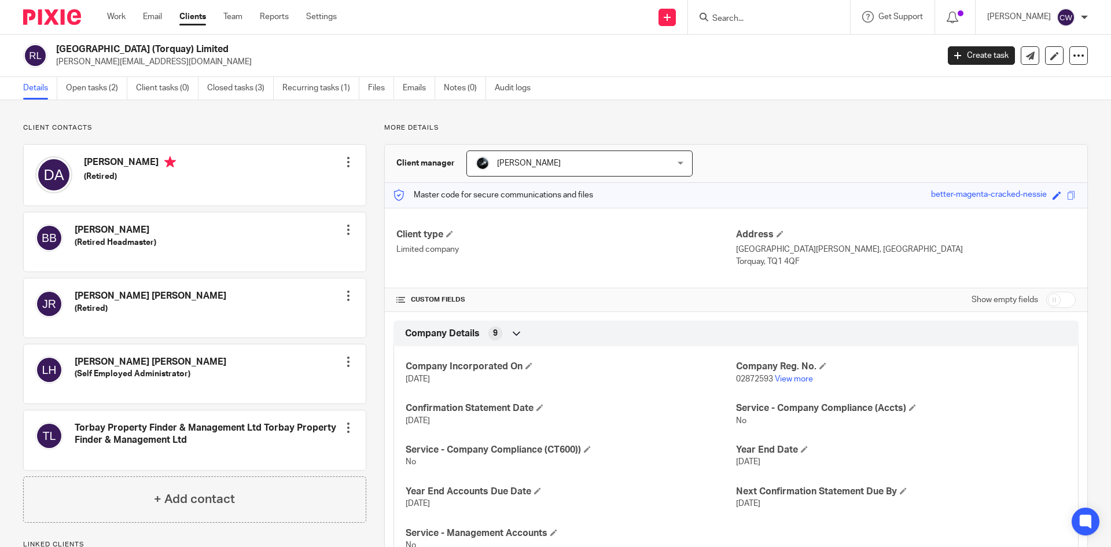
click at [724, 17] on input "Search" at bounding box center [763, 19] width 104 height 10
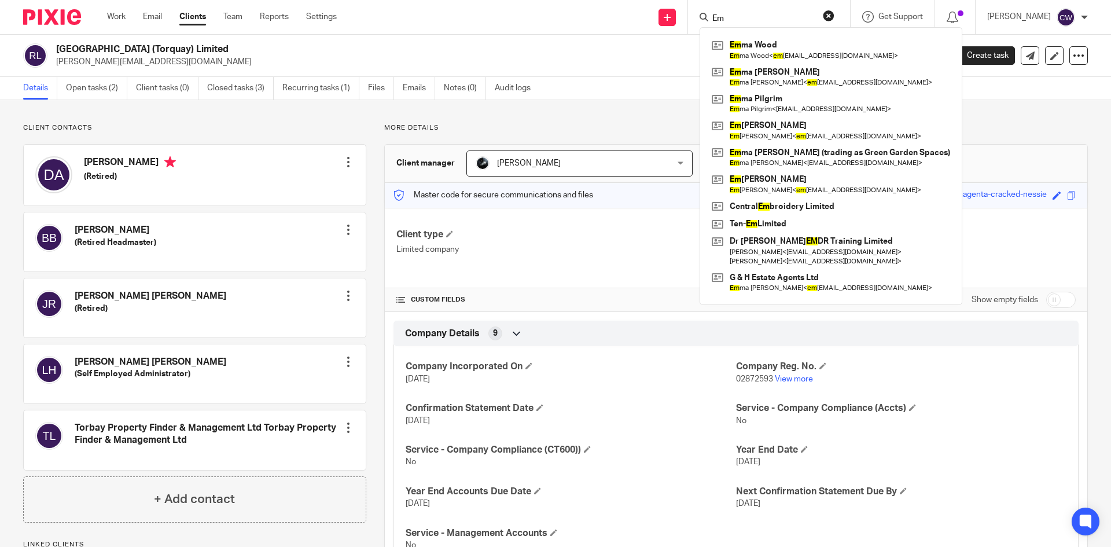
type input "E"
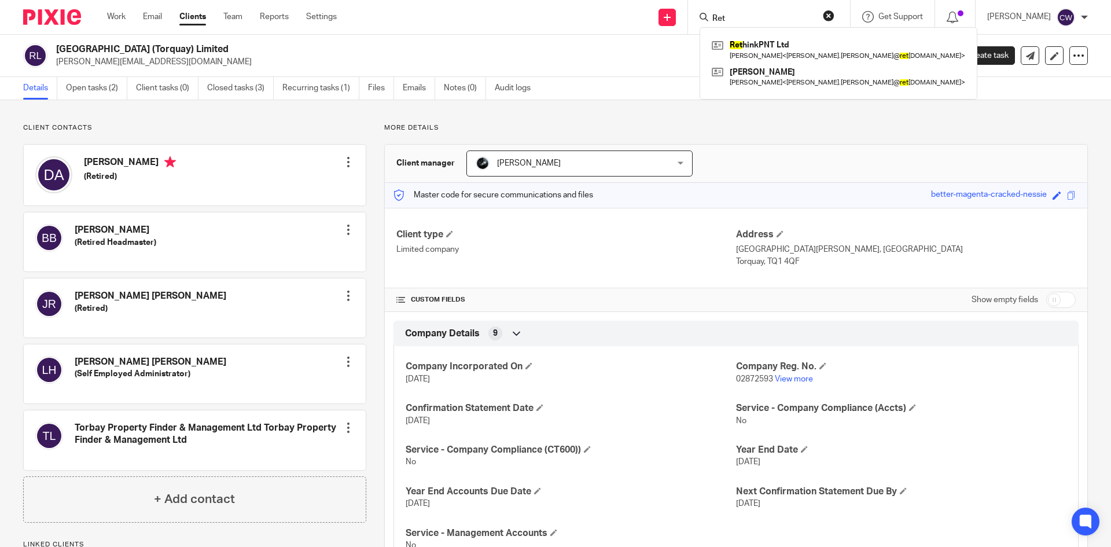
type input "Ret"
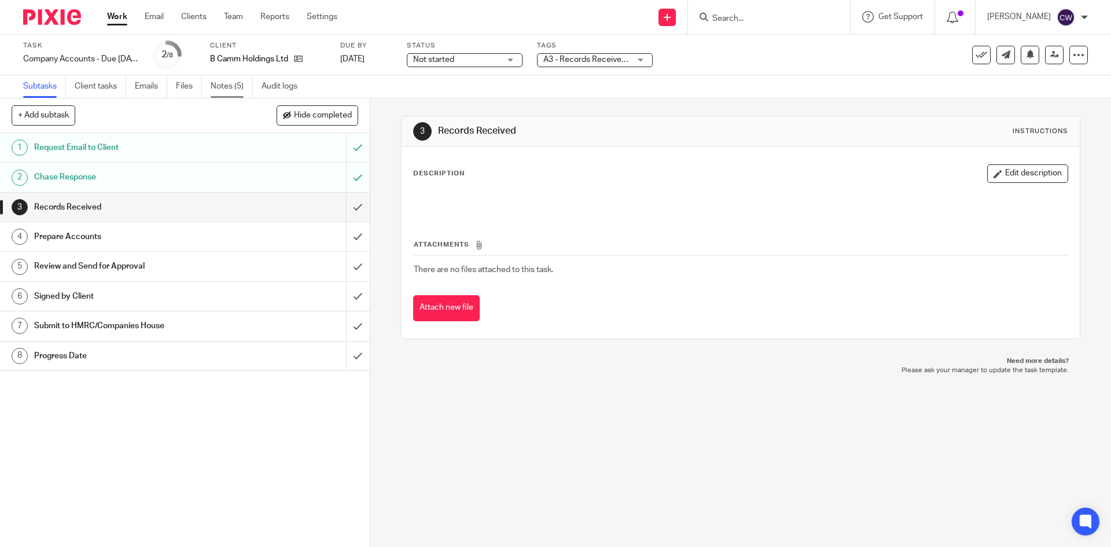
click at [229, 79] on link "Notes (5)" at bounding box center [232, 86] width 42 height 23
